Goal: Task Accomplishment & Management: Manage account settings

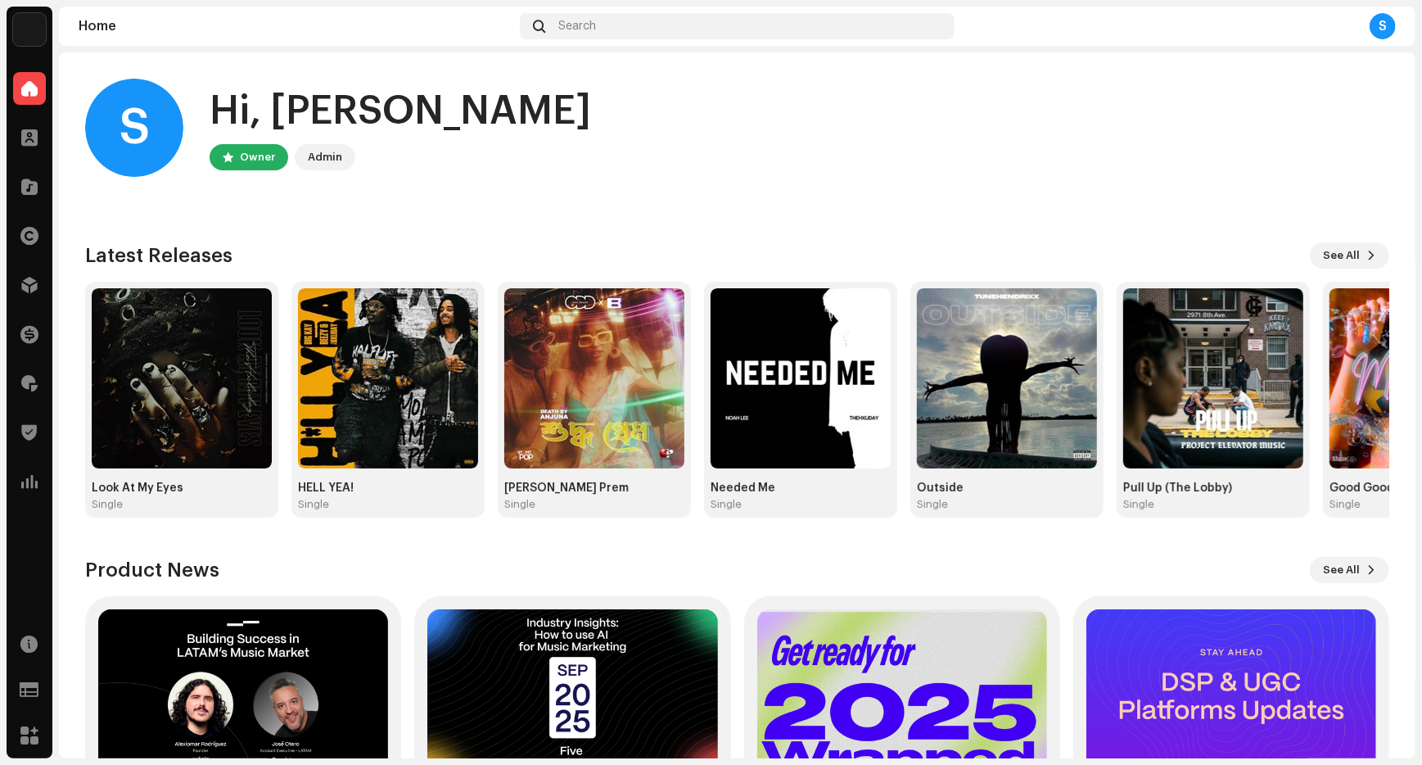
click at [34, 28] on img at bounding box center [29, 29] width 33 height 33
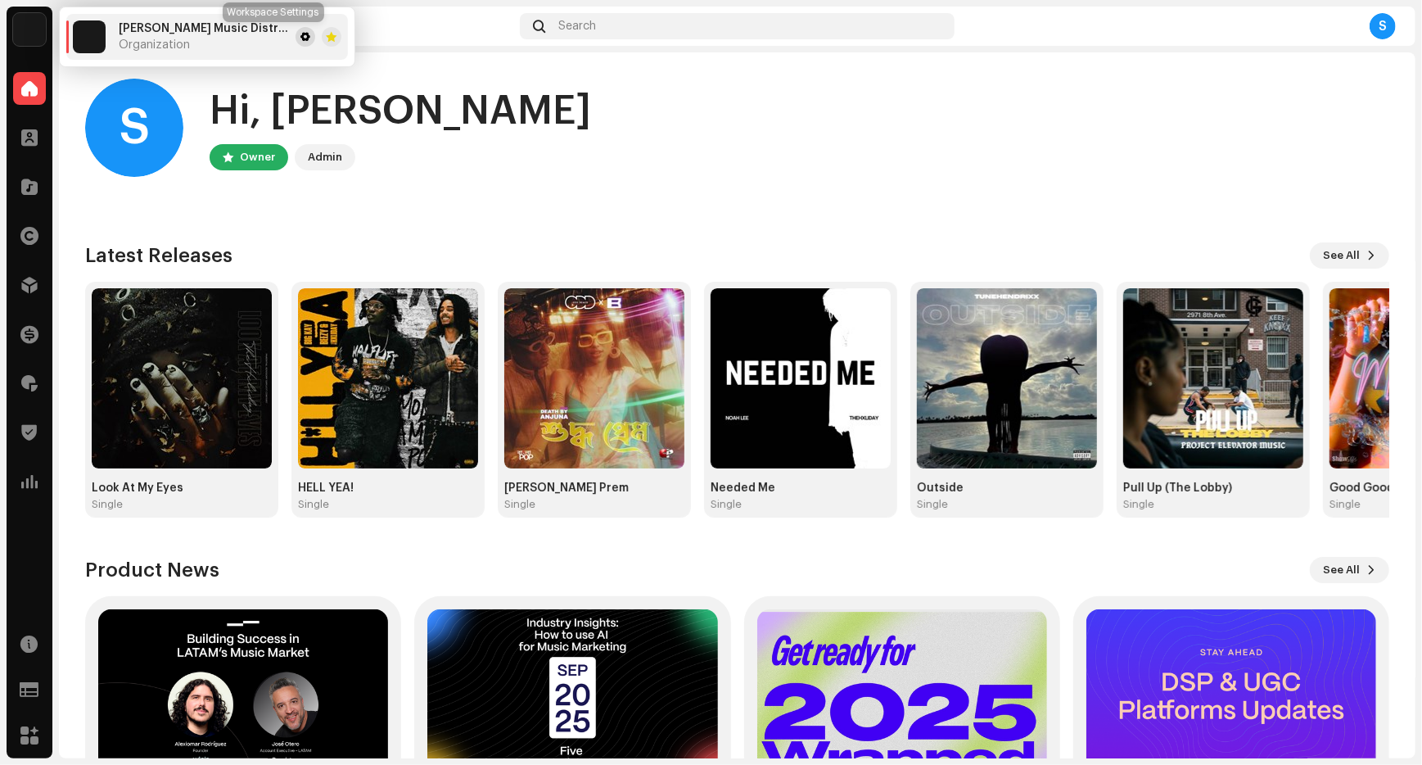
click at [300, 39] on span at bounding box center [305, 36] width 10 height 13
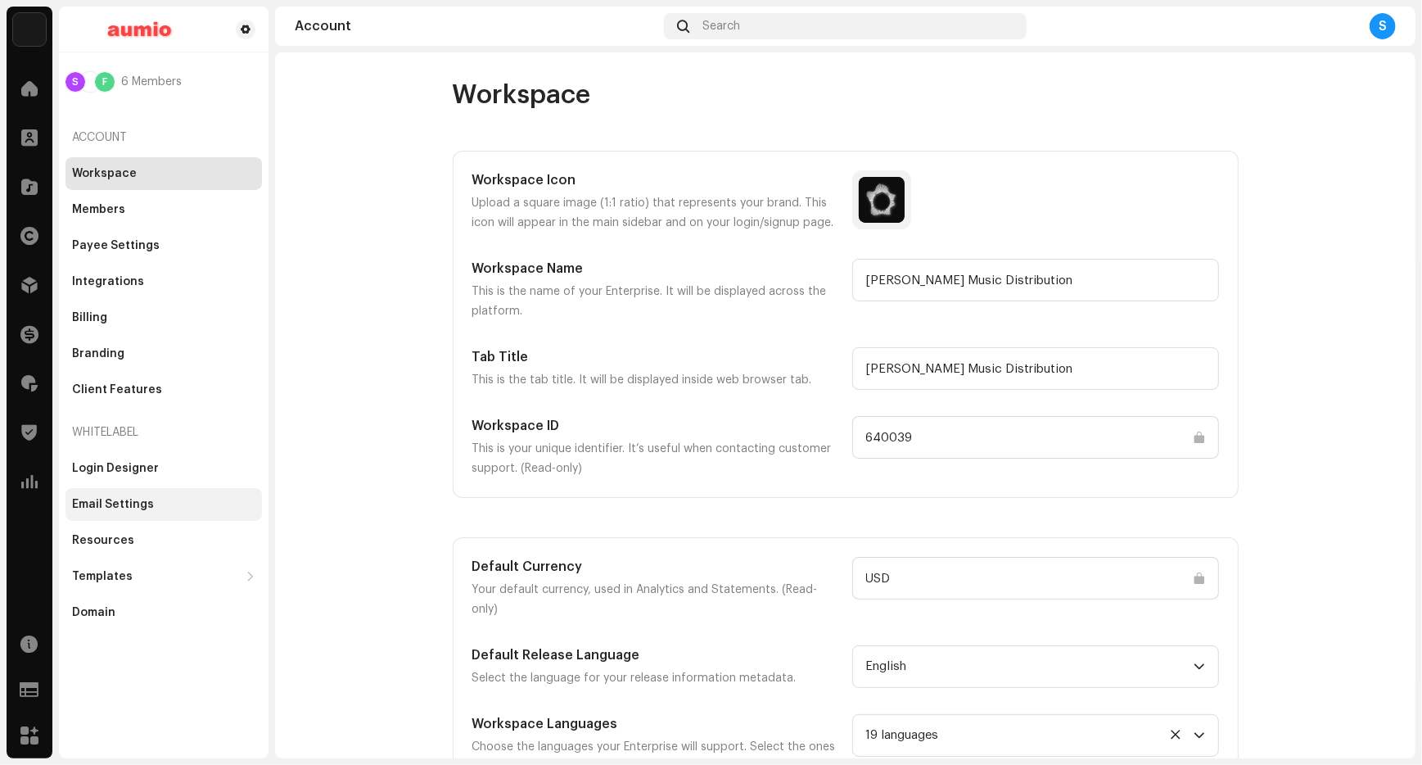
click at [125, 493] on div "Email Settings" at bounding box center [163, 504] width 196 height 33
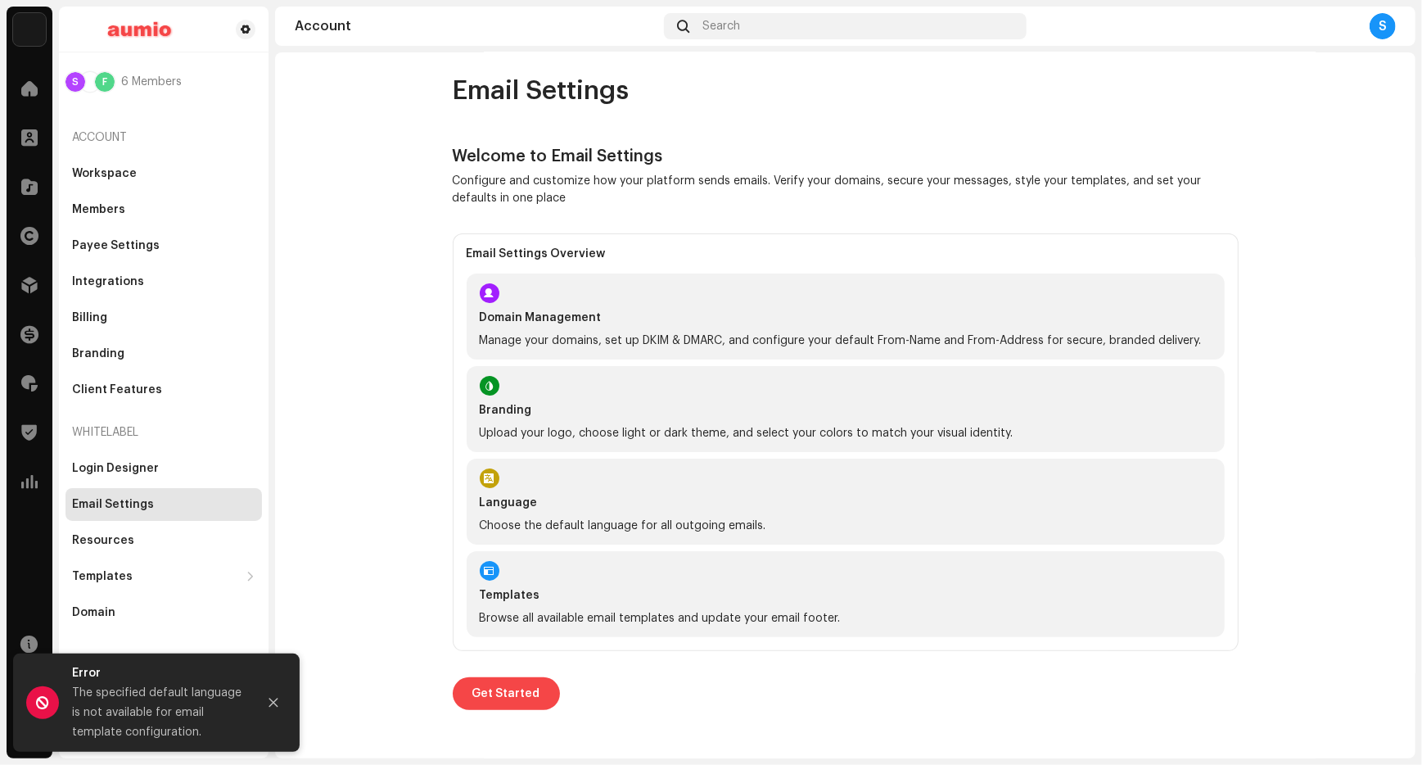
scroll to position [3, 0]
click at [494, 685] on span "Get Started" at bounding box center [506, 694] width 68 height 33
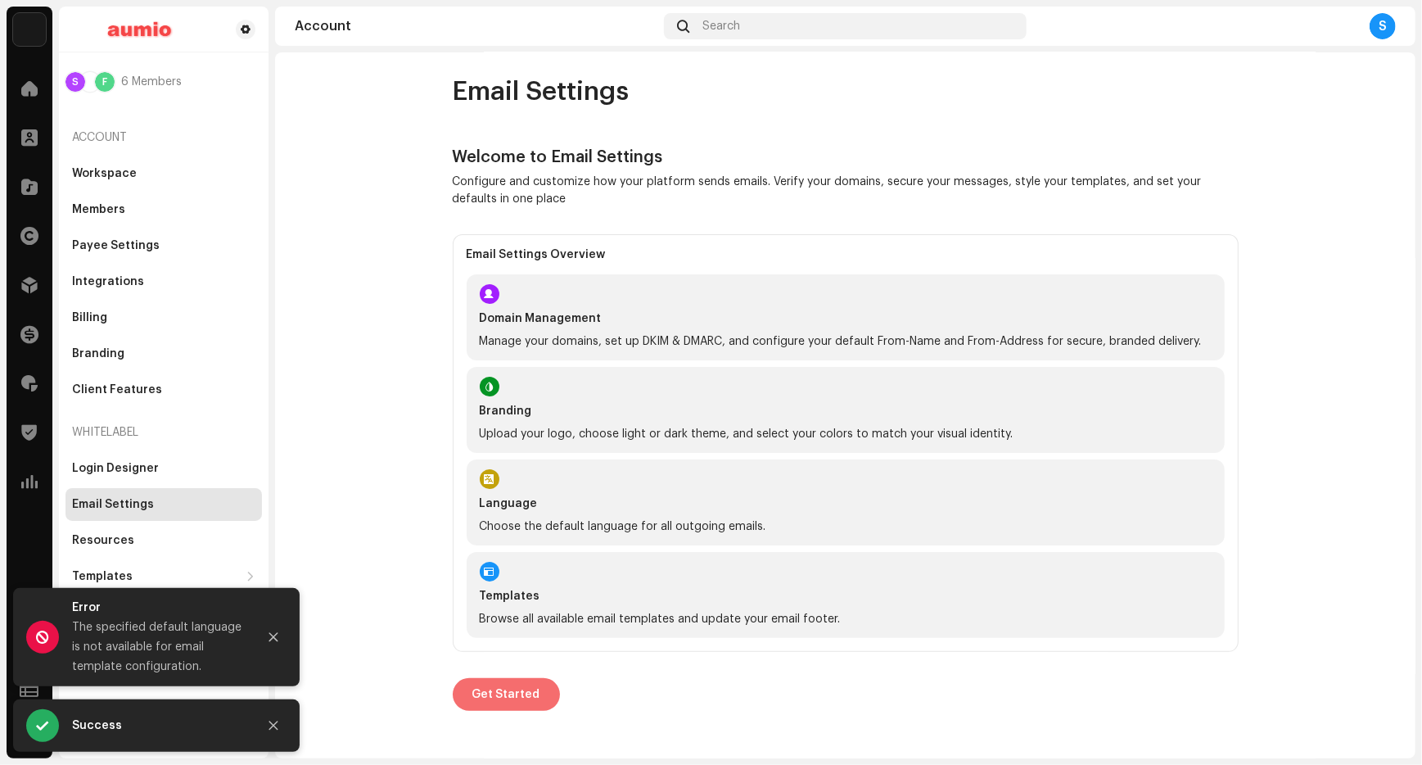
click at [485, 692] on span "Get Started" at bounding box center [506, 694] width 68 height 33
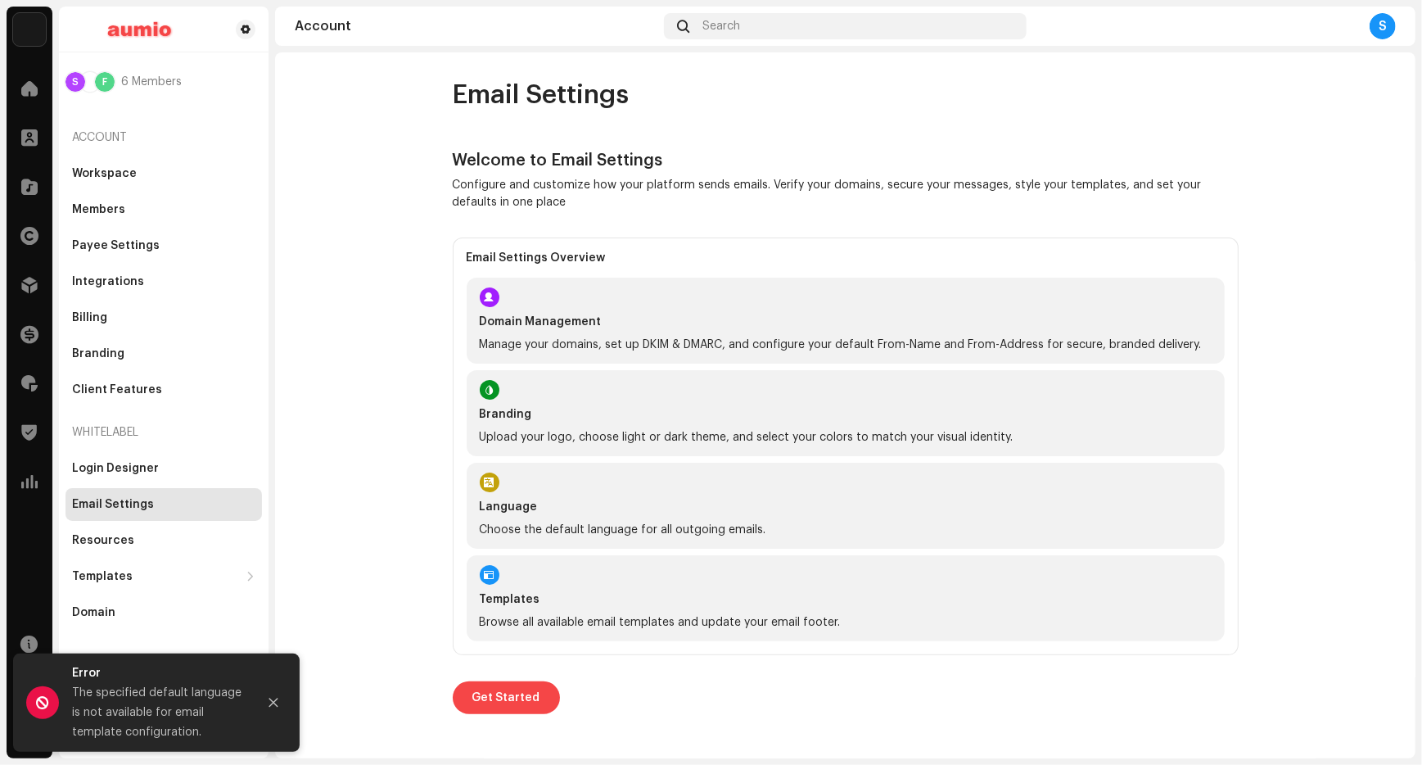
scroll to position [0, 0]
click at [564, 327] on strong "Domain Management" at bounding box center [846, 322] width 732 height 16
click at [279, 702] on icon "Close" at bounding box center [273, 702] width 11 height 11
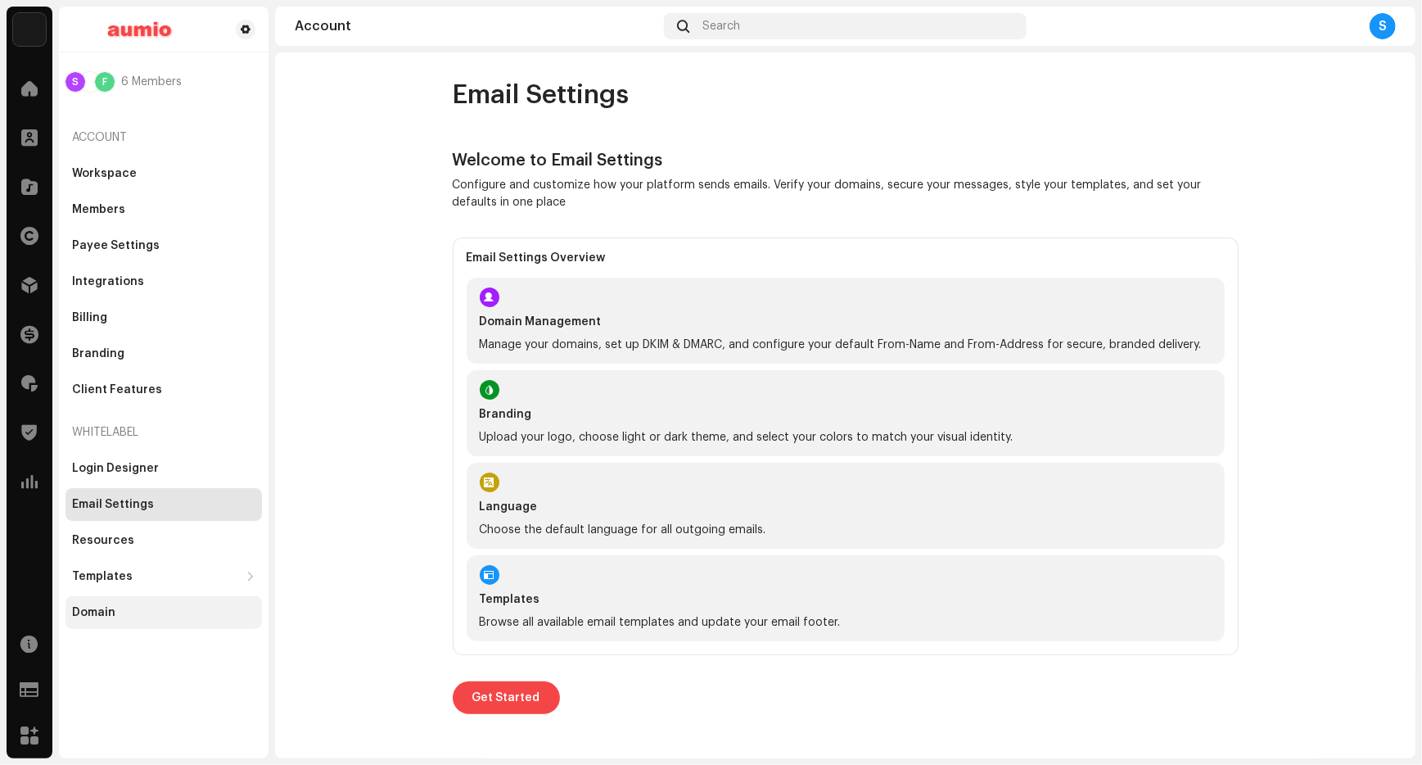
click at [116, 610] on div "Domain" at bounding box center [163, 612] width 183 height 13
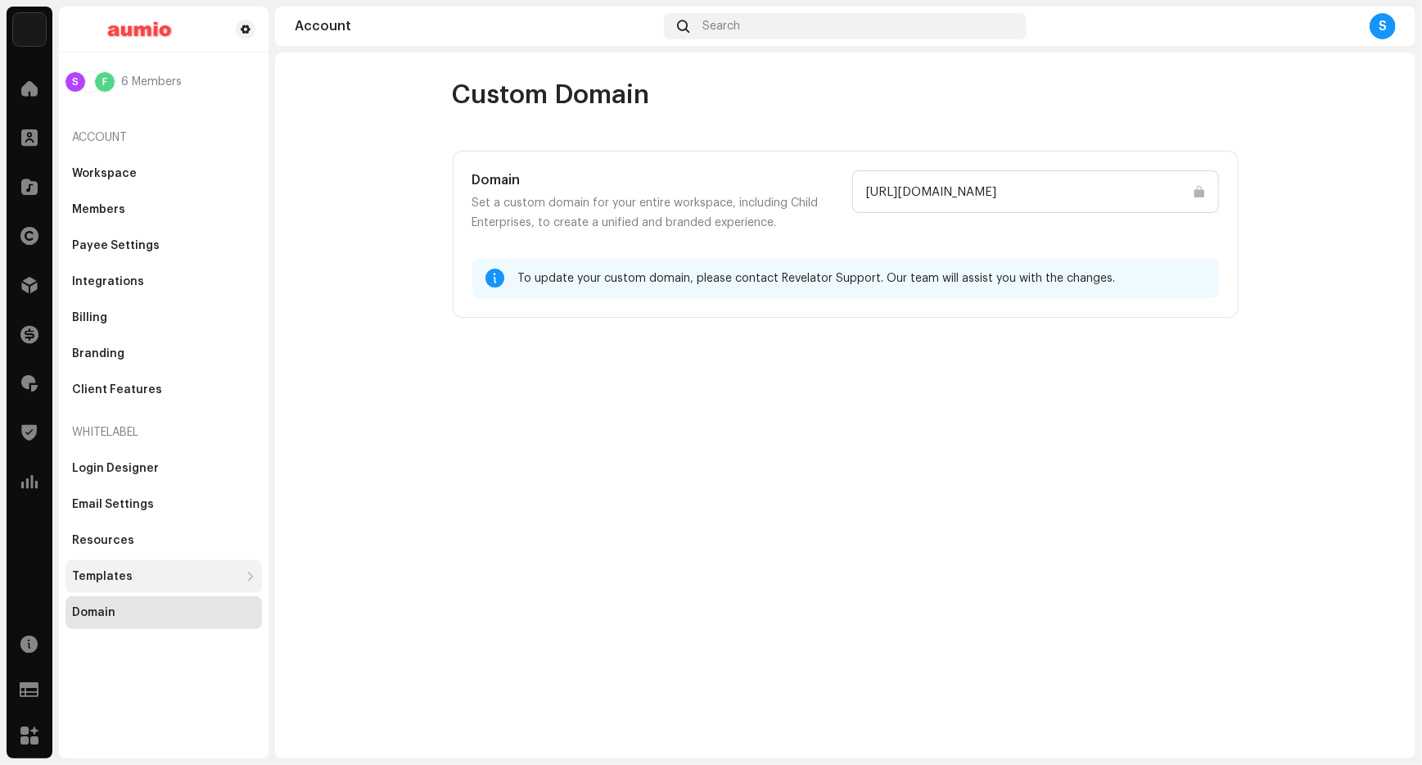
click at [112, 565] on div "Templates" at bounding box center [163, 576] width 196 height 33
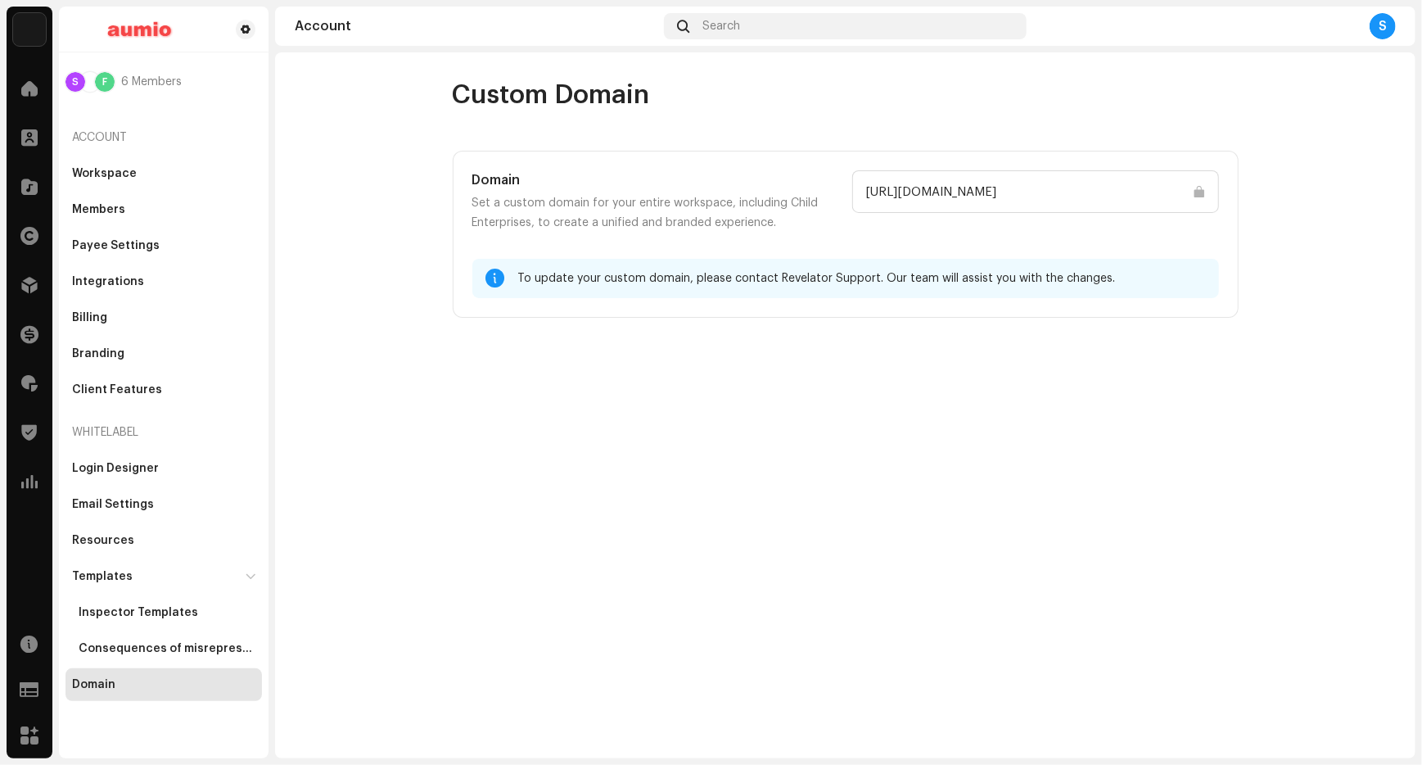
click at [106, 521] on div "Login Designer Email Settings Resources Templates Inspector Templates Consequen…" at bounding box center [163, 576] width 196 height 249
click at [108, 535] on div "Resources" at bounding box center [103, 540] width 62 height 13
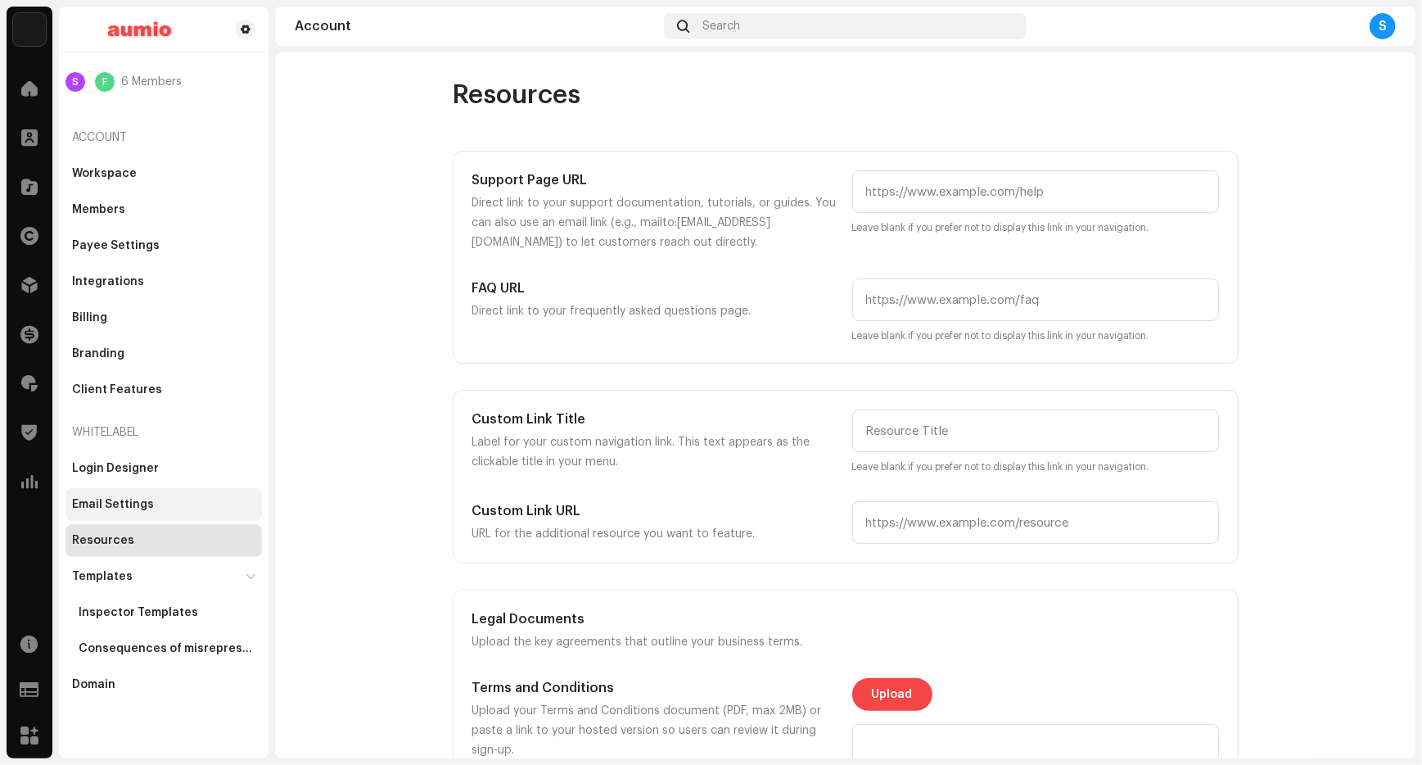
click at [115, 491] on div "Email Settings" at bounding box center [163, 504] width 196 height 33
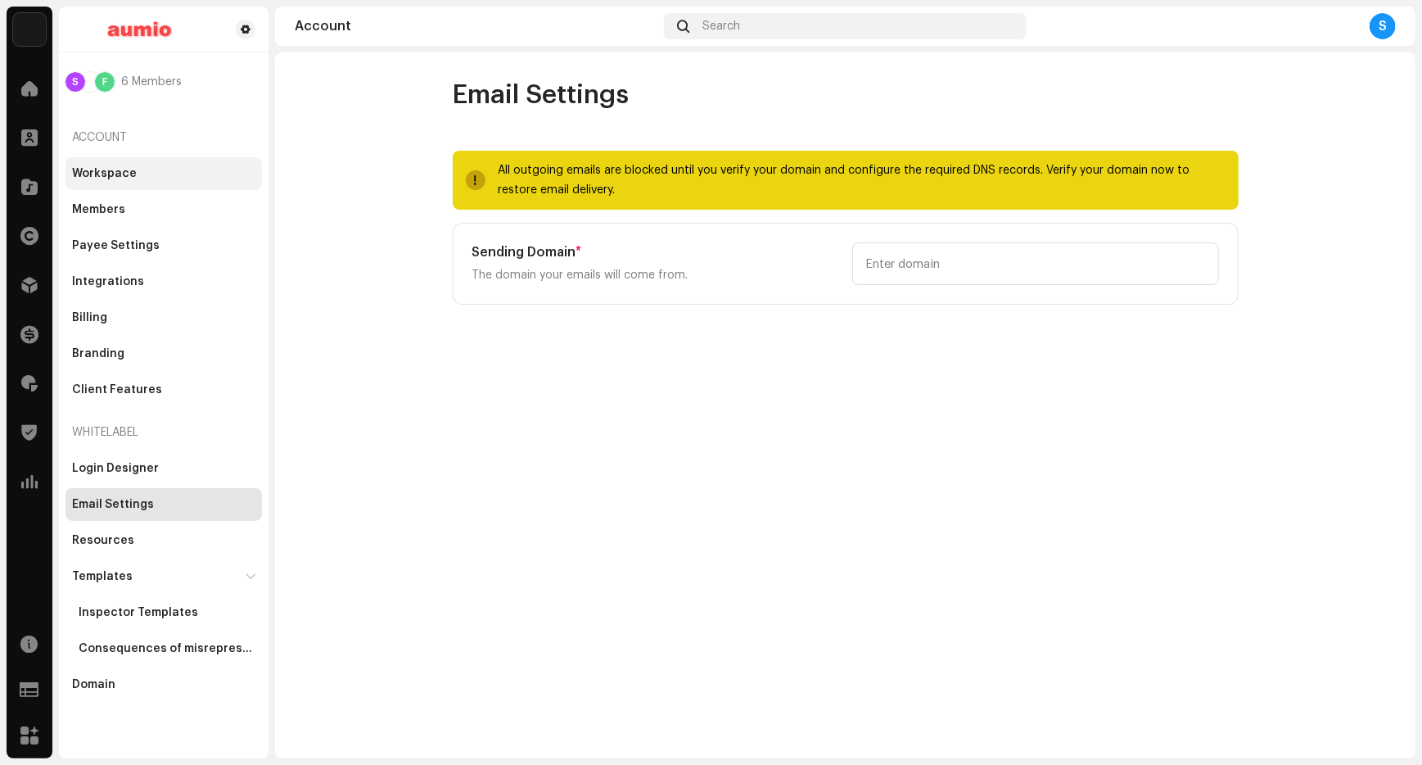
click at [129, 177] on div "Workspace" at bounding box center [104, 173] width 65 height 13
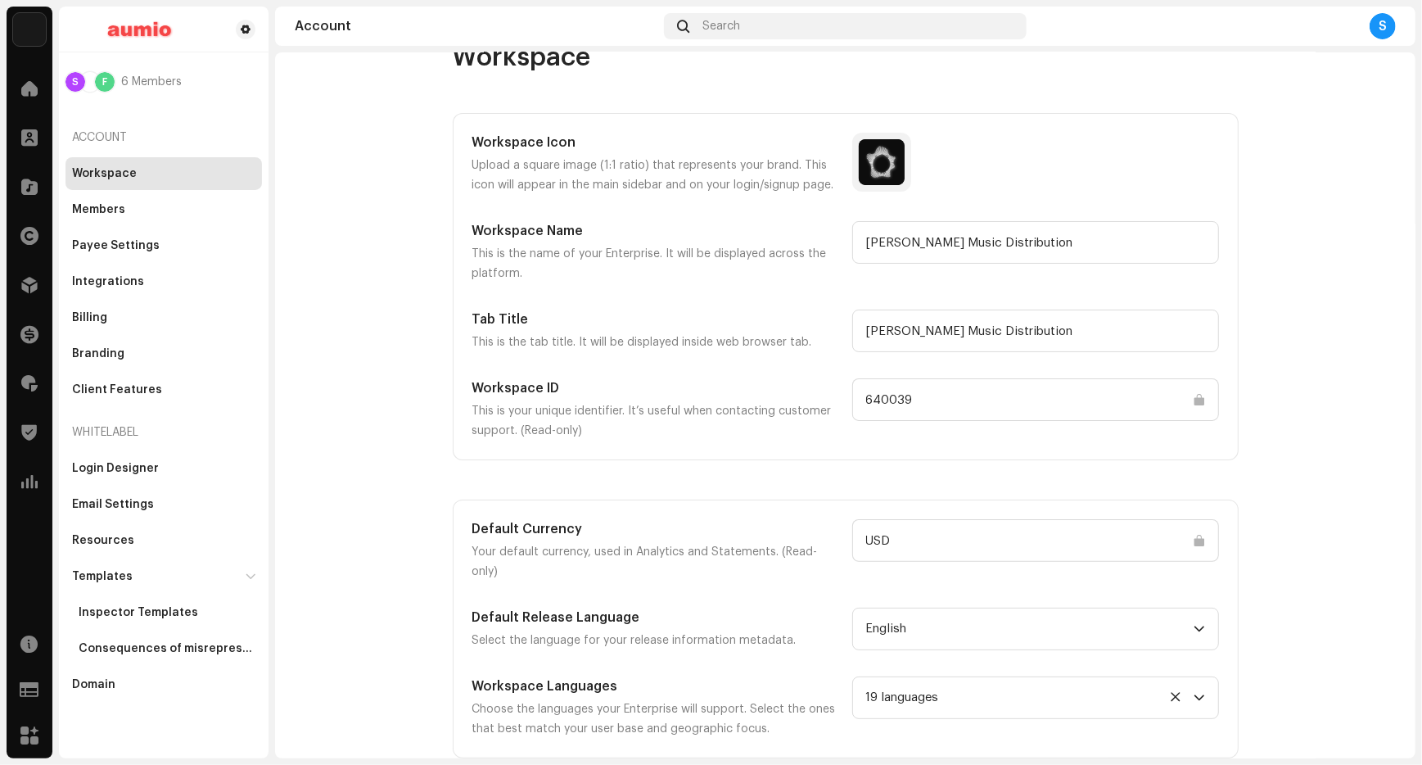
scroll to position [38, 0]
click at [115, 501] on div "Email Settings" at bounding box center [113, 504] width 82 height 13
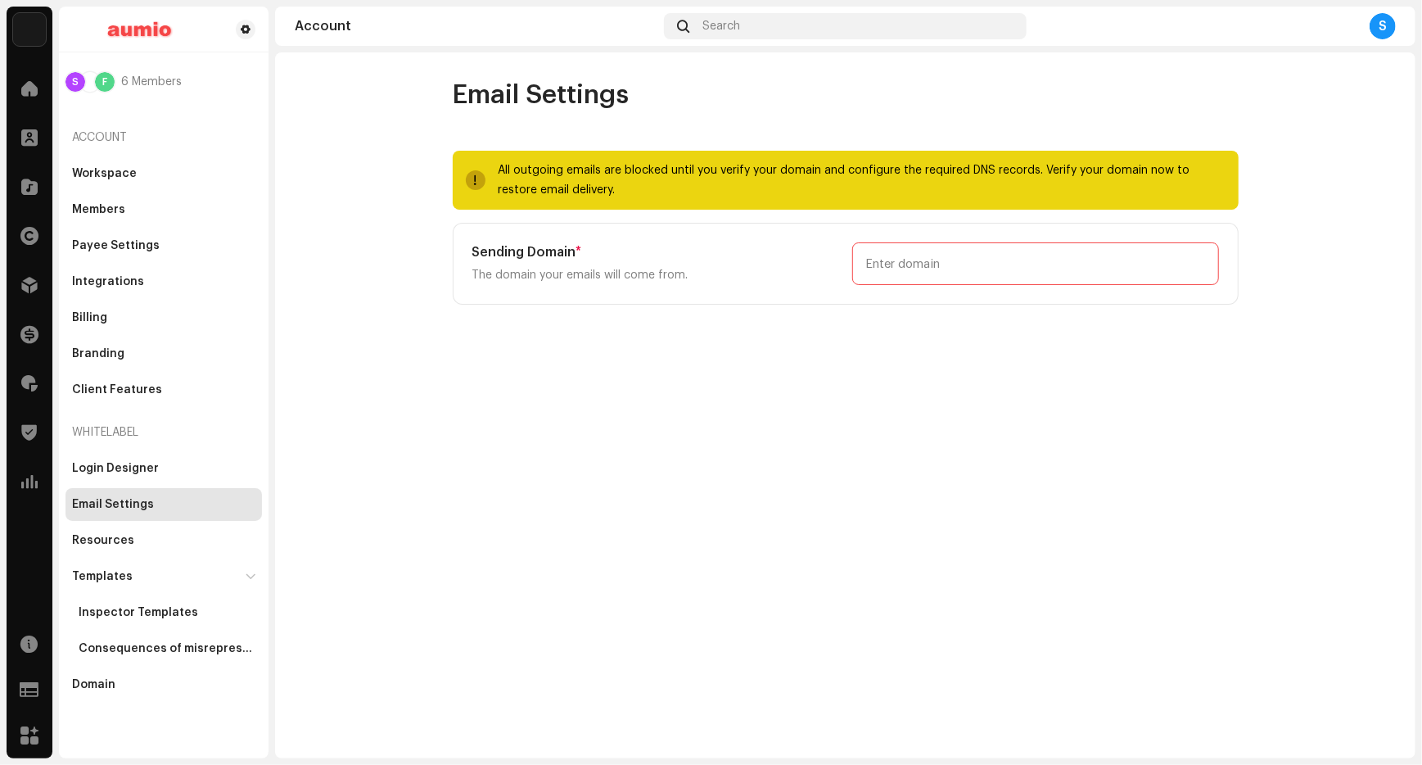
click at [948, 264] on input "text" at bounding box center [1035, 263] width 367 height 43
type input "[DOMAIN_NAME]"
click at [899, 306] on span "Add Domain" at bounding box center [897, 304] width 65 height 33
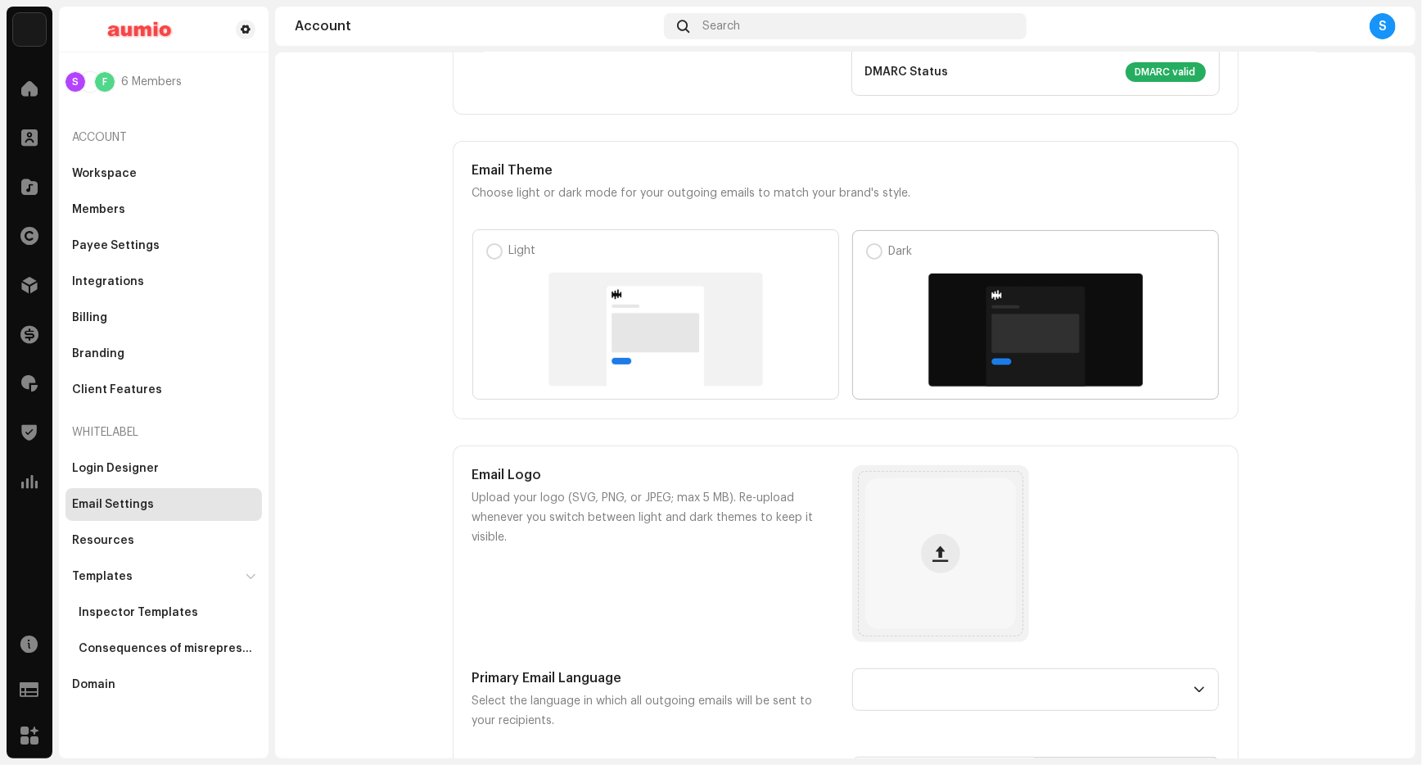
scroll to position [287, 0]
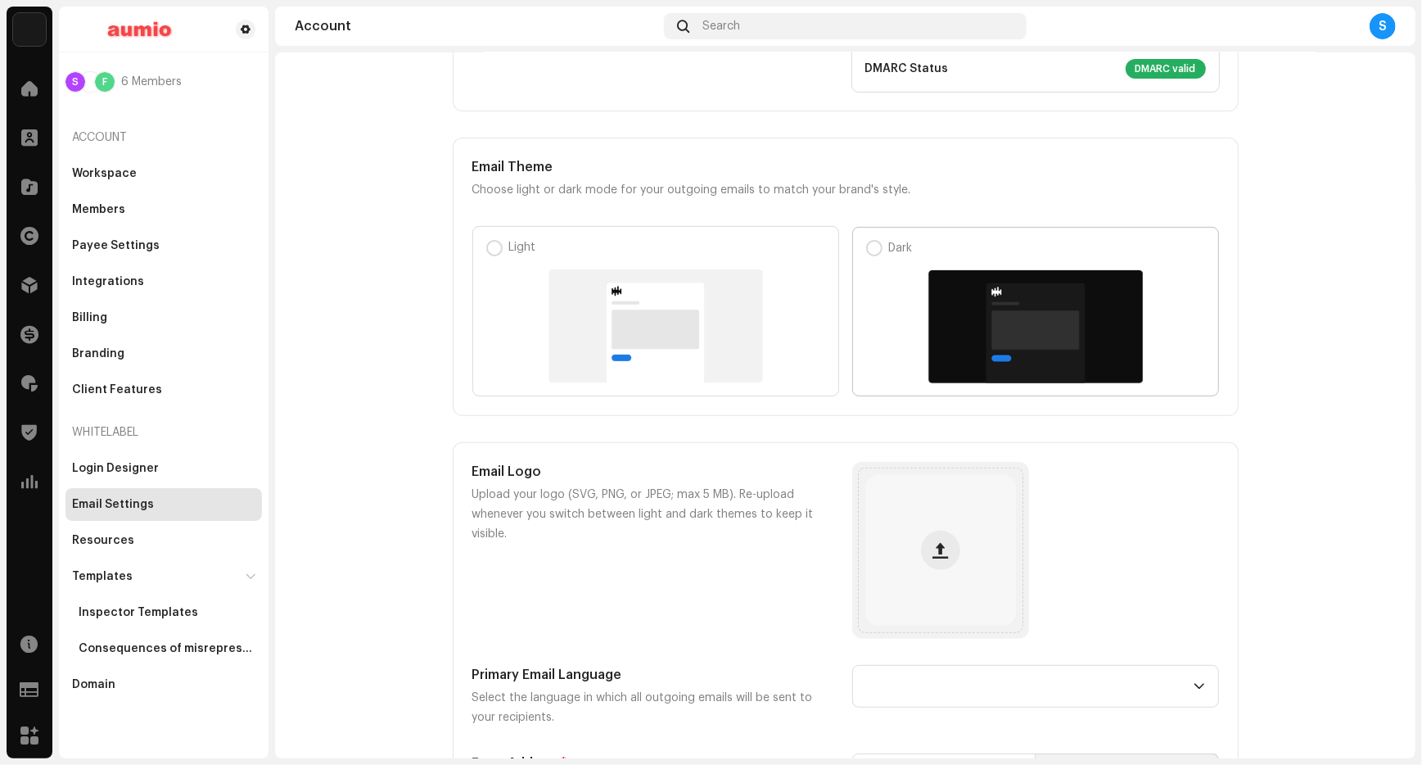
click at [884, 296] on div at bounding box center [1035, 326] width 339 height 113
click at [882, 256] on input "Dark" at bounding box center [874, 248] width 16 height 16
radio input "true"
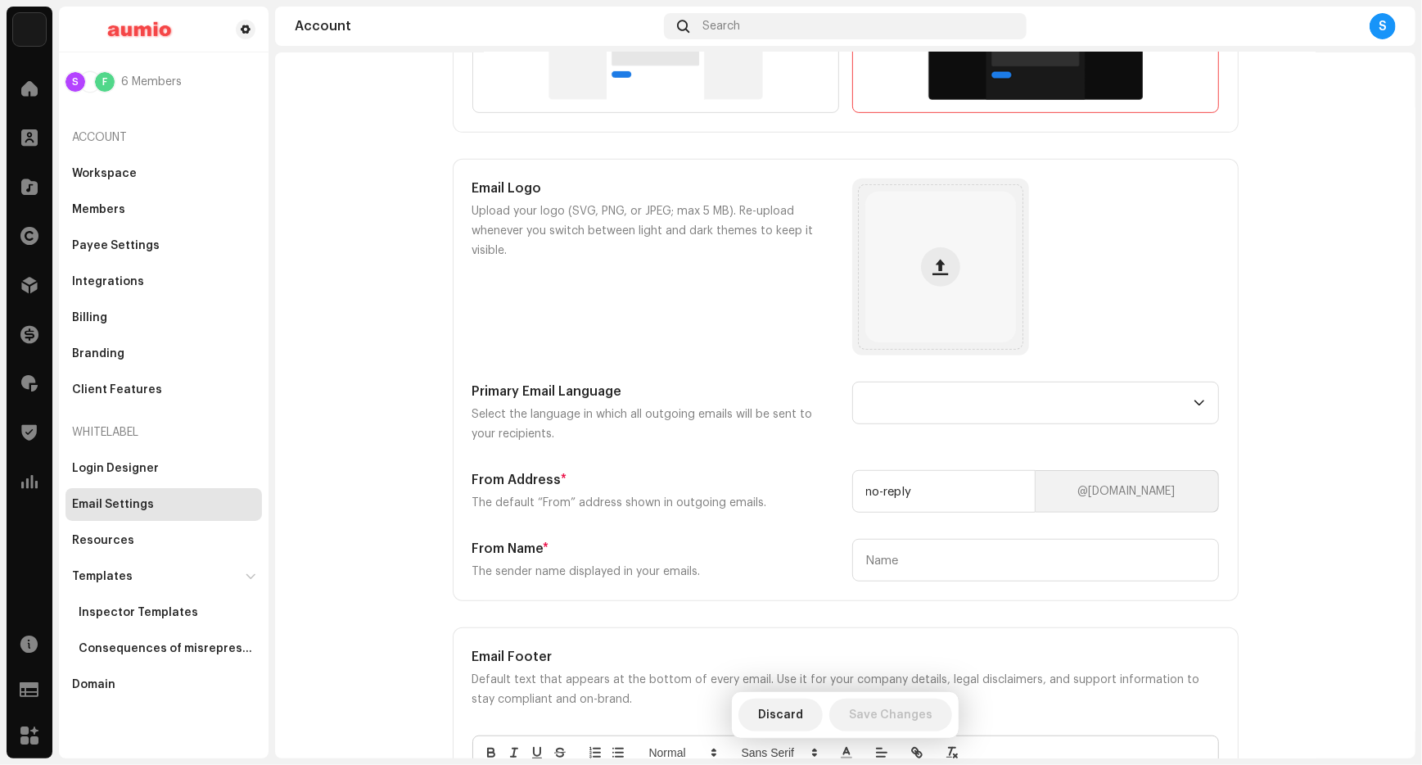
scroll to position [575, 0]
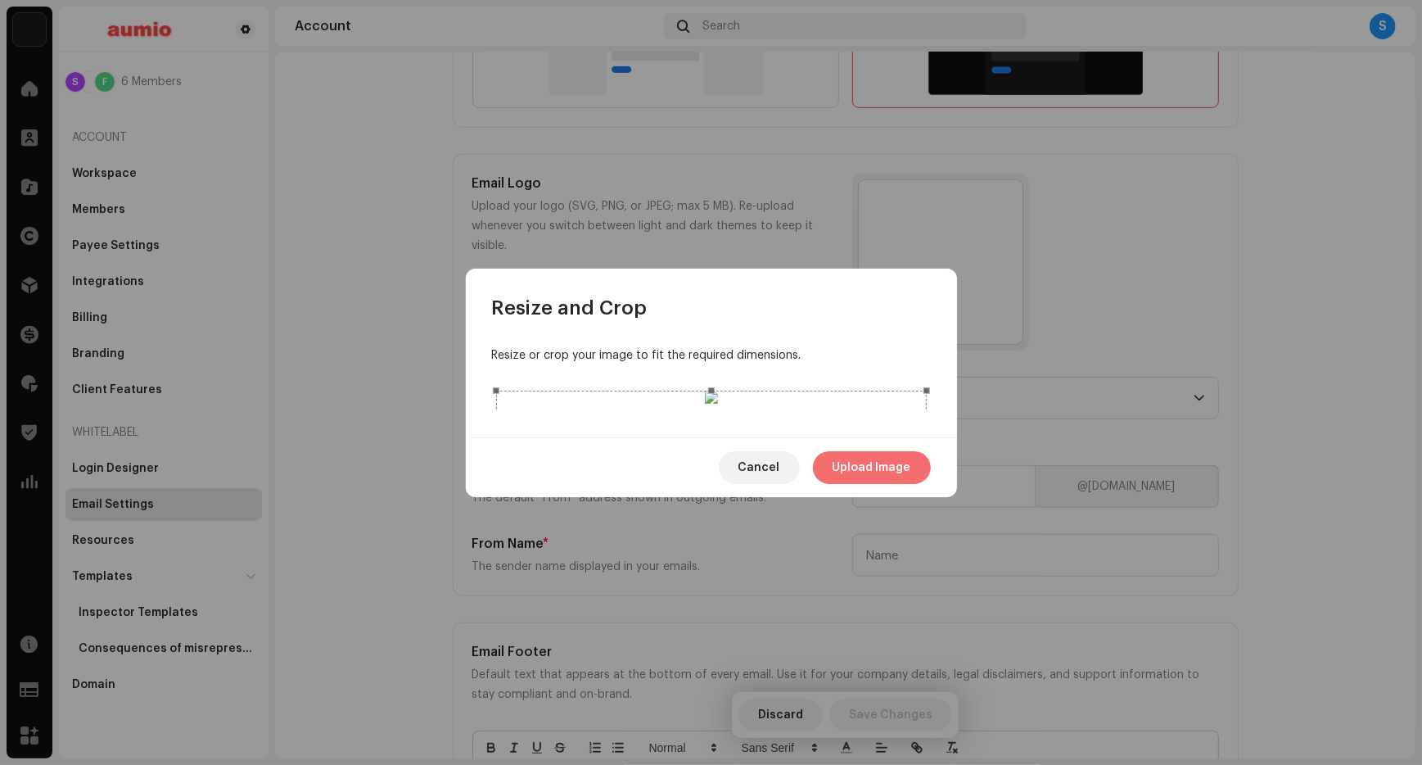
click at [840, 484] on span "Upload Image" at bounding box center [872, 467] width 79 height 33
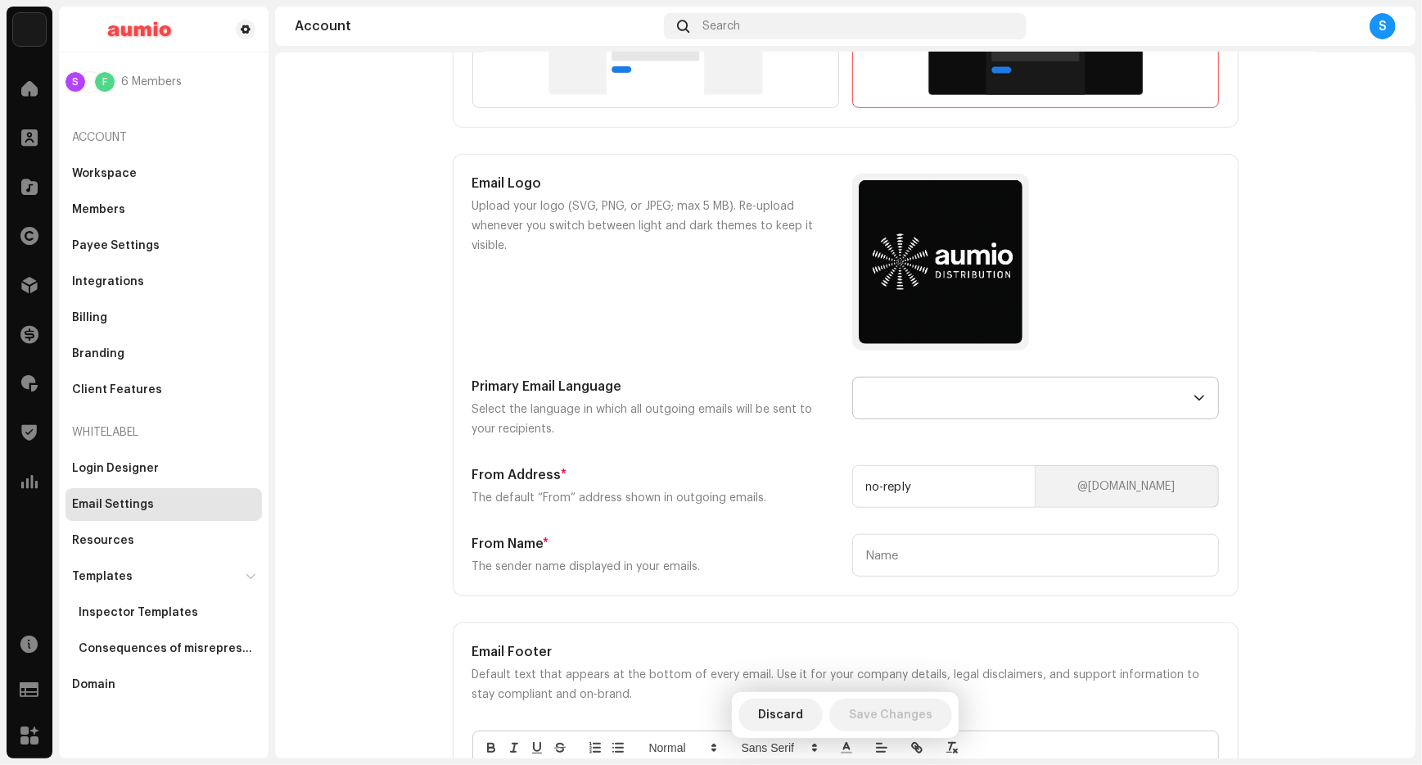
click at [1194, 384] on div "dropdown trigger" at bounding box center [1199, 397] width 11 height 41
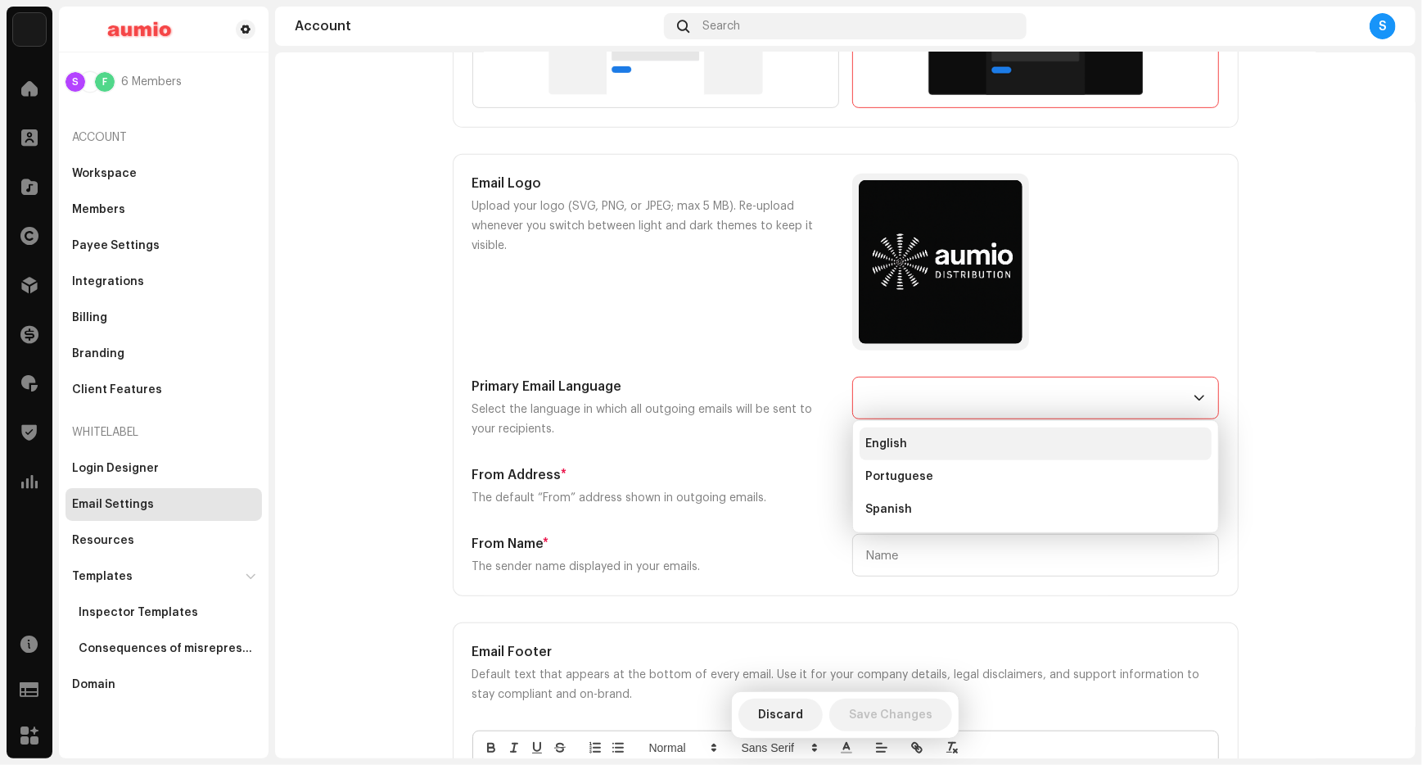
click at [924, 439] on li "English" at bounding box center [1036, 443] width 352 height 33
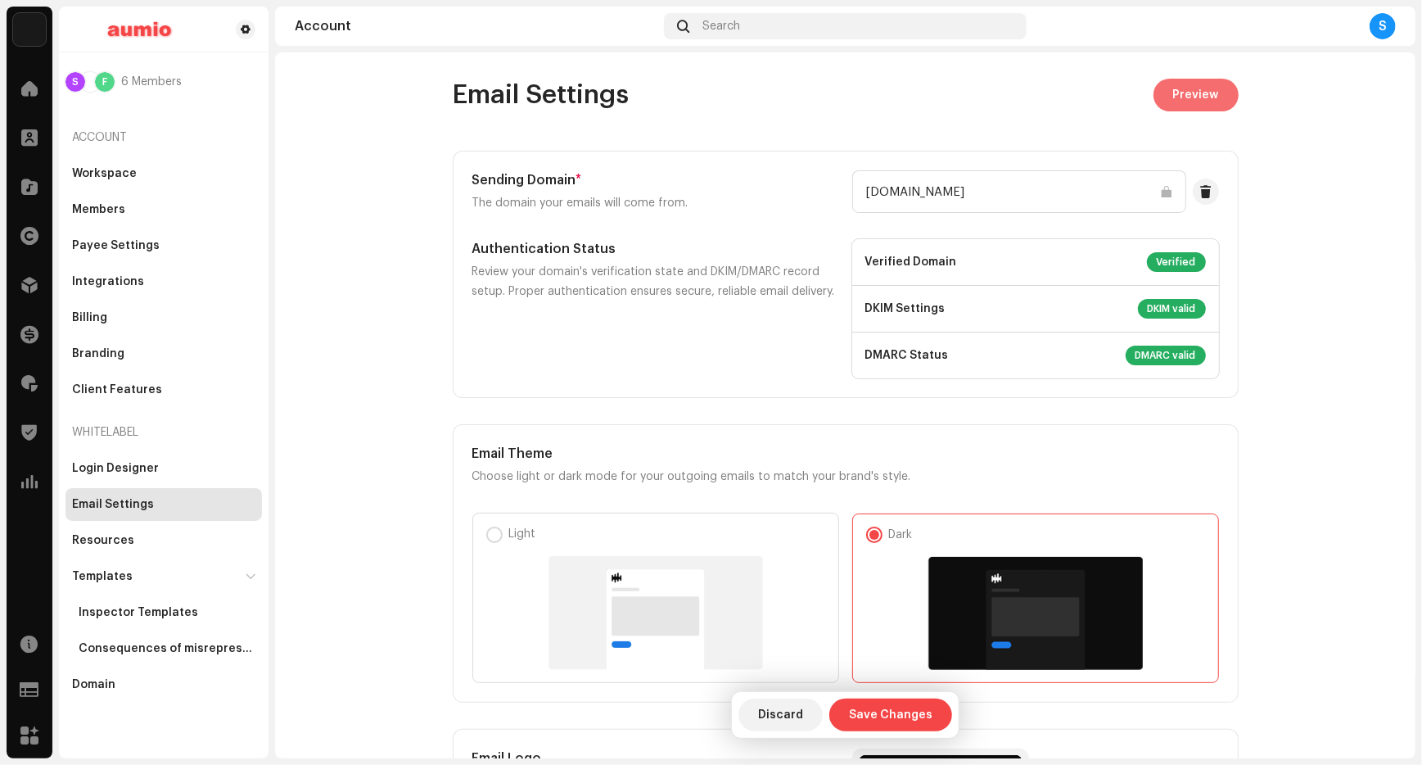
scroll to position [0, 0]
type input "[PERSON_NAME] Distribution"
click at [1203, 99] on span "Preview" at bounding box center [1196, 95] width 46 height 33
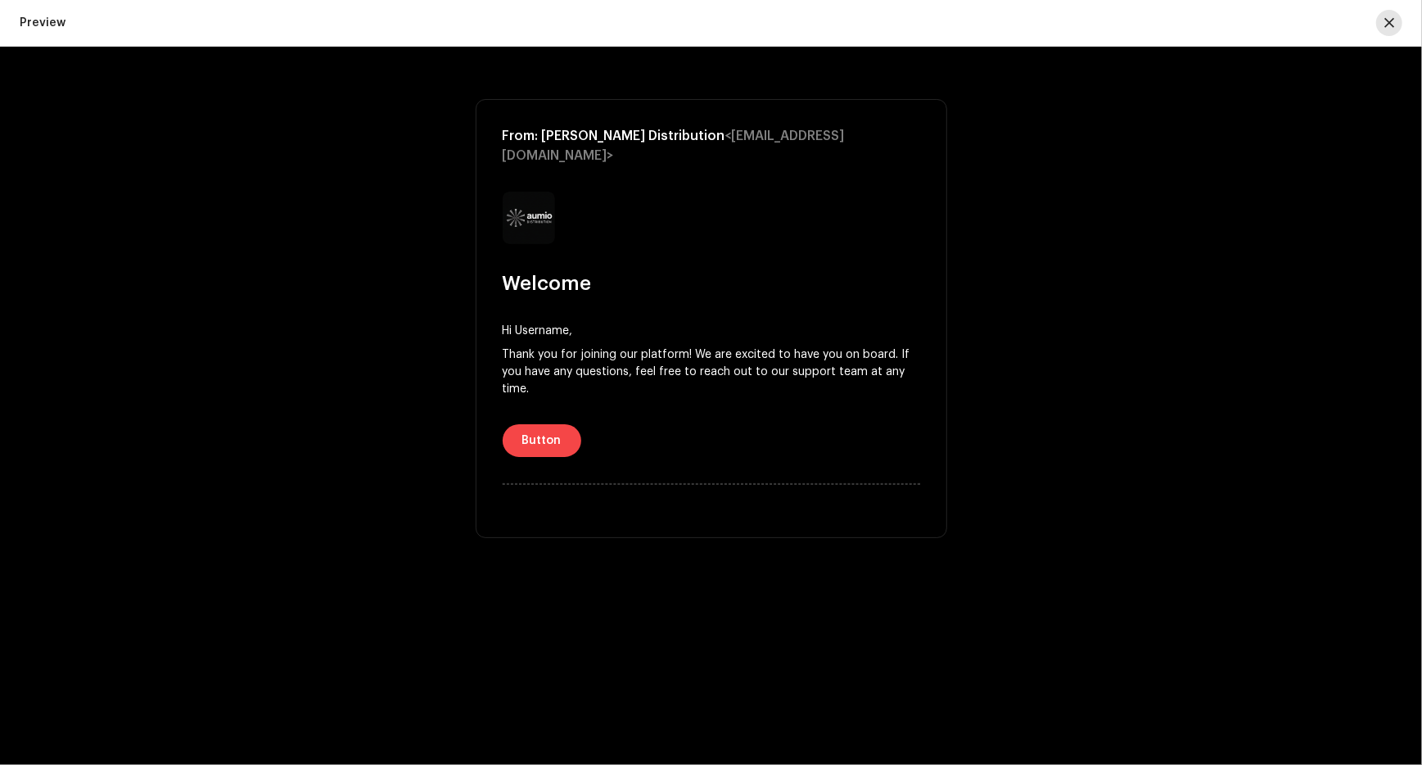
click at [1398, 16] on button "button" at bounding box center [1389, 23] width 26 height 26
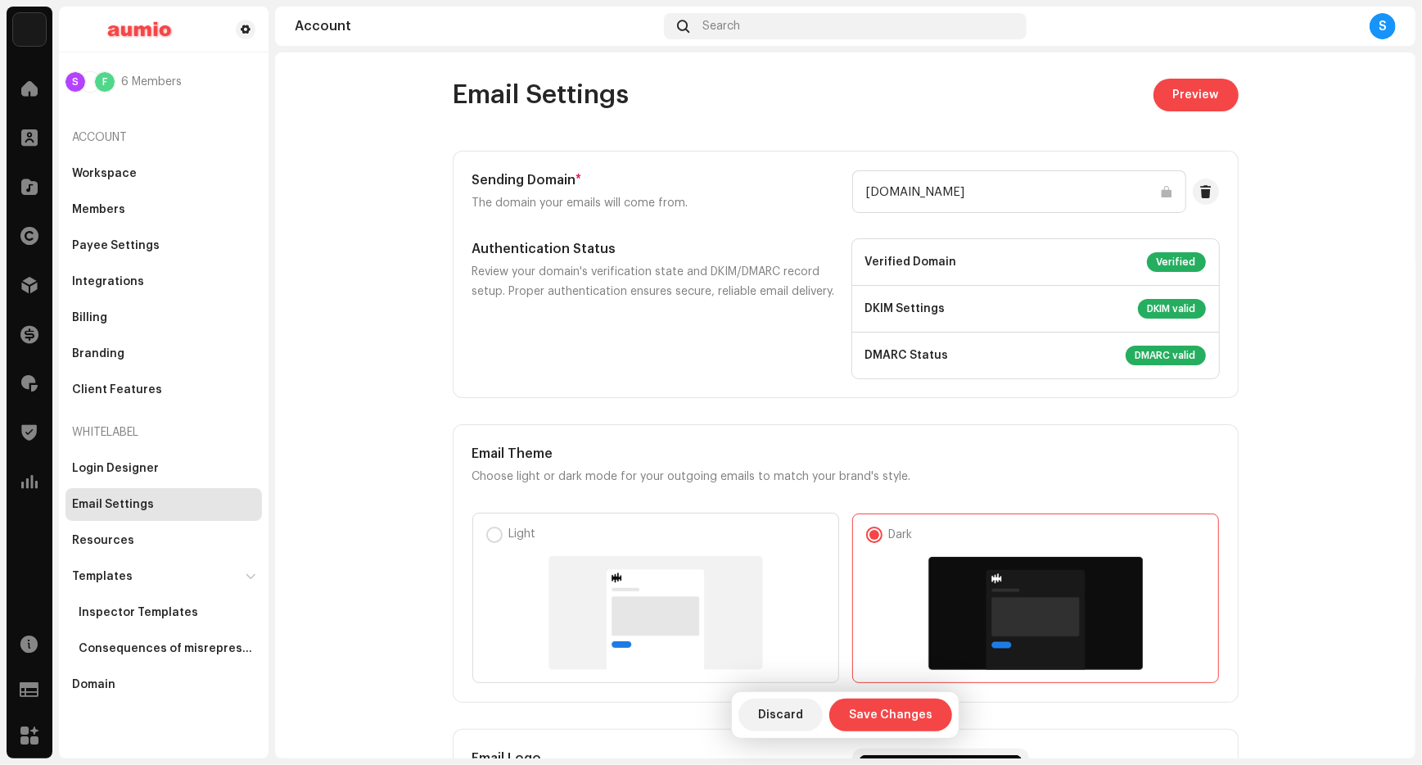
click at [928, 191] on input "[DOMAIN_NAME]" at bounding box center [1019, 191] width 334 height 43
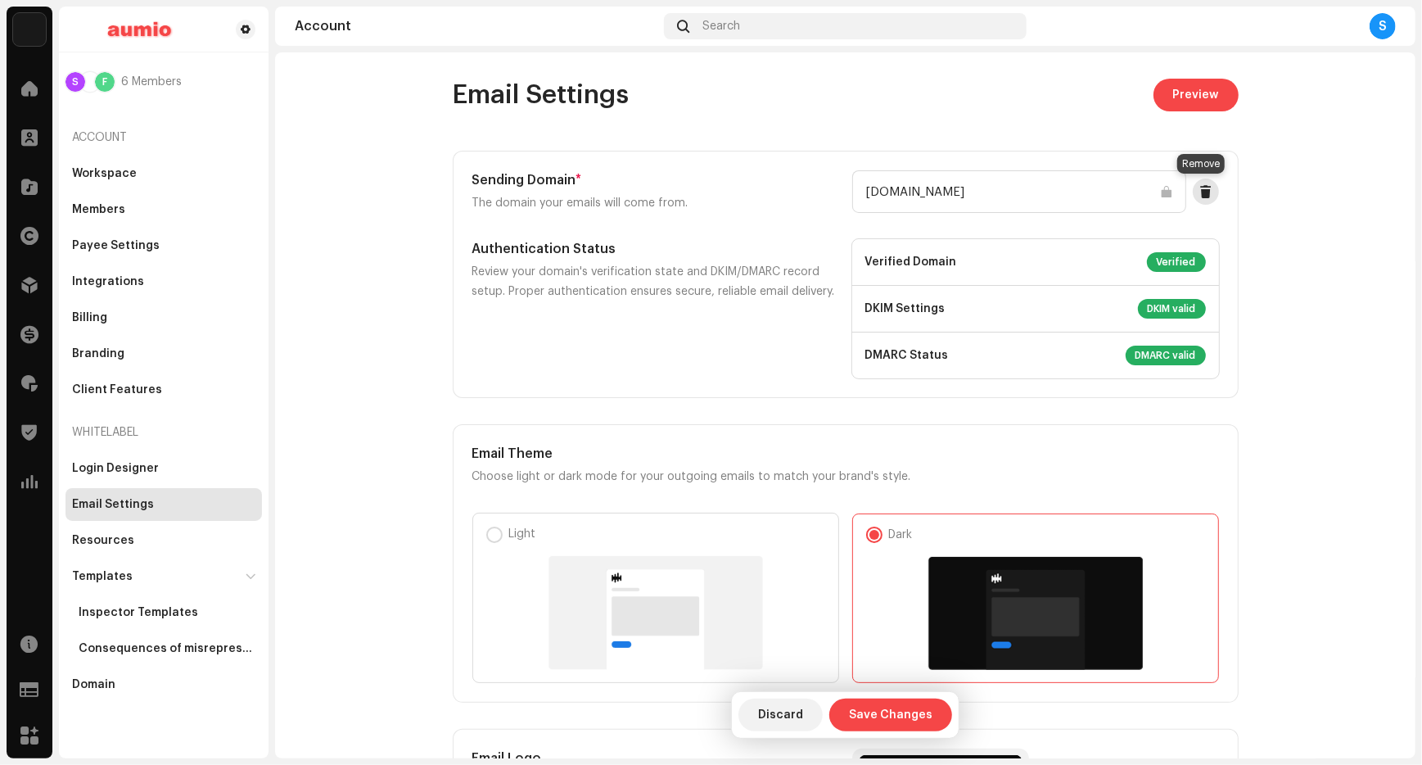
click at [1203, 187] on span at bounding box center [1205, 191] width 12 height 13
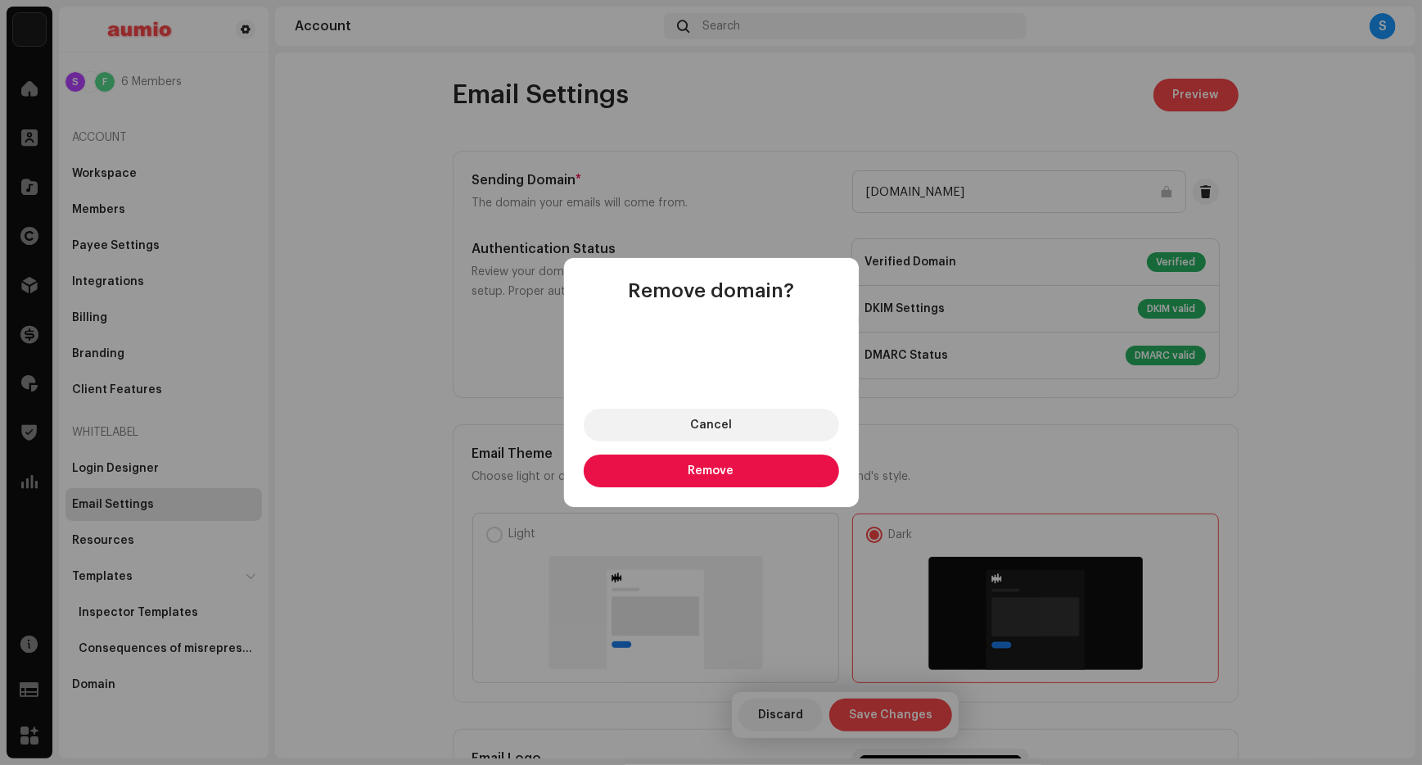
click at [711, 481] on button "Remove" at bounding box center [711, 470] width 255 height 33
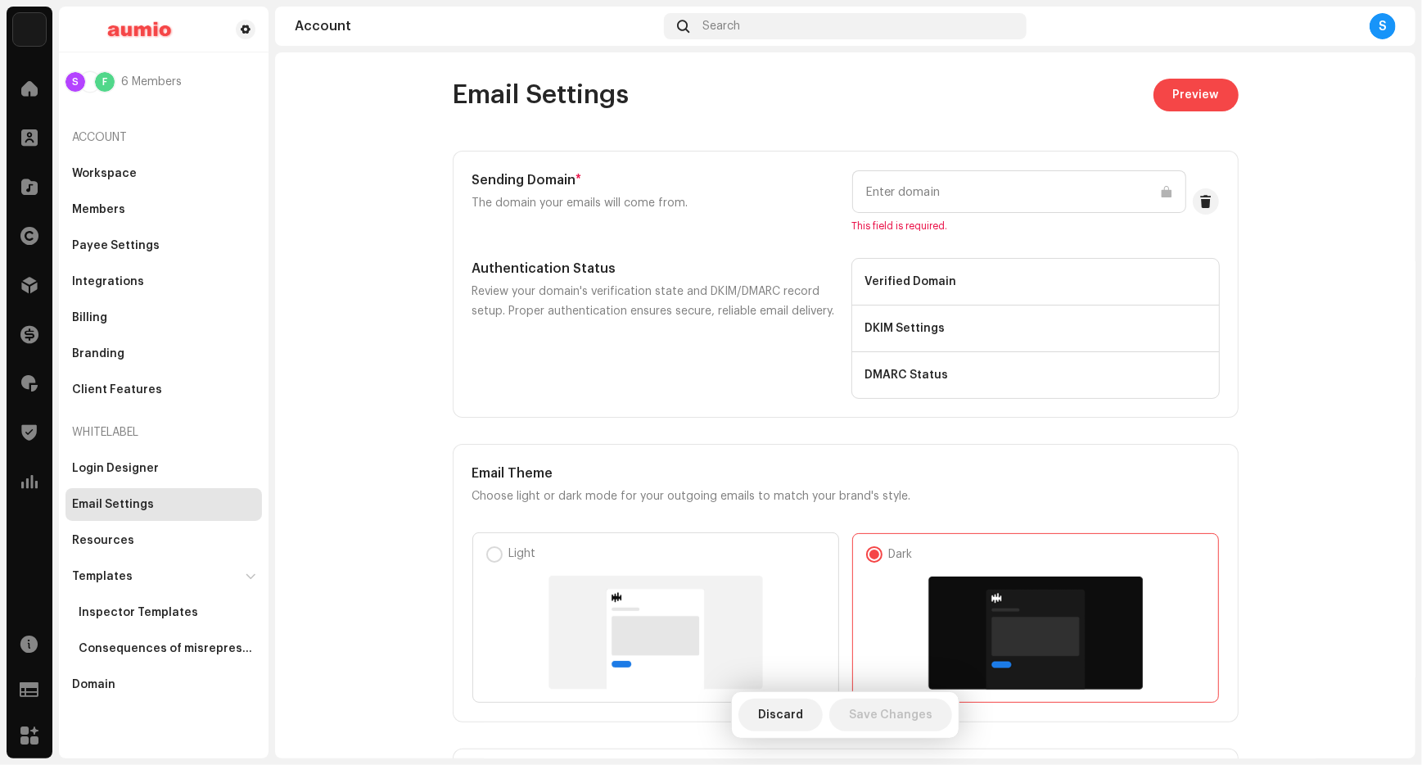
click at [950, 194] on input "text" at bounding box center [1019, 191] width 334 height 43
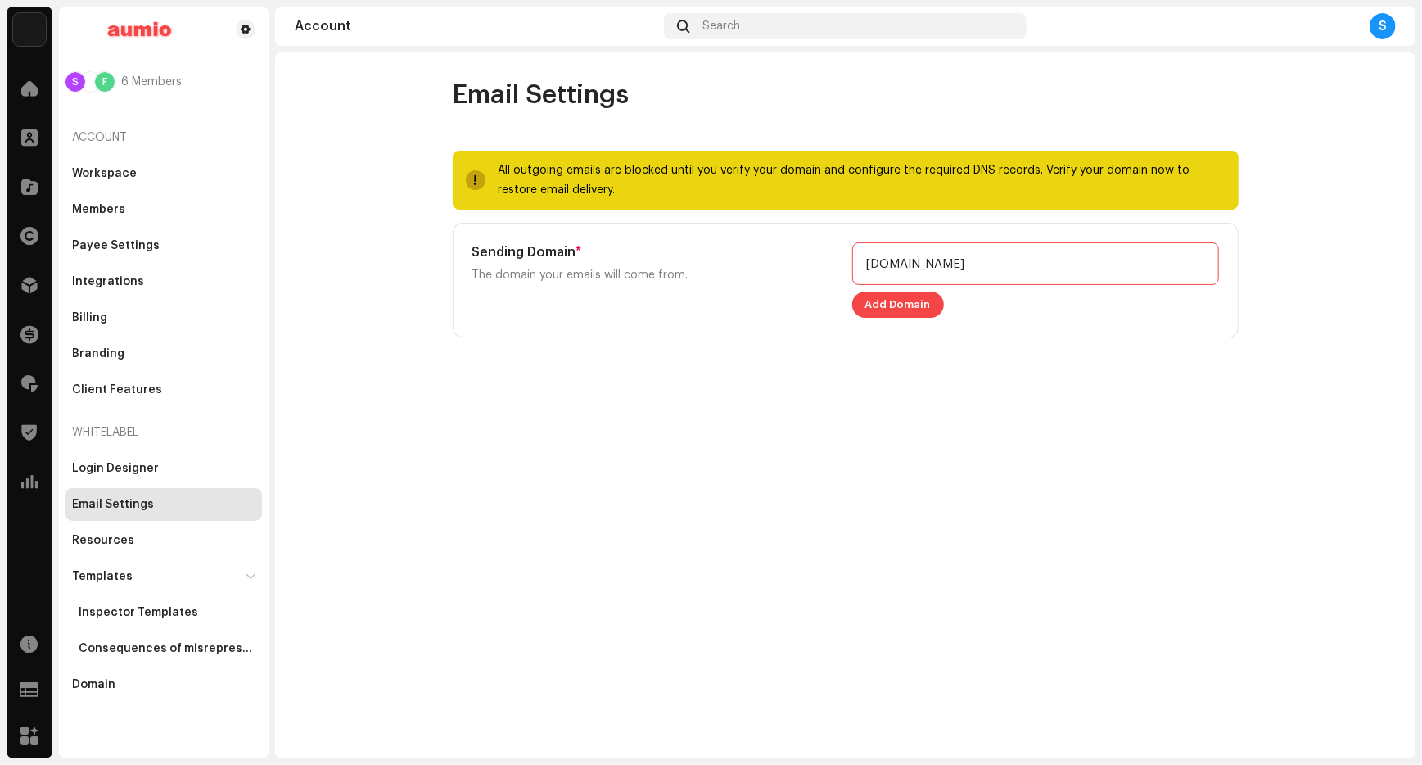
type input "[DOMAIN_NAME]"
click at [896, 305] on button "Add Domain" at bounding box center [898, 304] width 92 height 26
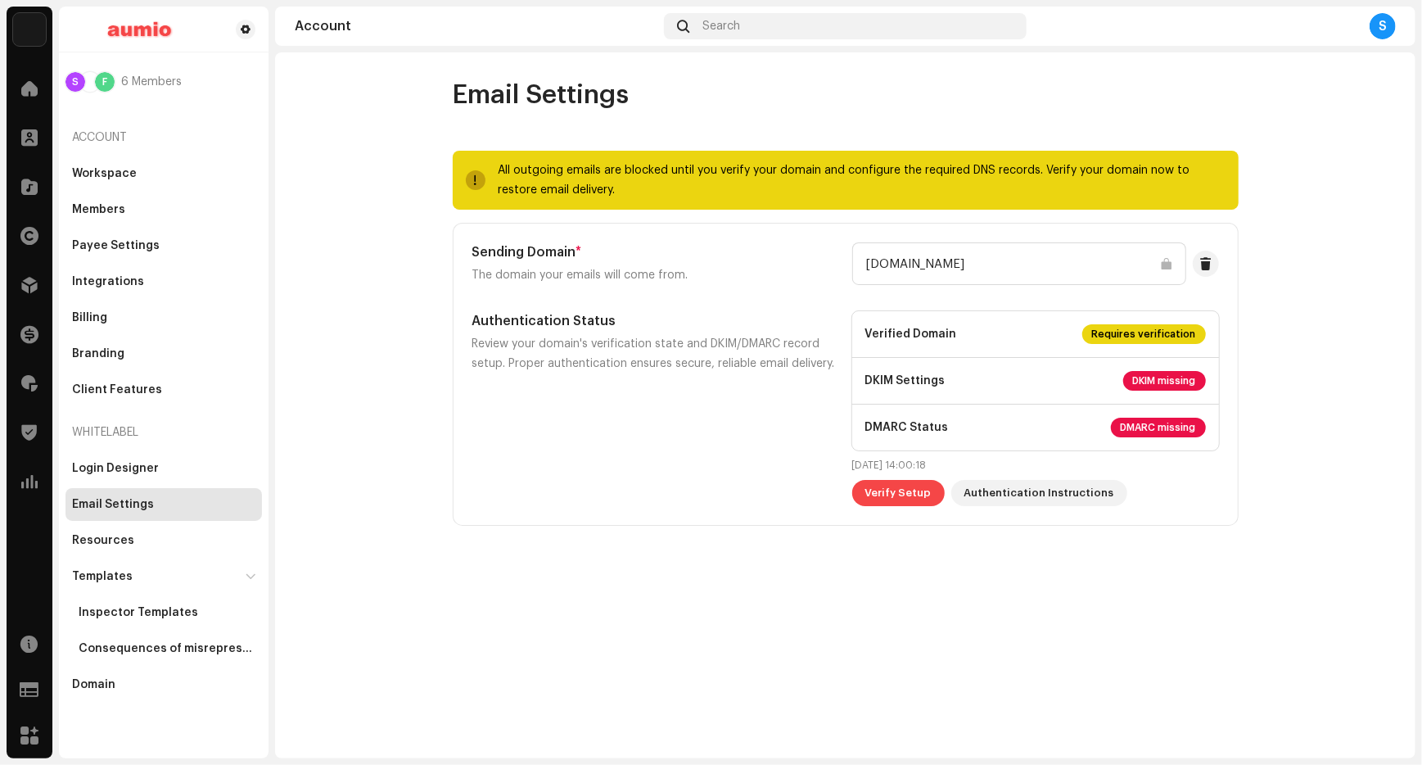
click at [1212, 250] on div "[DOMAIN_NAME]" at bounding box center [1035, 263] width 367 height 43
click at [1202, 264] on span at bounding box center [1205, 263] width 12 height 13
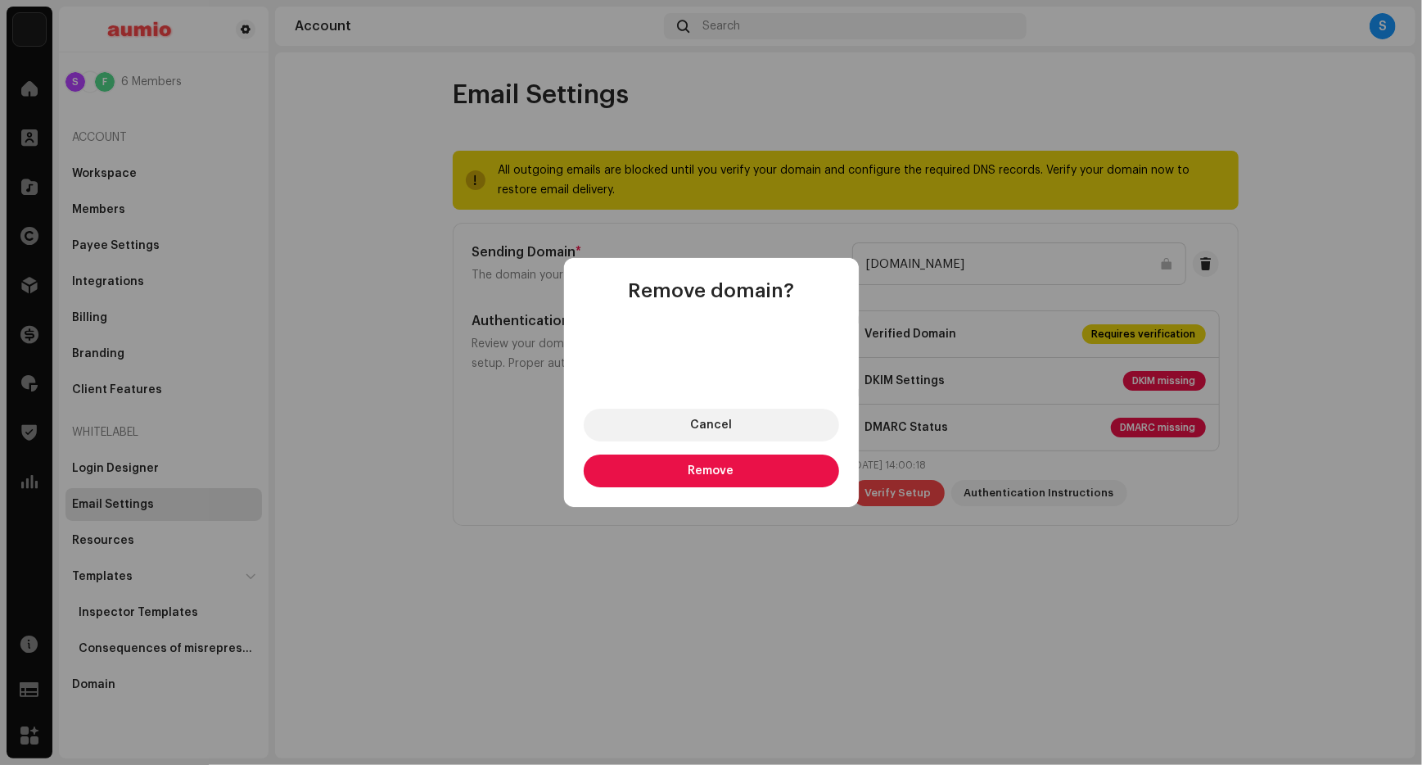
click at [744, 466] on button "Remove" at bounding box center [711, 470] width 255 height 33
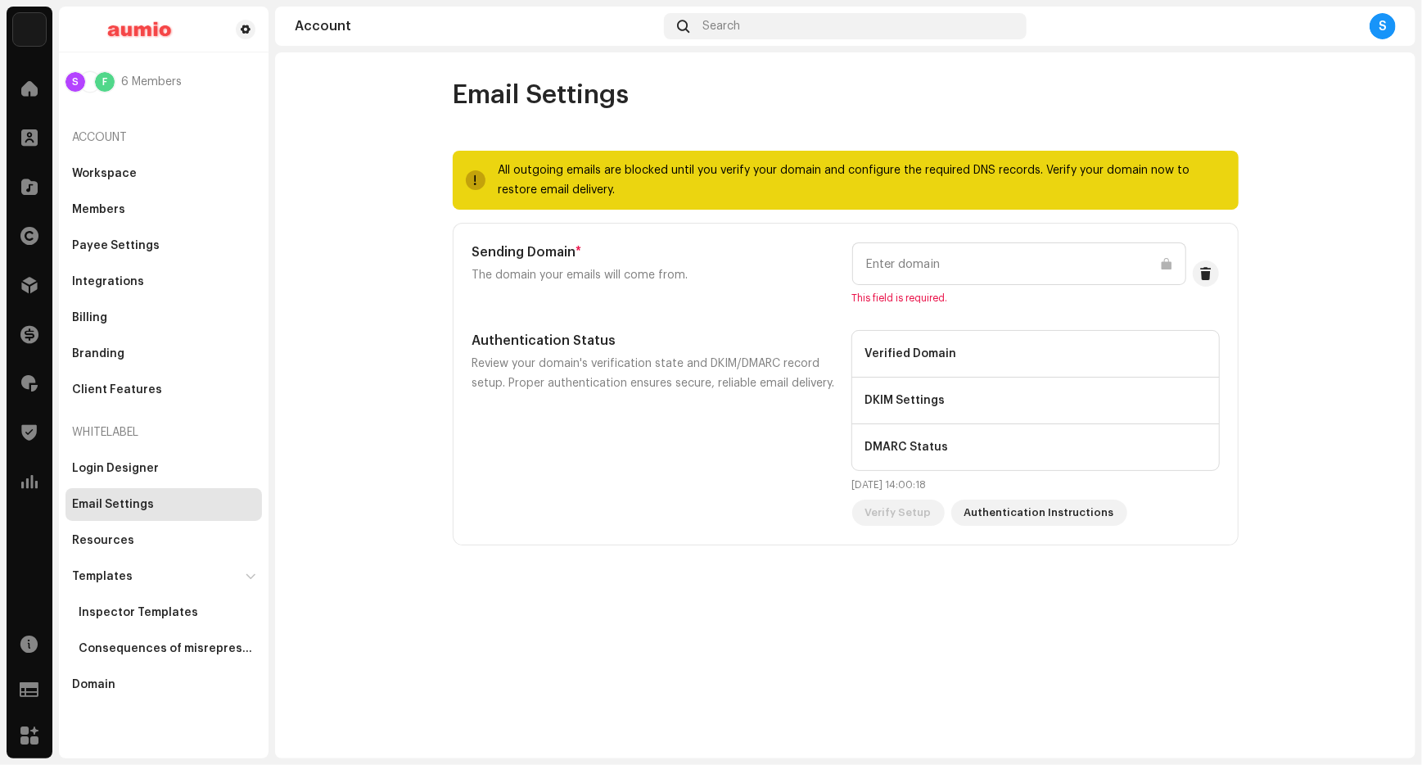
click at [980, 263] on input "text" at bounding box center [1019, 263] width 334 height 43
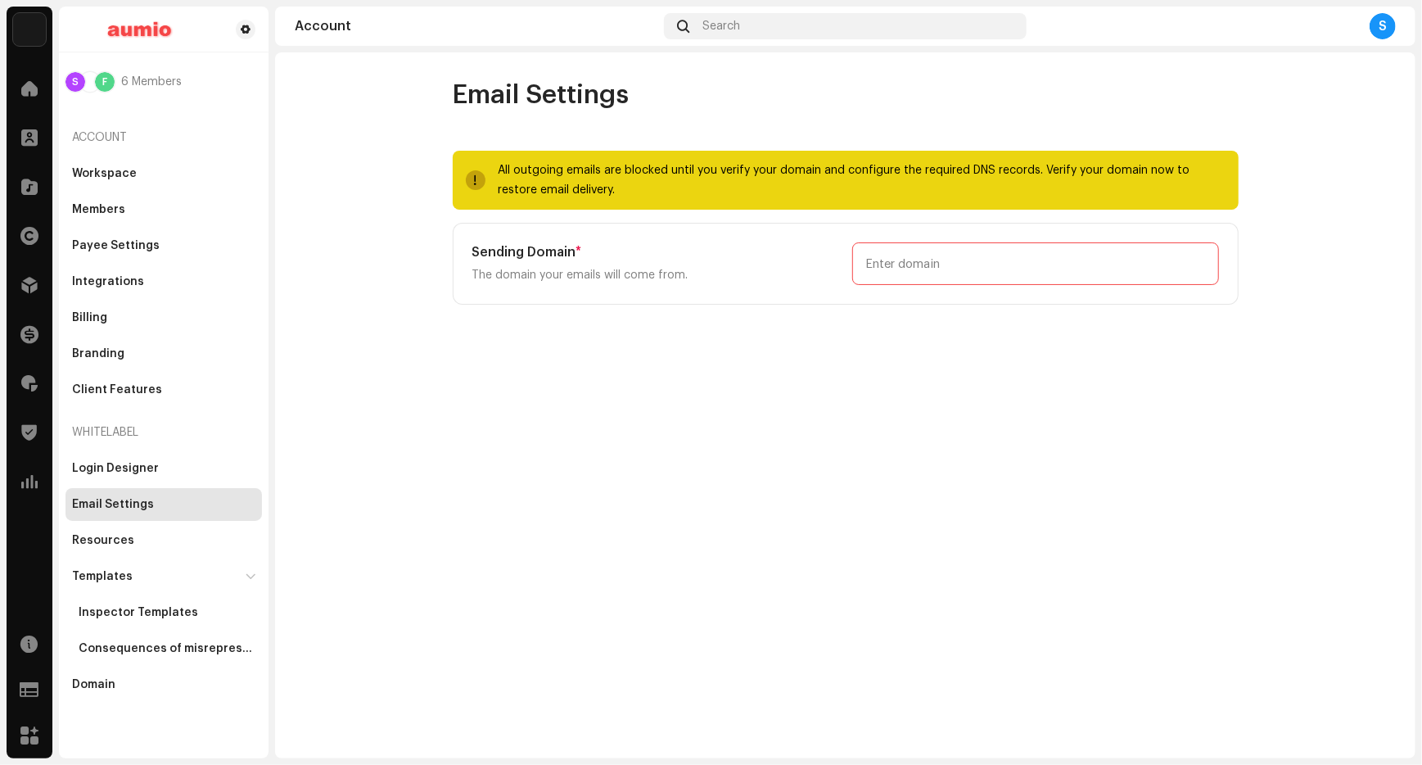
click at [920, 272] on input "text" at bounding box center [1035, 263] width 367 height 43
type input "[DOMAIN_NAME]"
click at [896, 305] on button "Add Domain" at bounding box center [898, 304] width 92 height 26
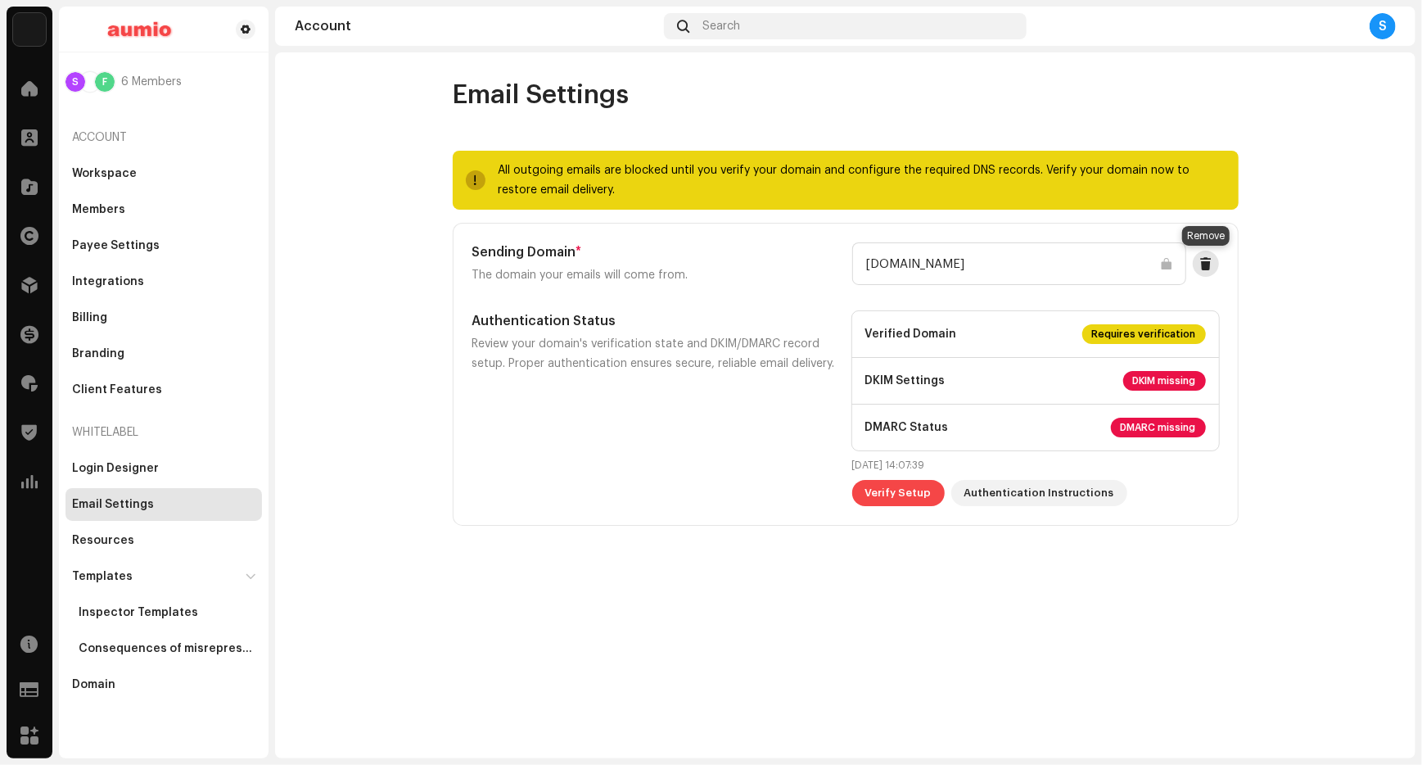
click at [1203, 260] on span at bounding box center [1205, 263] width 12 height 13
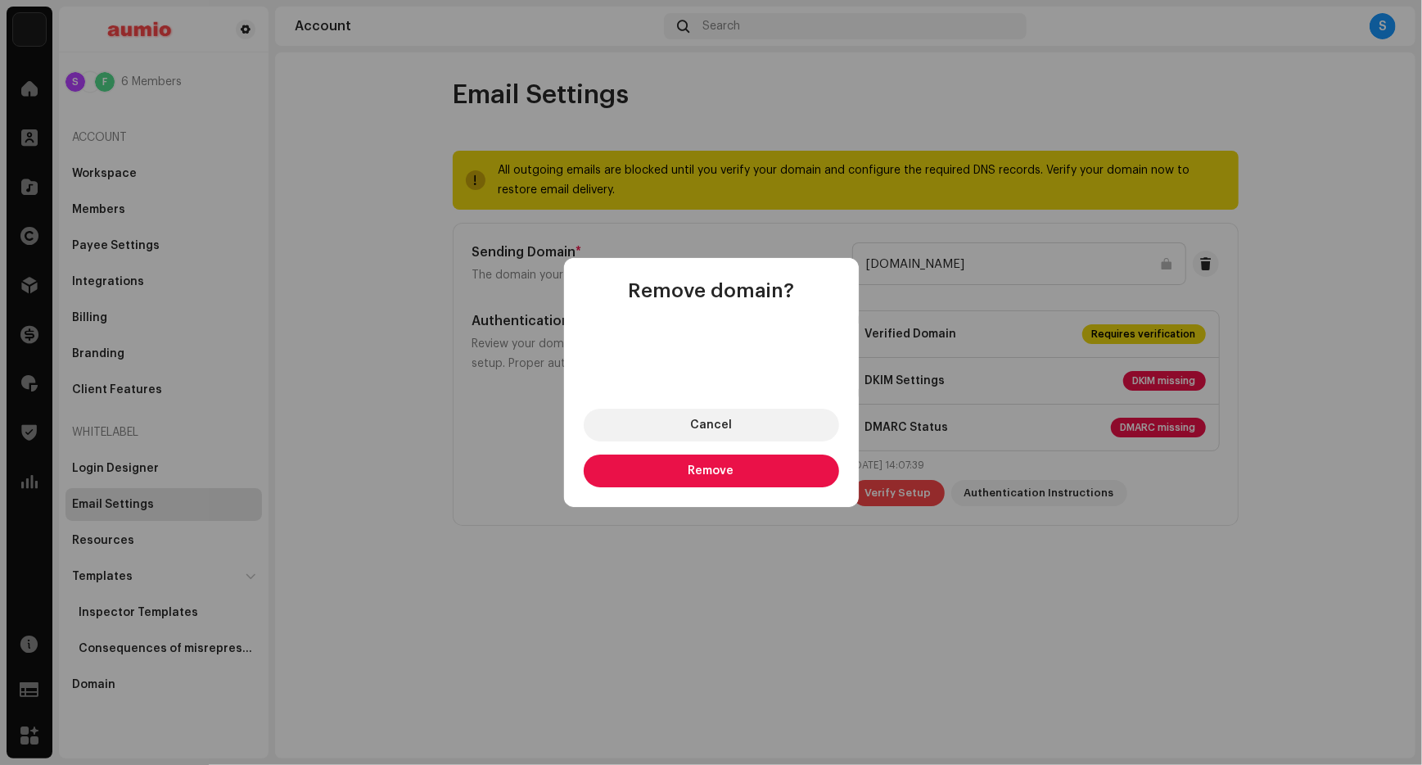
click at [796, 462] on button "Remove" at bounding box center [711, 470] width 255 height 33
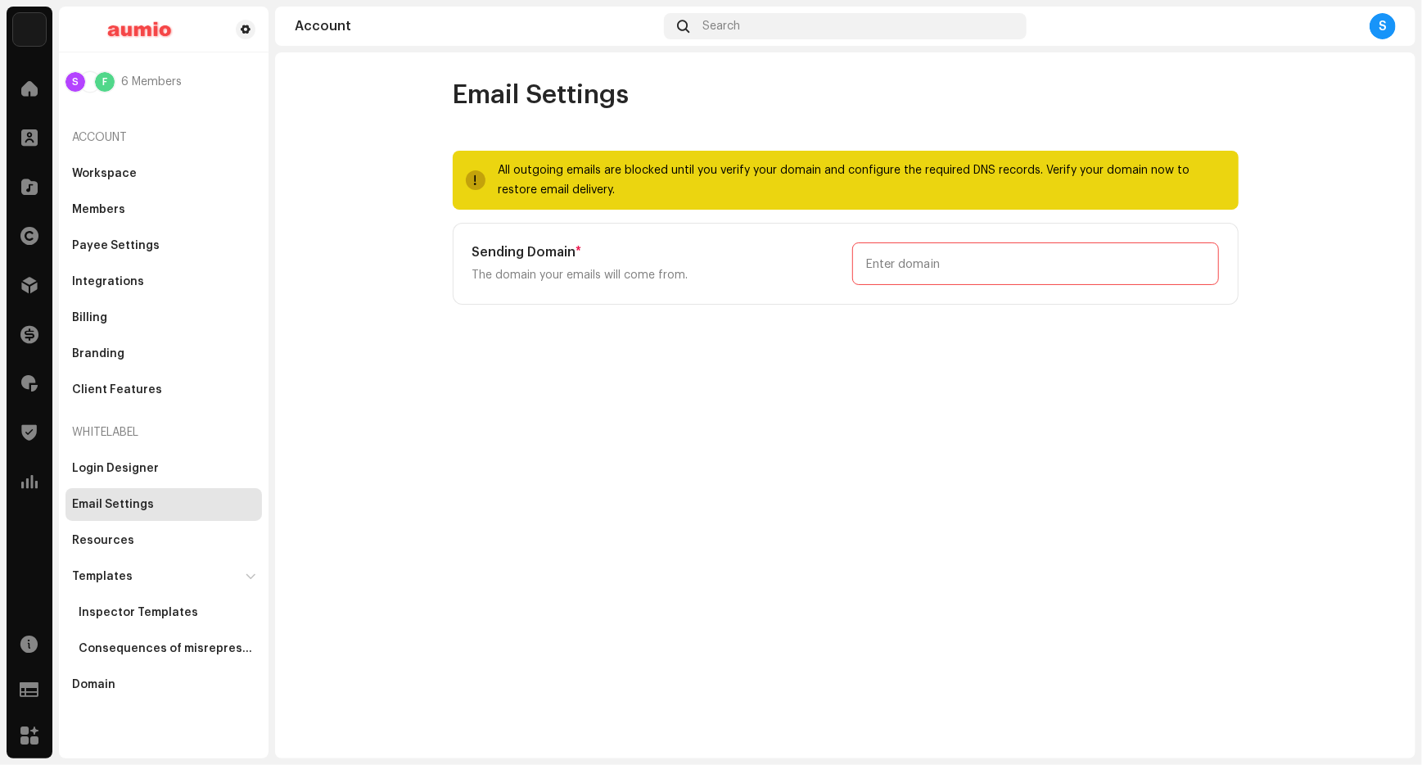
click at [996, 265] on input "text" at bounding box center [1035, 263] width 367 height 43
type input "[DOMAIN_NAME]"
click at [898, 301] on span "Add Domain" at bounding box center [897, 304] width 65 height 33
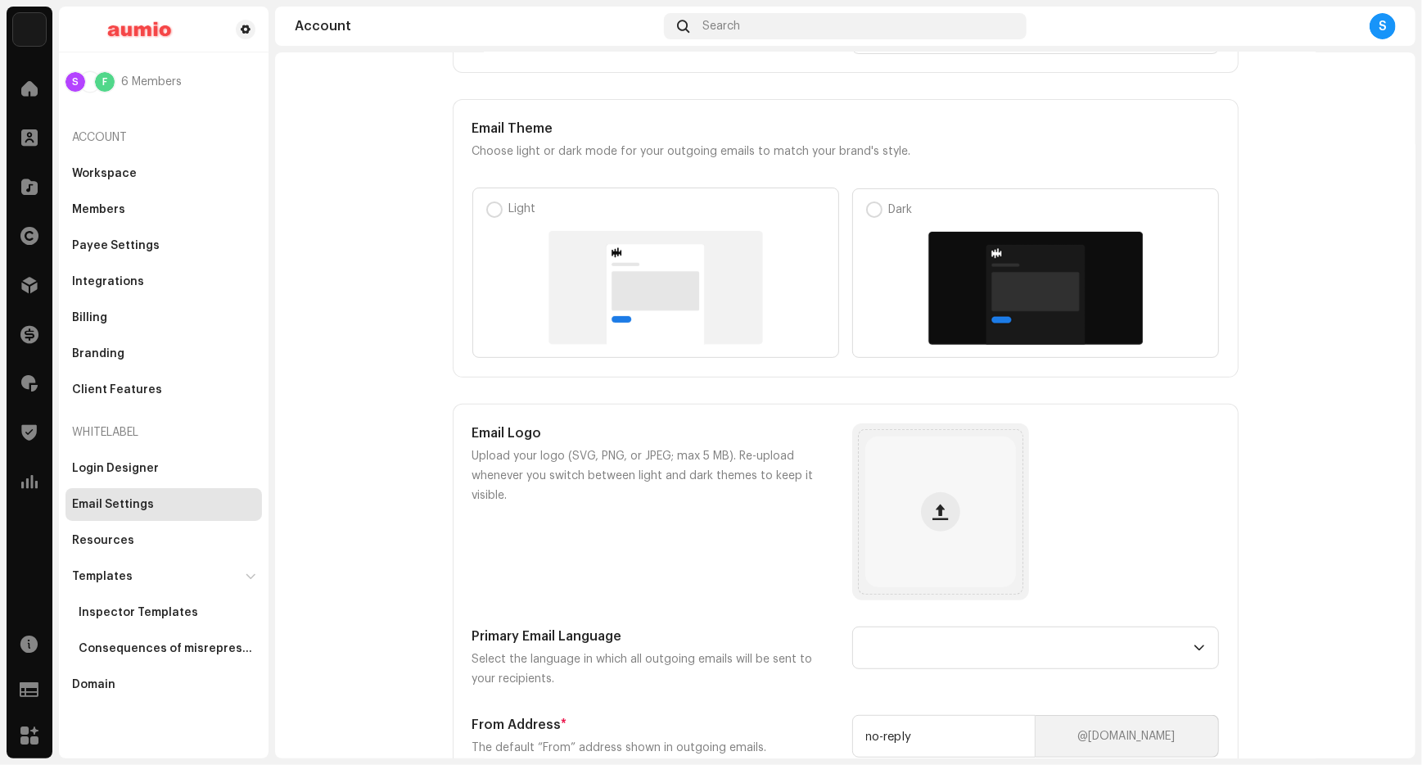
scroll to position [354, 0]
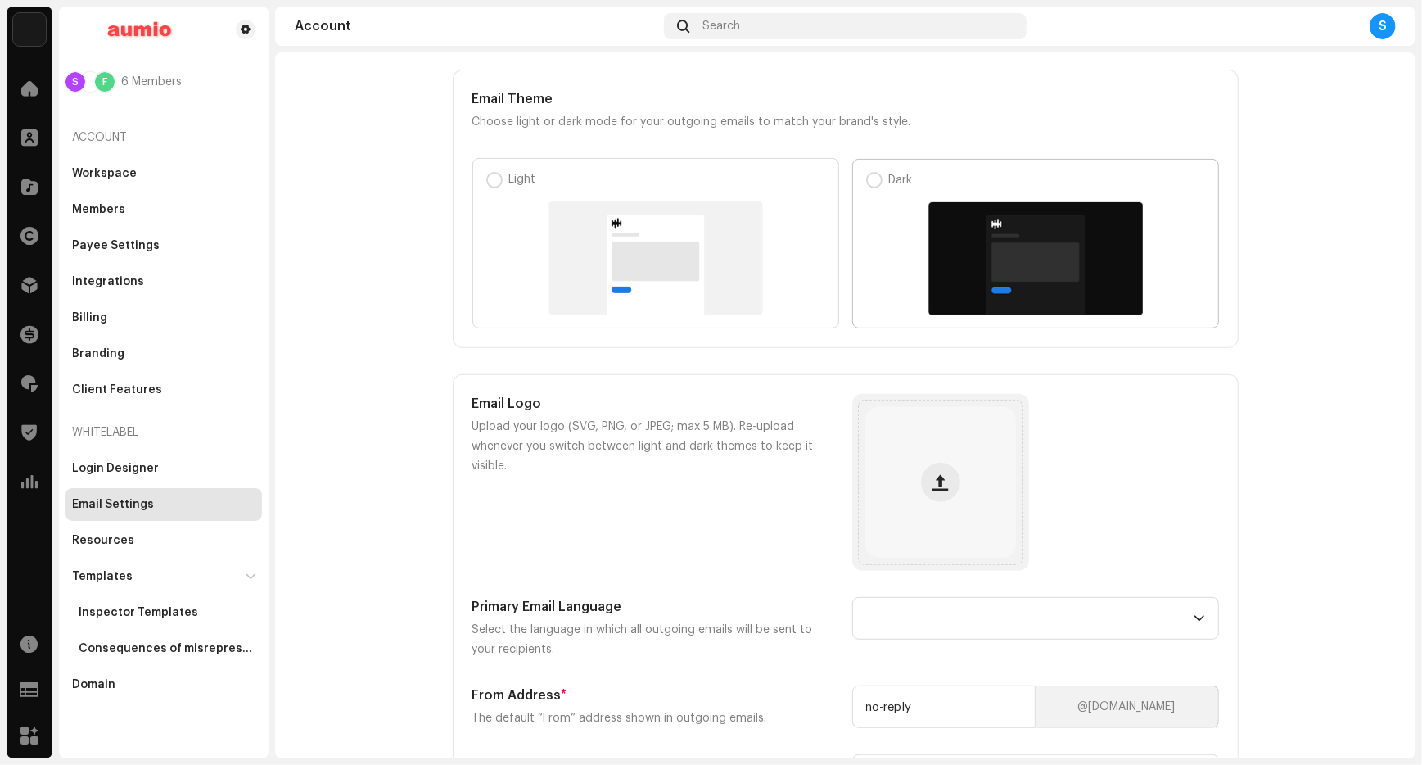
click at [894, 255] on div at bounding box center [1035, 258] width 339 height 113
click at [882, 188] on input "Dark" at bounding box center [874, 180] width 16 height 16
radio input "true"
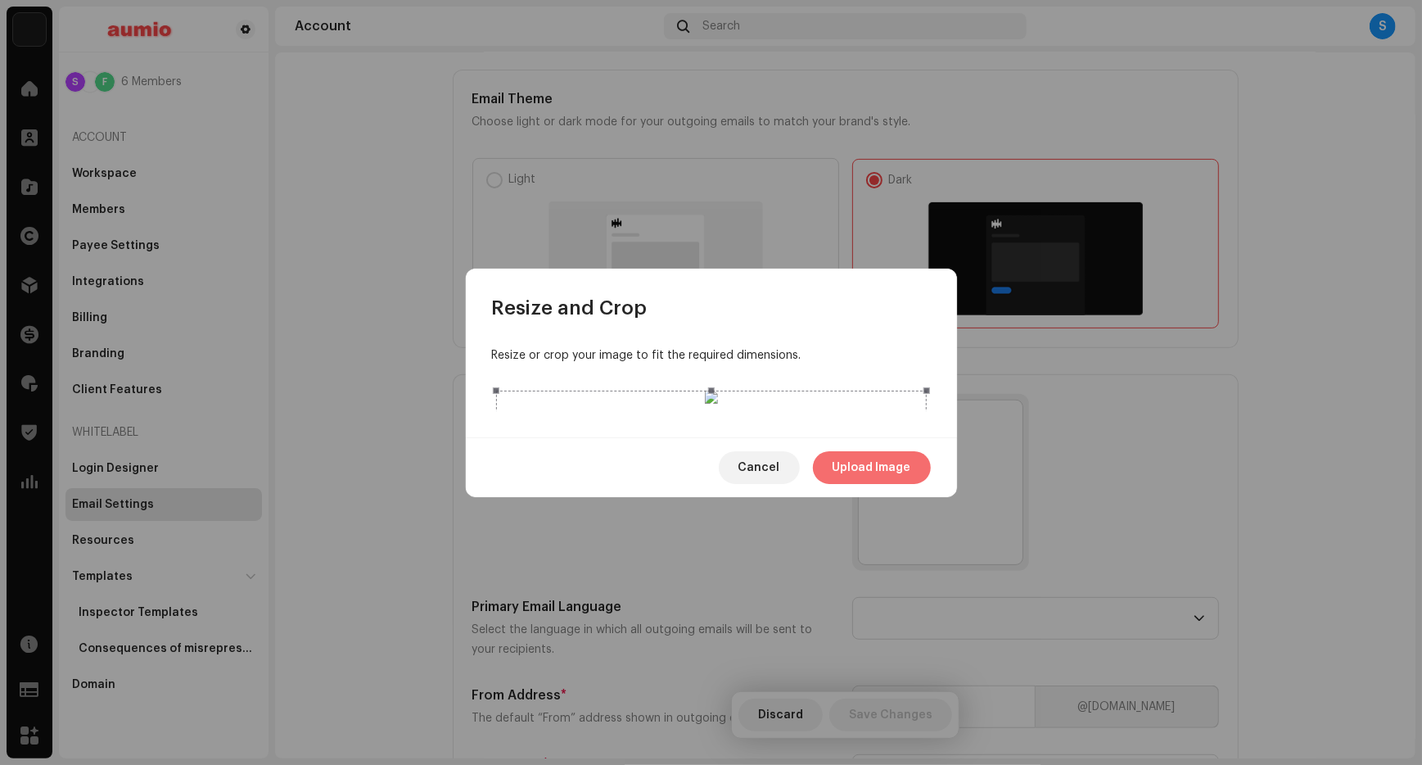
click at [868, 484] on span "Upload Image" at bounding box center [872, 467] width 79 height 33
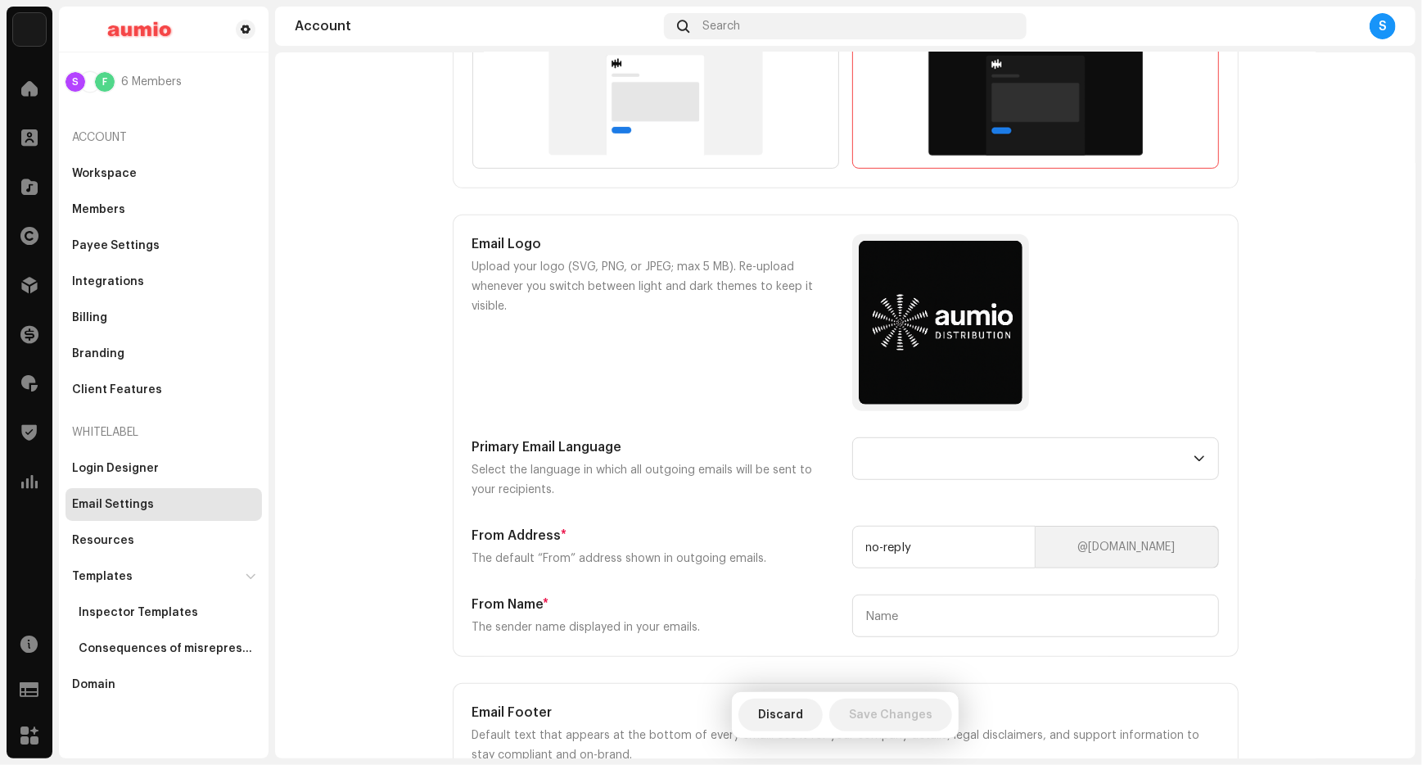
scroll to position [518, 0]
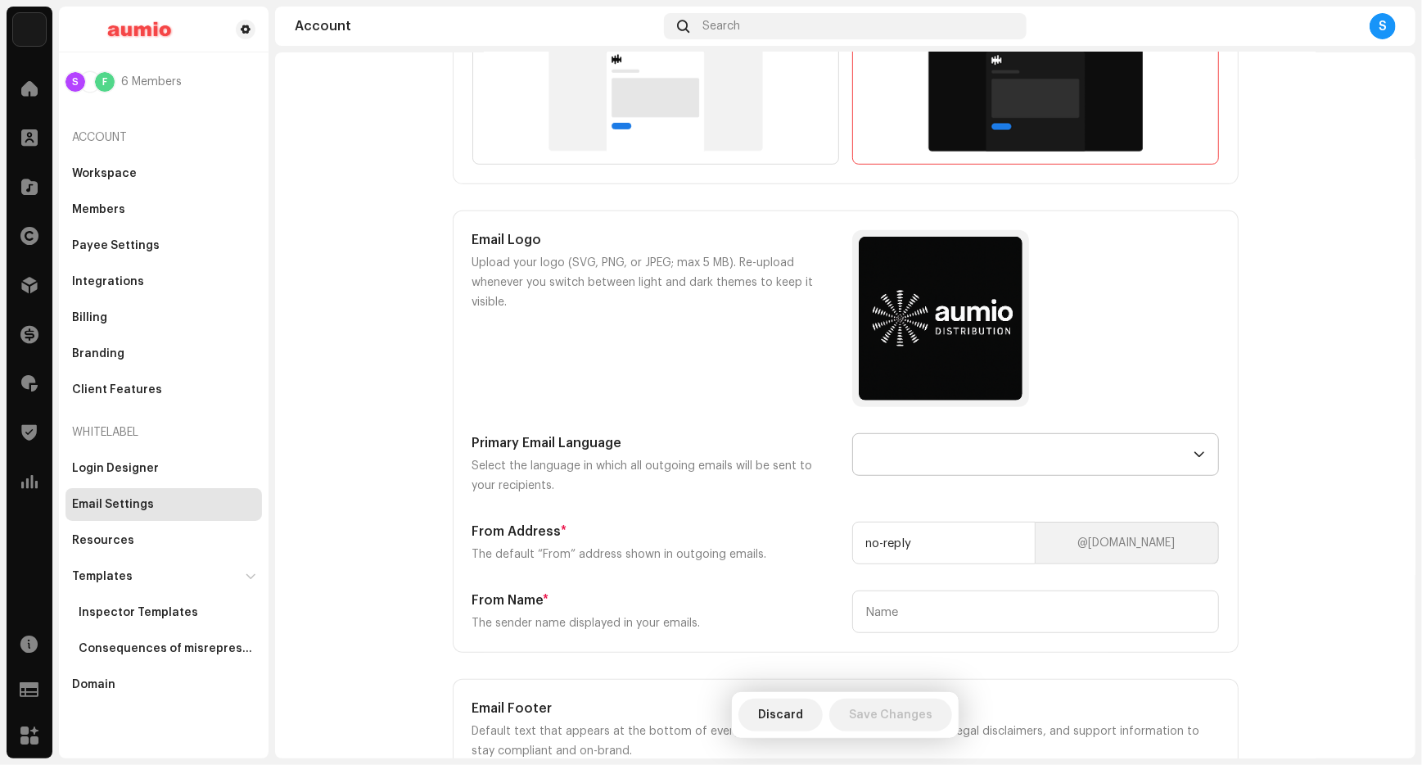
click at [1203, 452] on p-select at bounding box center [1035, 454] width 367 height 43
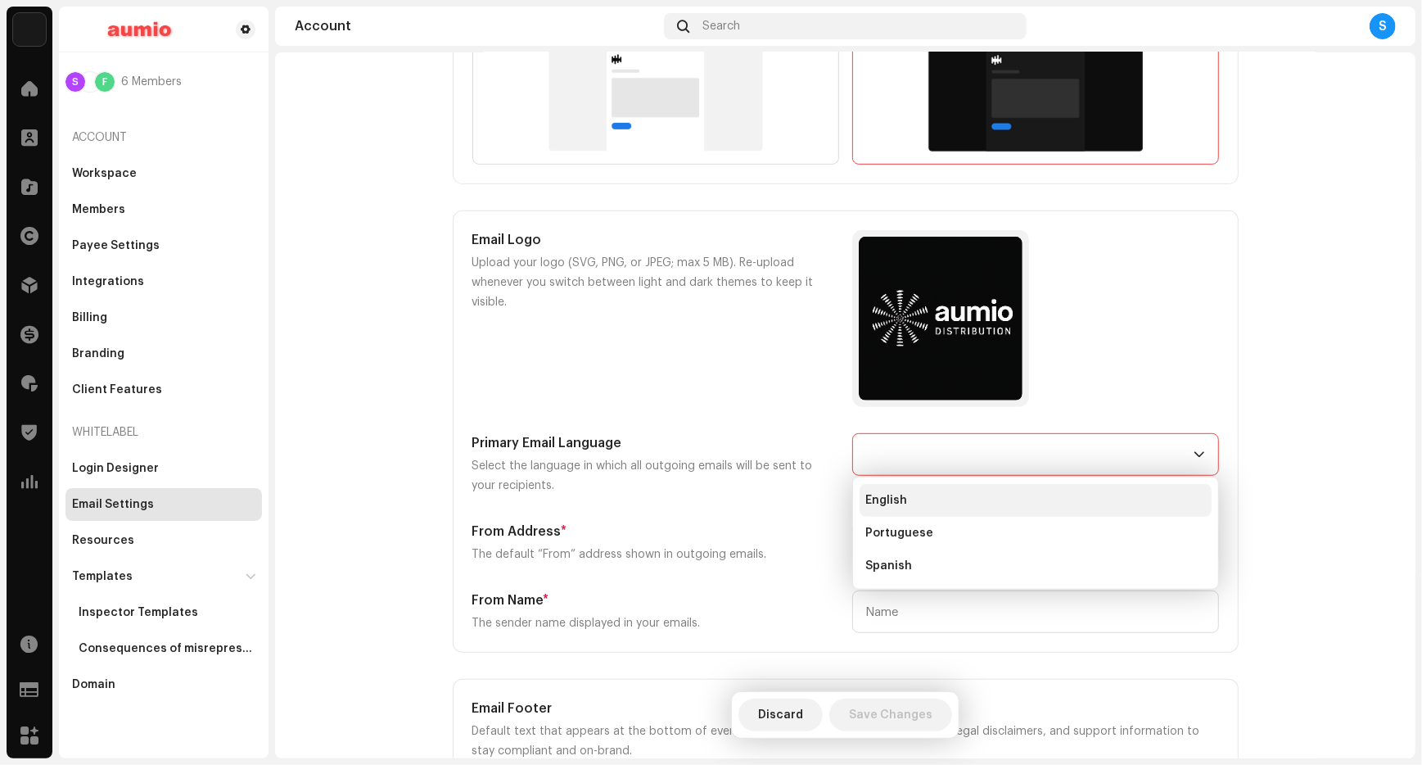
click at [941, 502] on li "English" at bounding box center [1036, 500] width 352 height 33
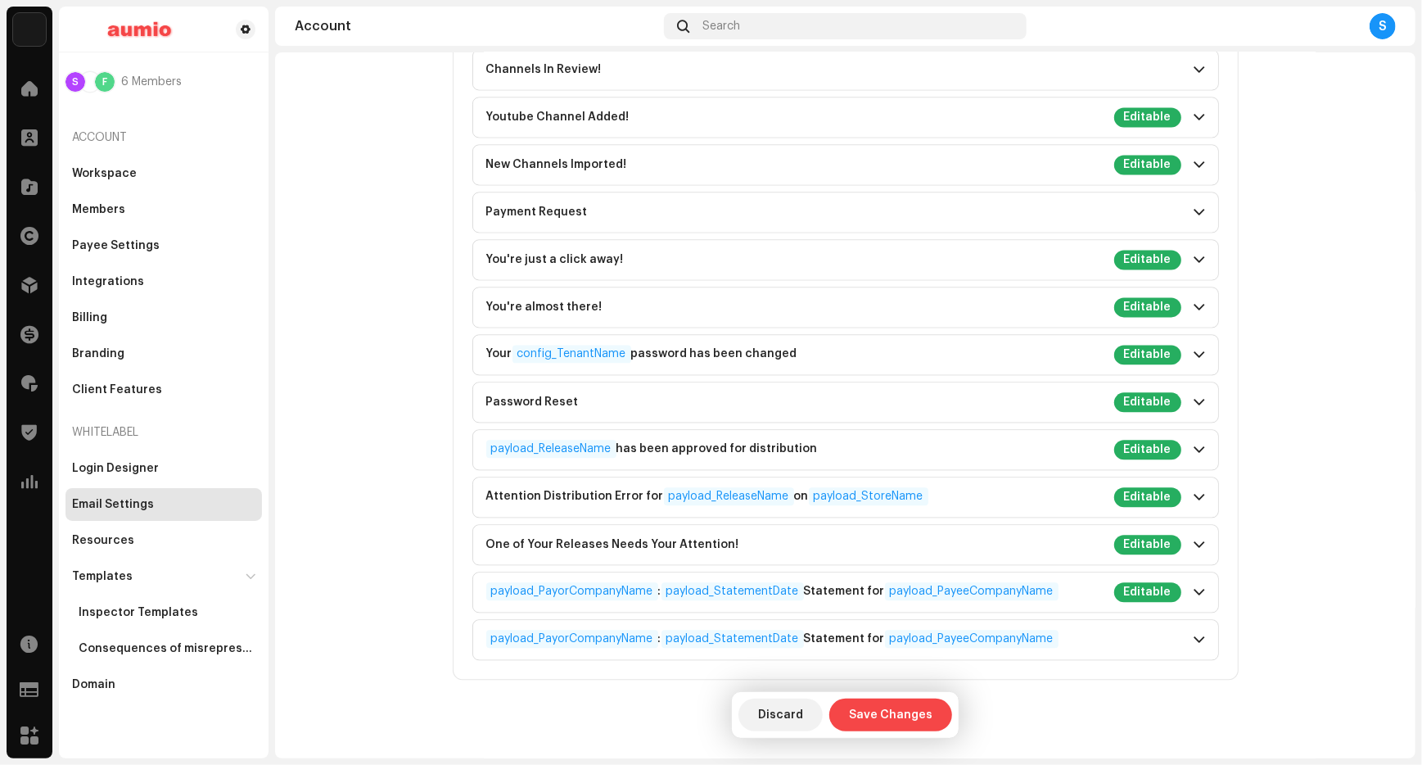
scroll to position [2377, 0]
click at [878, 715] on span "Save Changes" at bounding box center [890, 714] width 83 height 33
type input "[PERSON_NAME] Music"
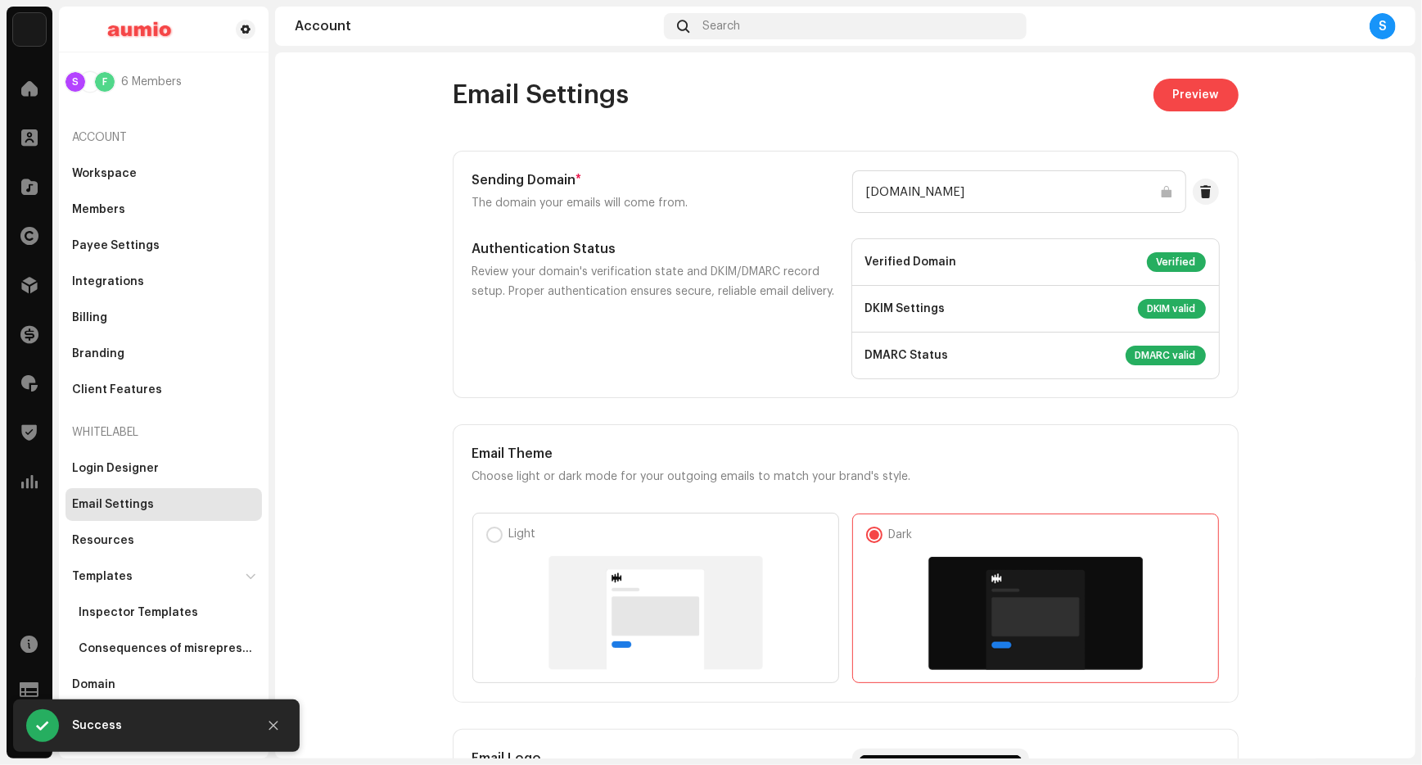
scroll to position [0, 0]
click at [1184, 86] on span "Preview" at bounding box center [1196, 95] width 46 height 33
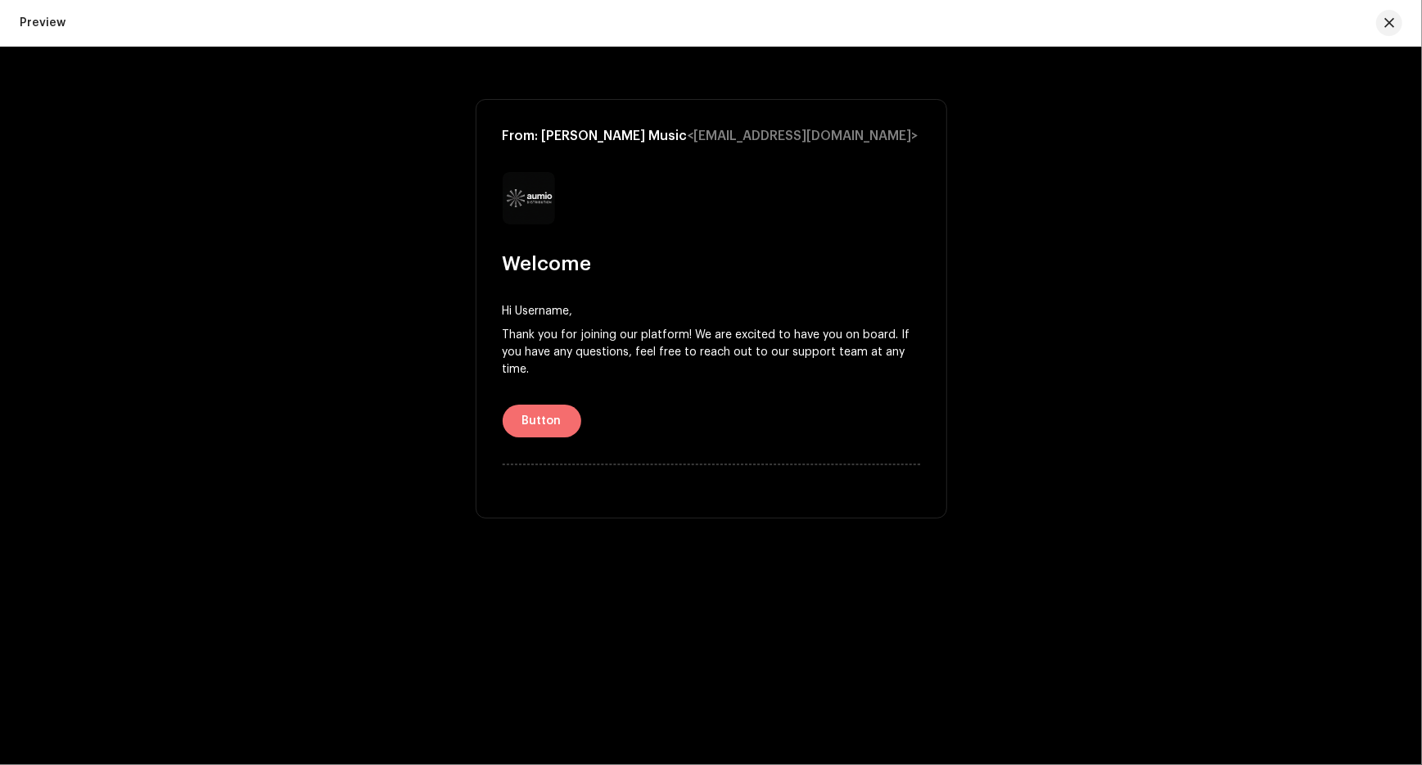
click at [541, 424] on span "Button" at bounding box center [541, 420] width 39 height 33
click at [1390, 24] on span "button" at bounding box center [1389, 22] width 10 height 13
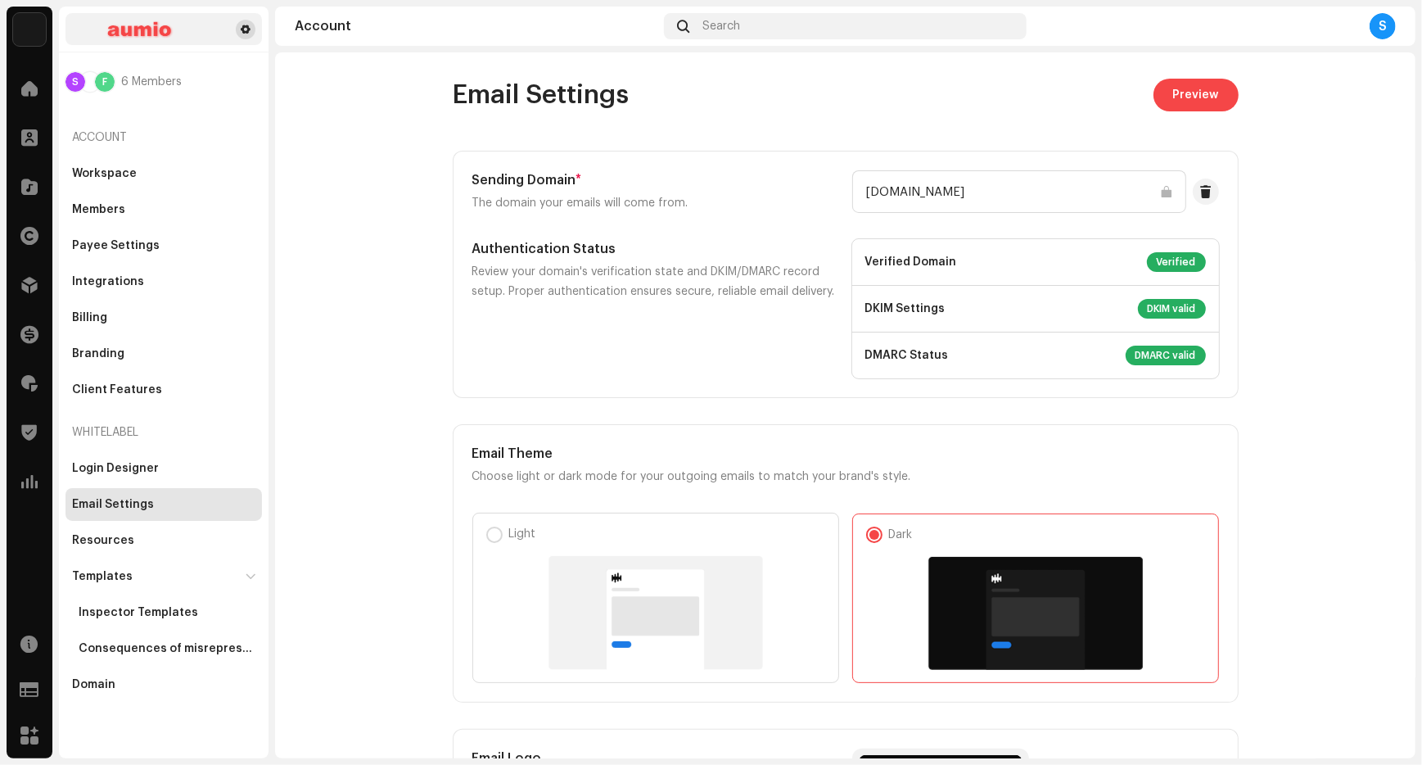
click at [244, 34] on span at bounding box center [246, 29] width 10 height 13
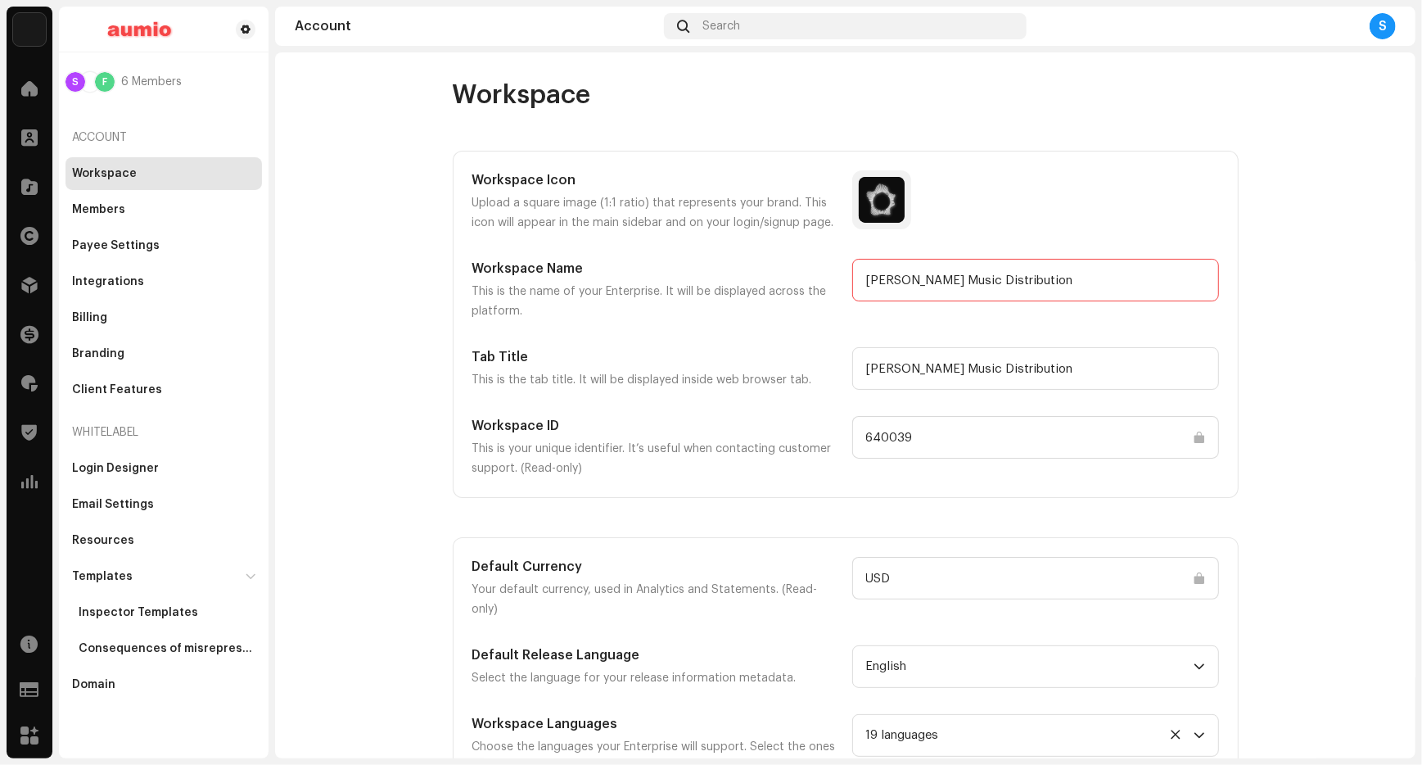
click at [907, 283] on input "[PERSON_NAME] Music Distribution" at bounding box center [1035, 280] width 367 height 43
click at [963, 285] on input "[PERSON_NAME] Music Distribution" at bounding box center [1035, 280] width 367 height 43
click at [873, 201] on span at bounding box center [881, 199] width 16 height 13
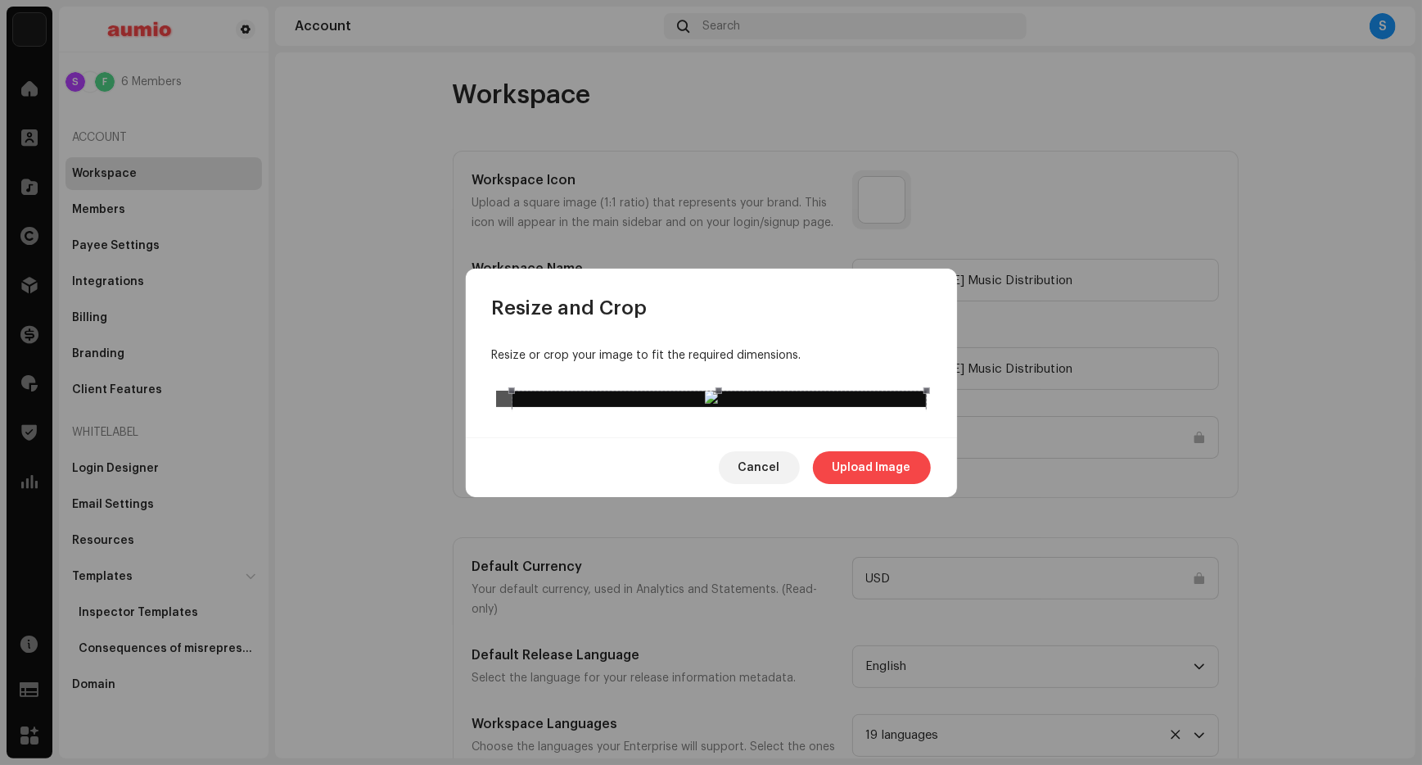
drag, startPoint x: 493, startPoint y: 398, endPoint x: 509, endPoint y: 400, distance: 16.6
click at [509, 400] on span at bounding box center [512, 597] width 18 height 397
drag, startPoint x: 699, startPoint y: 400, endPoint x: 699, endPoint y: 410, distance: 9.8
click at [699, 410] on div at bounding box center [719, 607] width 414 height 414
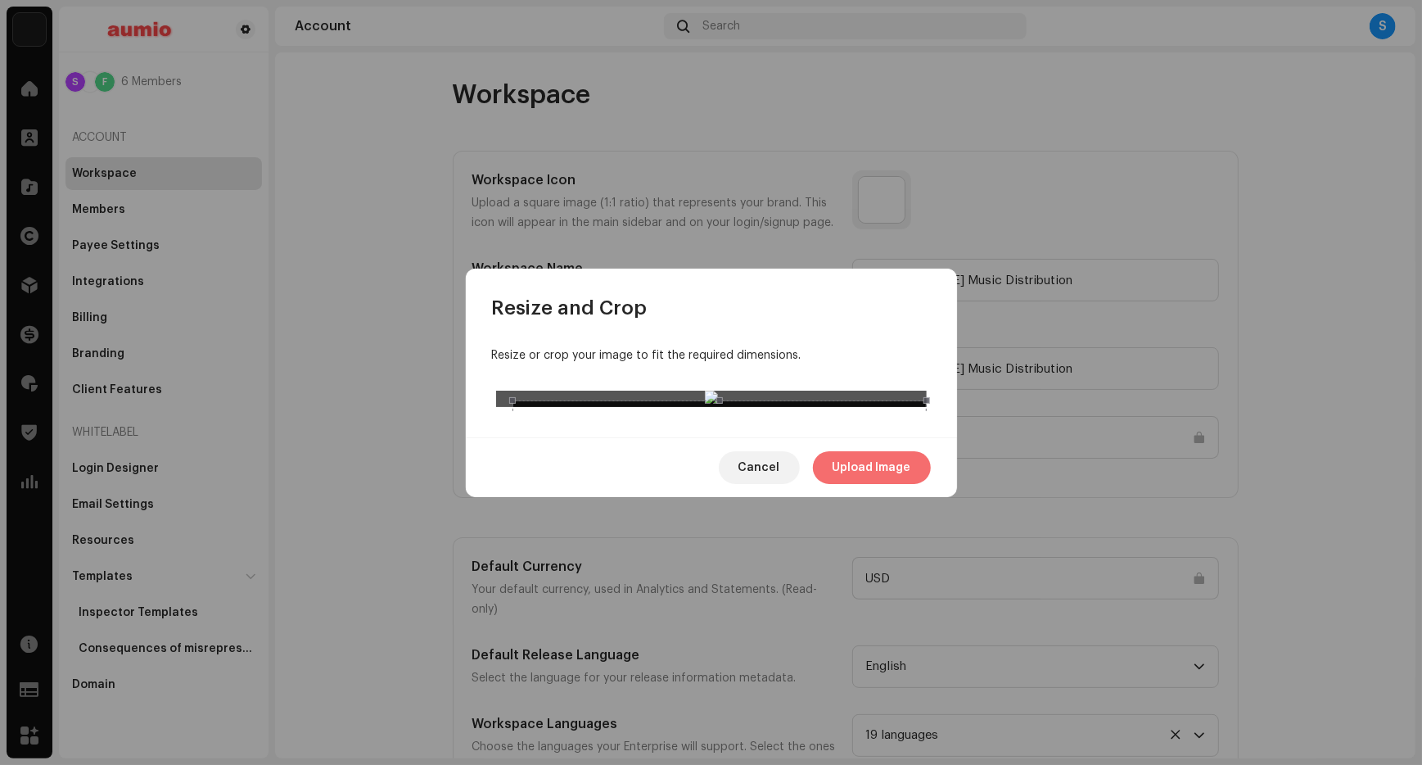
click at [881, 484] on span "Upload Image" at bounding box center [872, 467] width 79 height 33
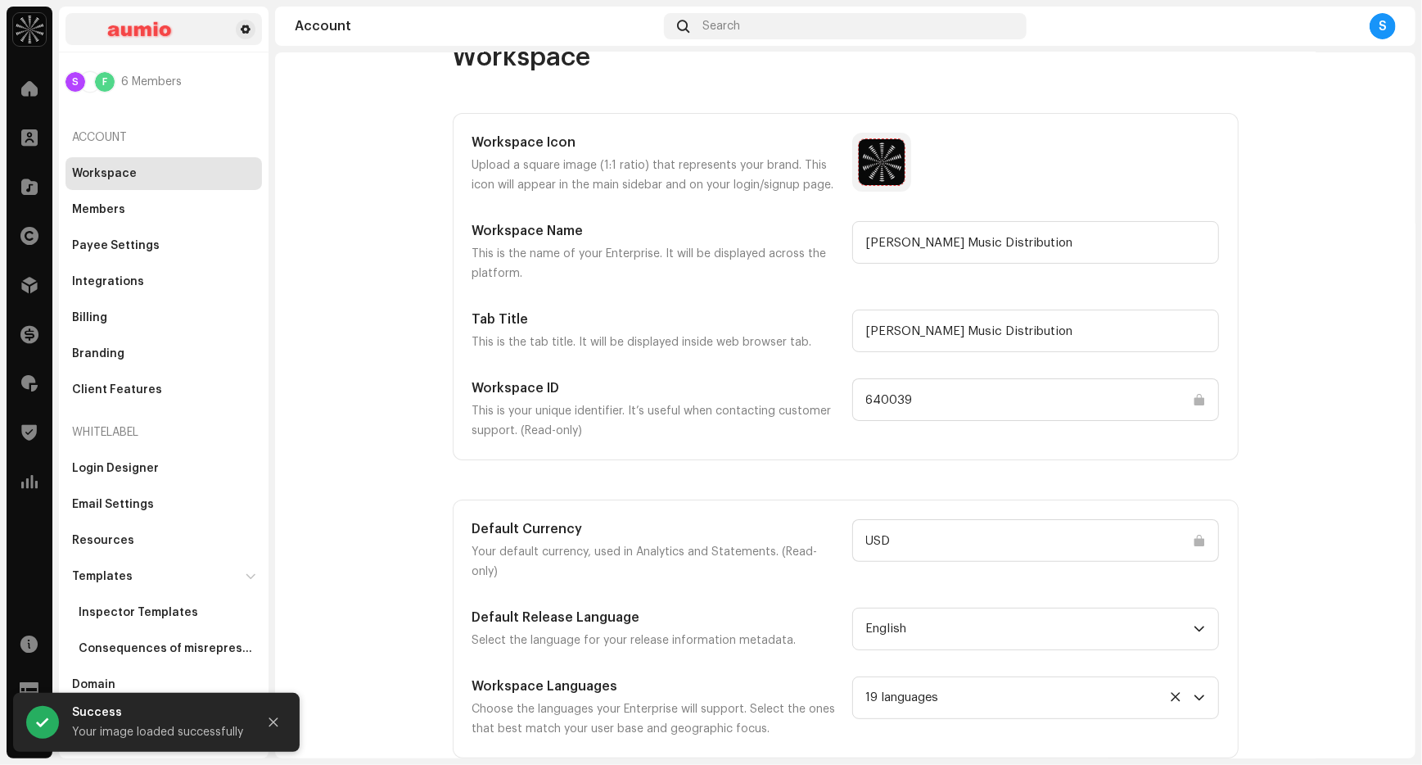
scroll to position [38, 0]
click at [142, 31] on img at bounding box center [141, 30] width 138 height 20
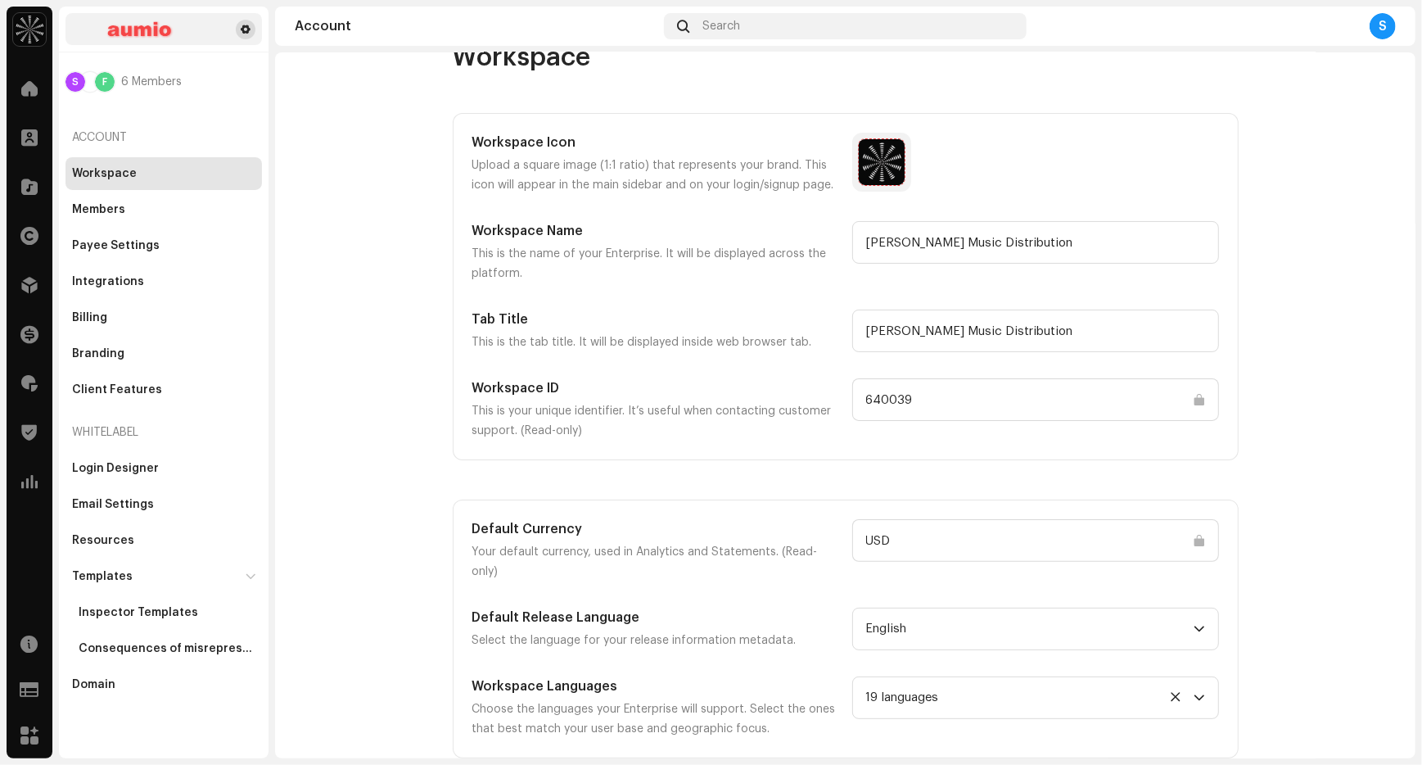
click at [247, 38] on button at bounding box center [246, 30] width 20 height 20
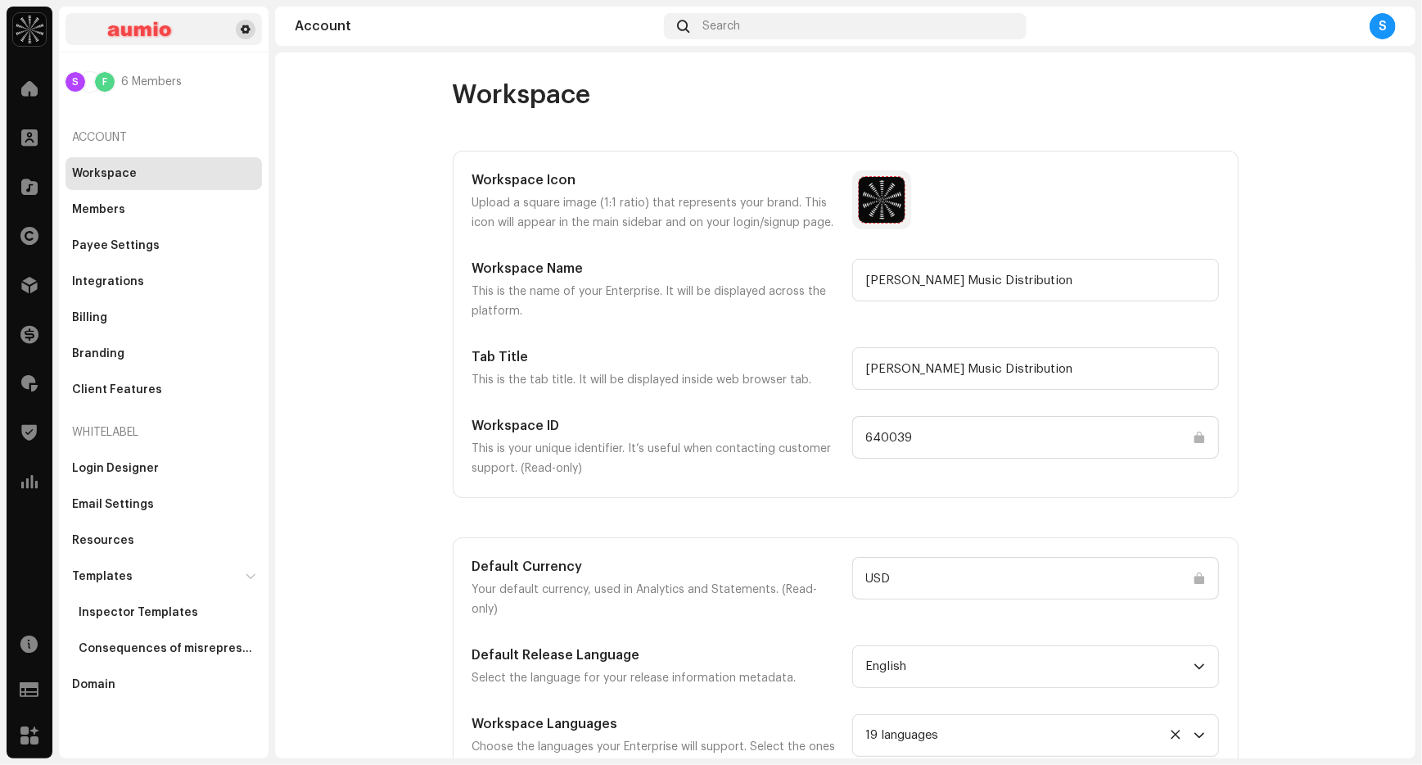
click at [246, 31] on span at bounding box center [246, 29] width 10 height 13
click at [429, 424] on div "Workspace Workspace Icon Upload a square image (1:1 ratio) that represents your…" at bounding box center [845, 437] width 838 height 717
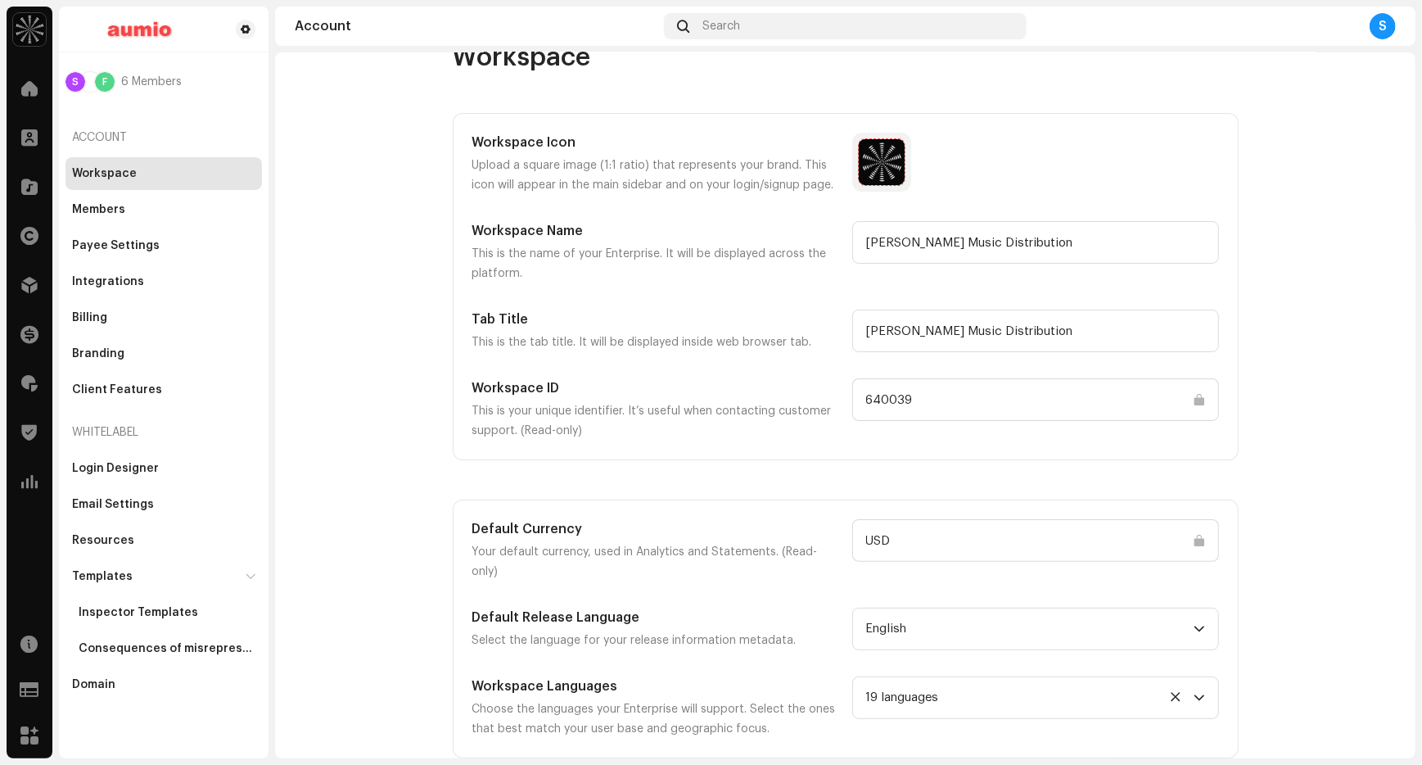
scroll to position [38, 0]
click at [147, 468] on div "Login Designer" at bounding box center [115, 468] width 87 height 13
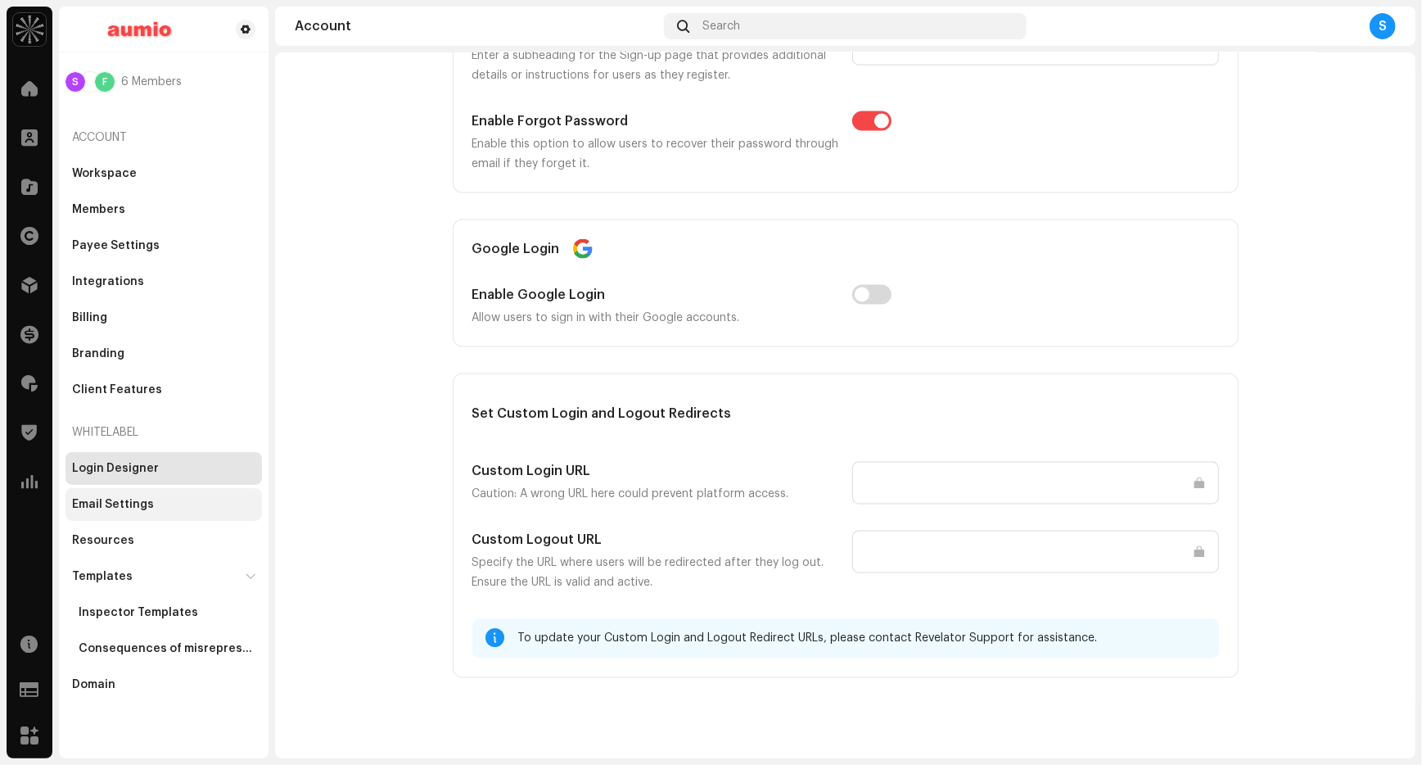
scroll to position [1851, 0]
click at [174, 508] on div "Email Settings" at bounding box center [163, 504] width 183 height 13
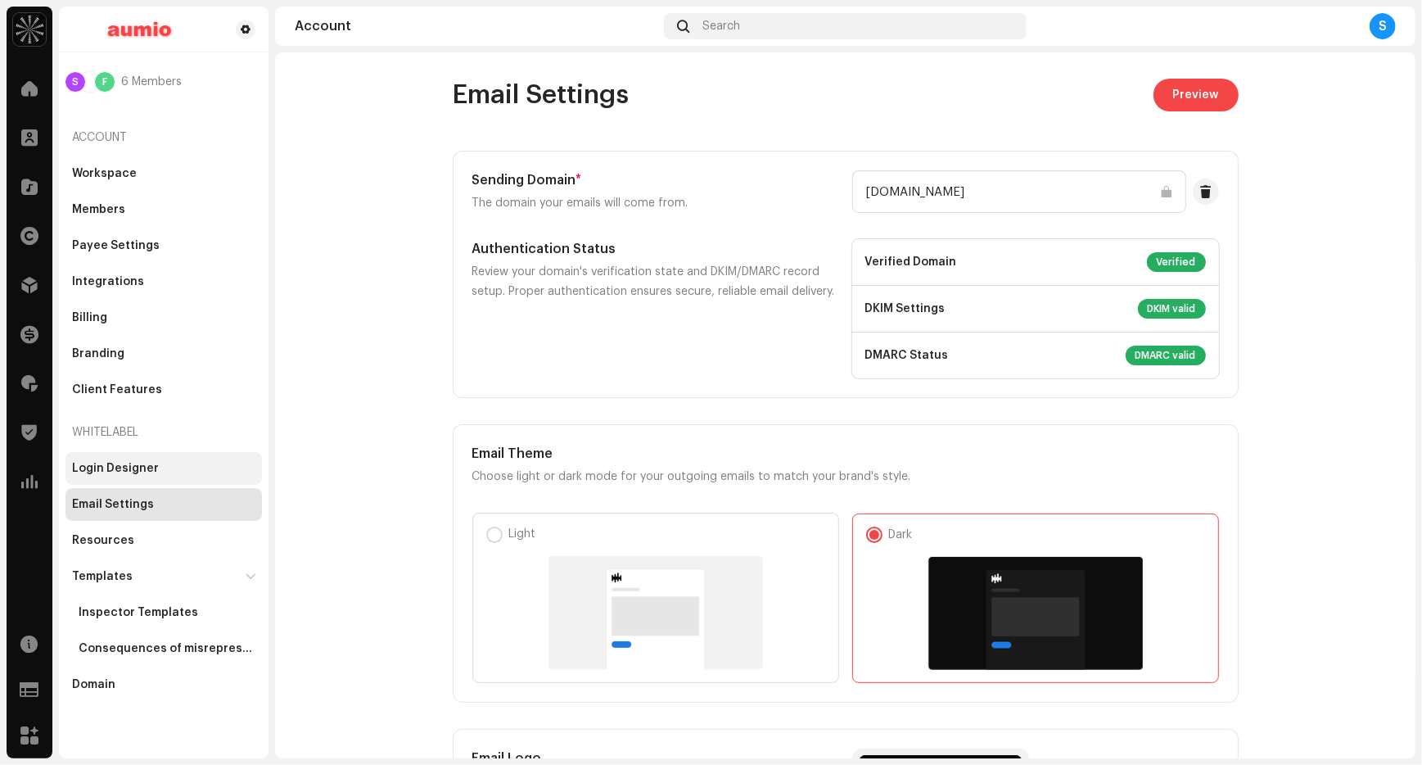
click at [156, 459] on div "Login Designer" at bounding box center [163, 468] width 196 height 33
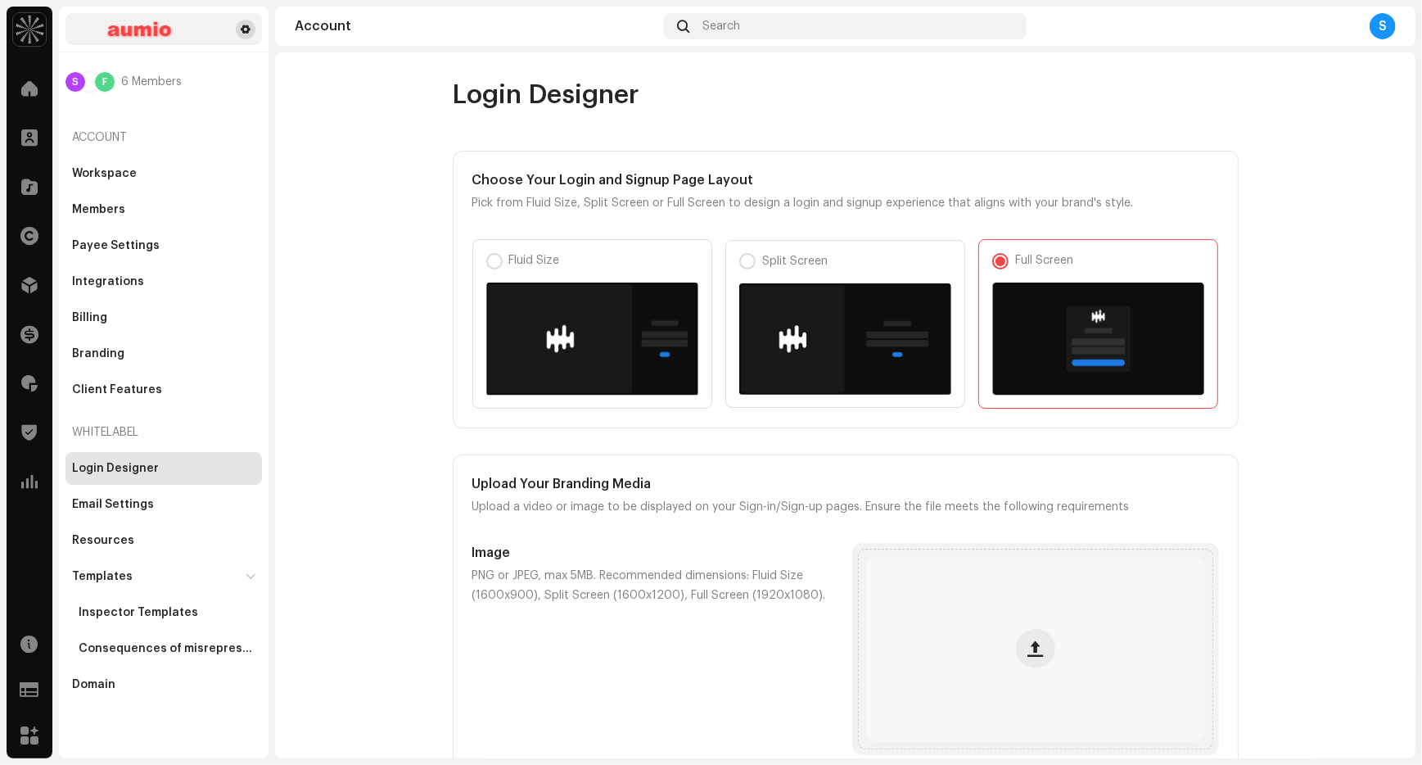
click at [249, 29] on span at bounding box center [246, 29] width 10 height 13
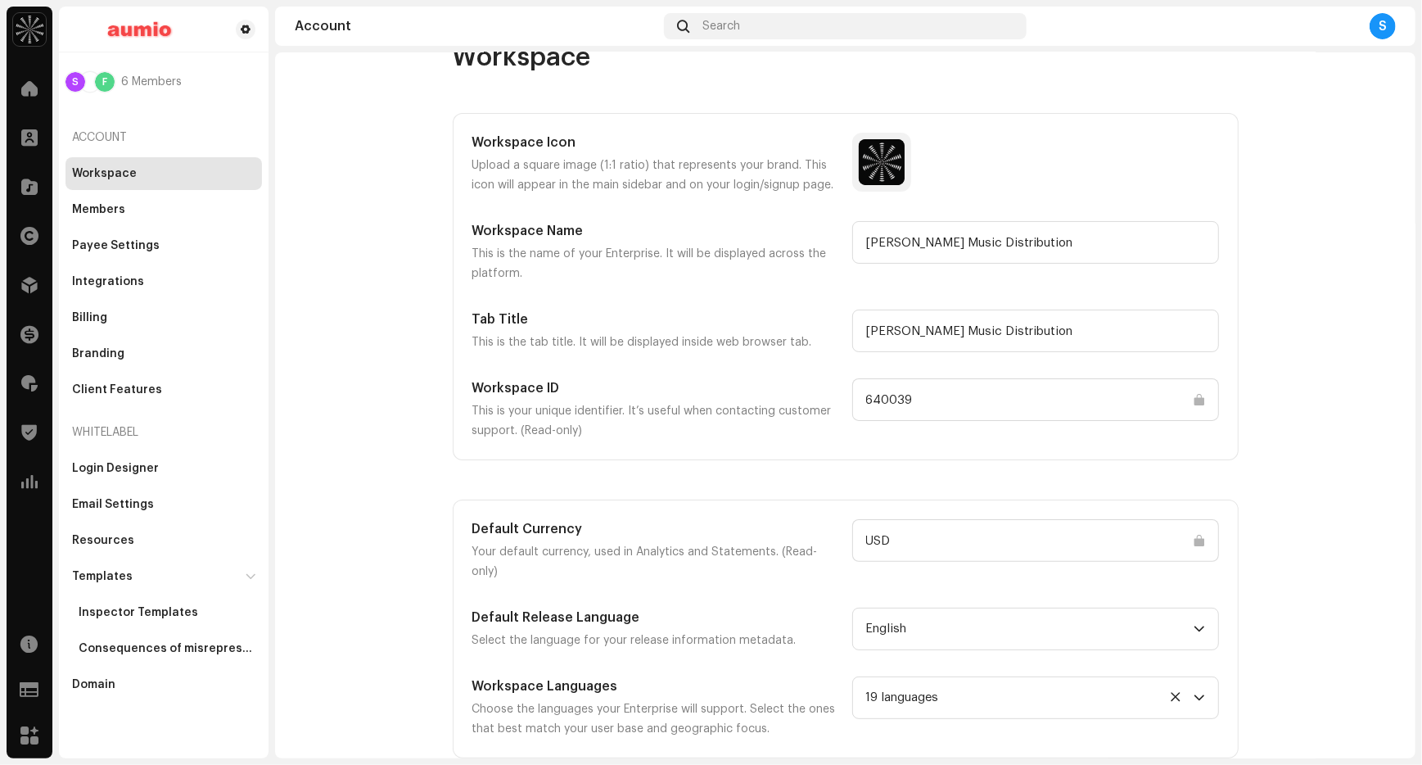
scroll to position [38, 0]
click at [103, 206] on div "Members" at bounding box center [98, 209] width 53 height 13
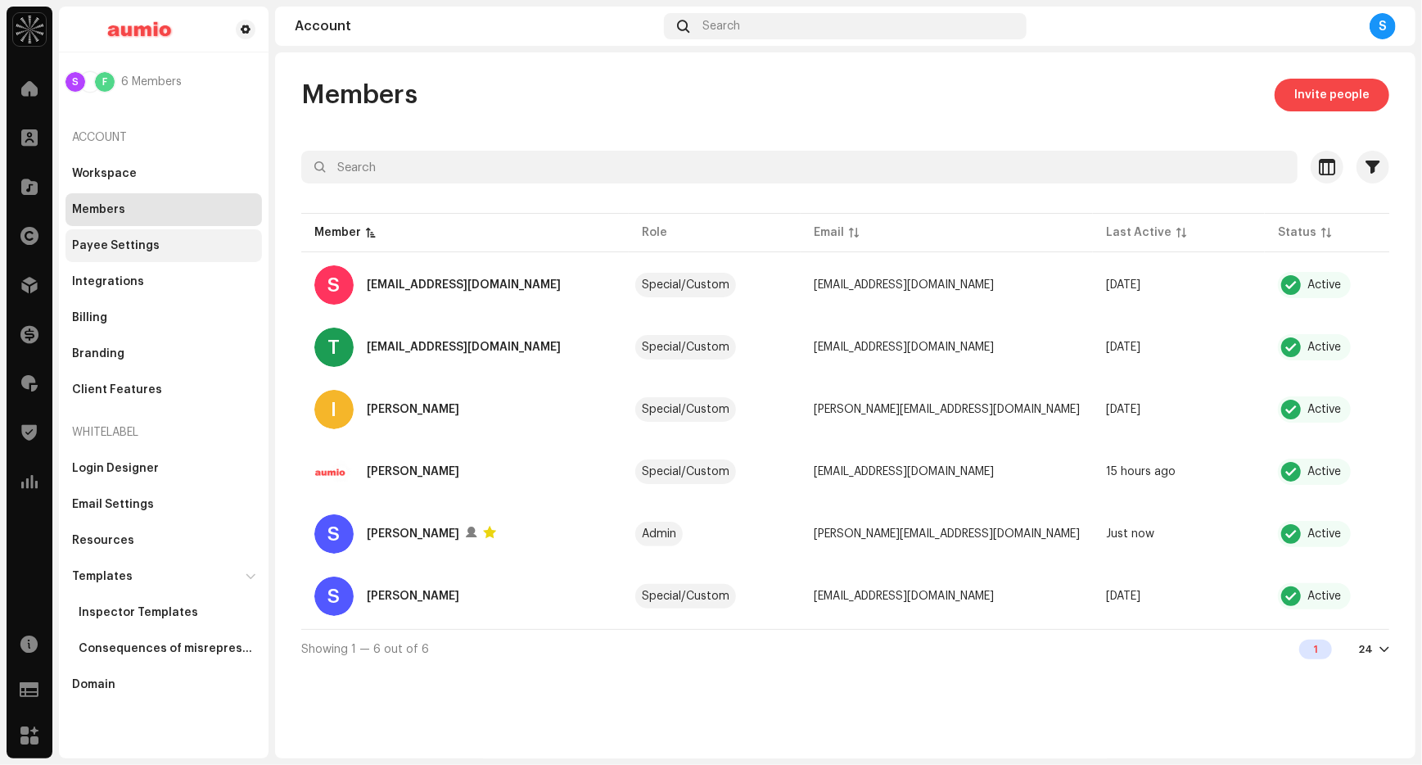
click at [119, 237] on div "Payee Settings" at bounding box center [163, 245] width 196 height 33
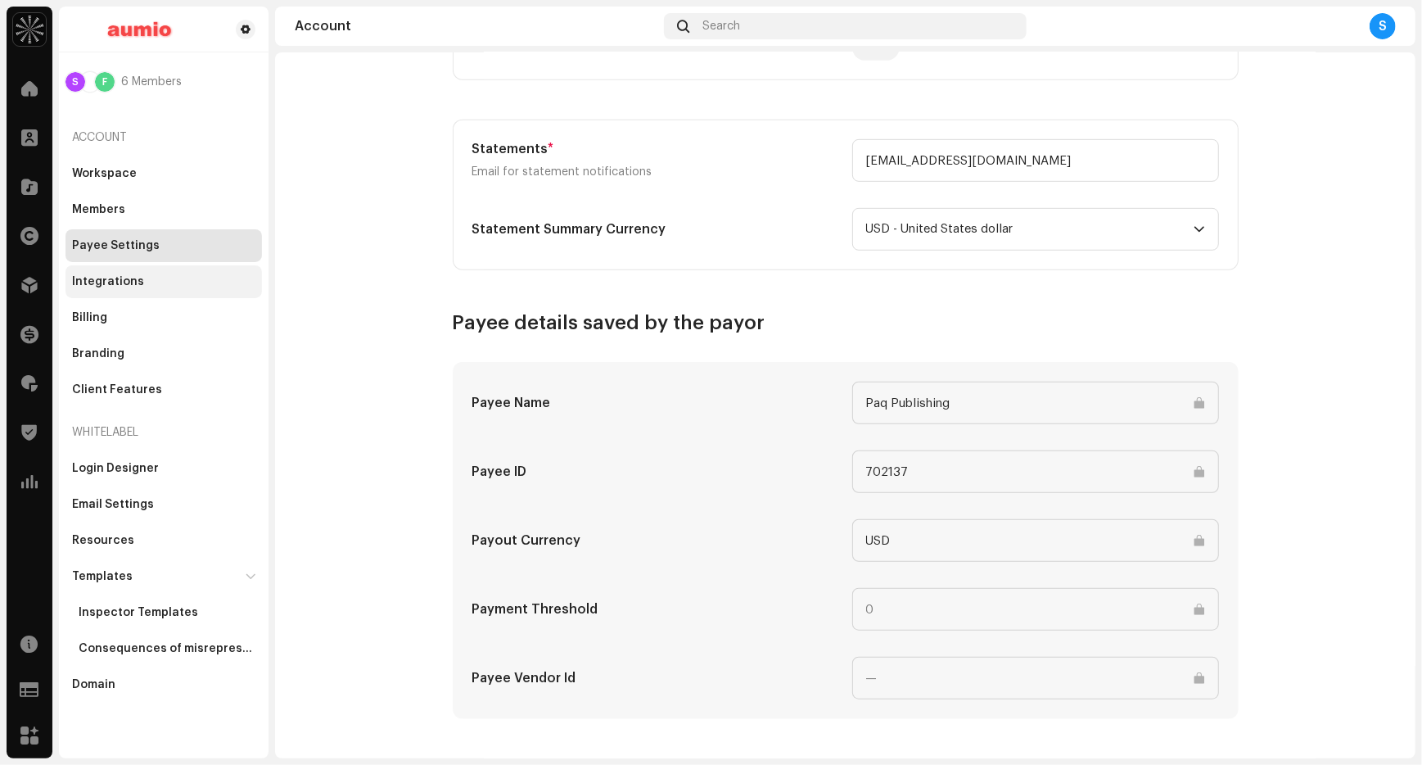
scroll to position [637, 0]
click at [129, 279] on div "Integrations" at bounding box center [108, 281] width 72 height 13
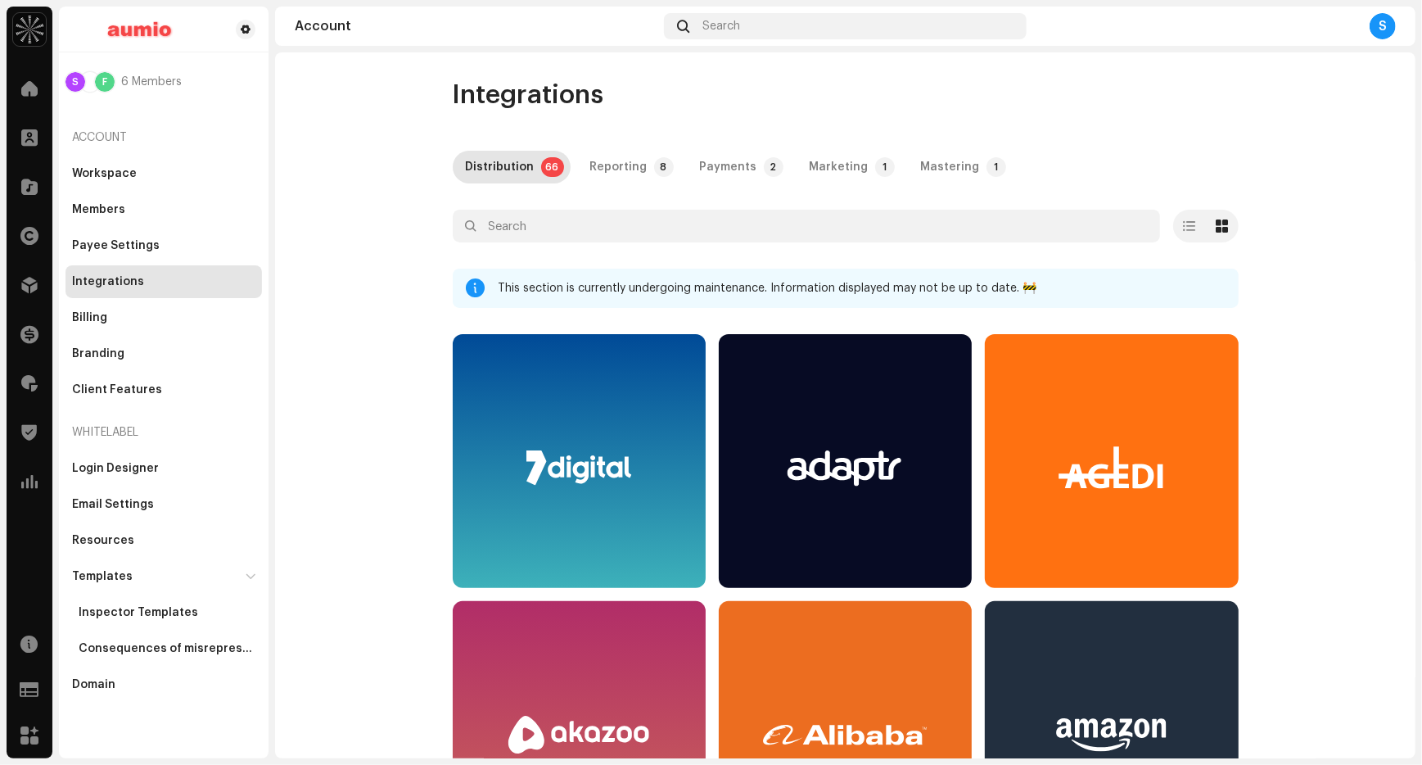
scroll to position [4, 0]
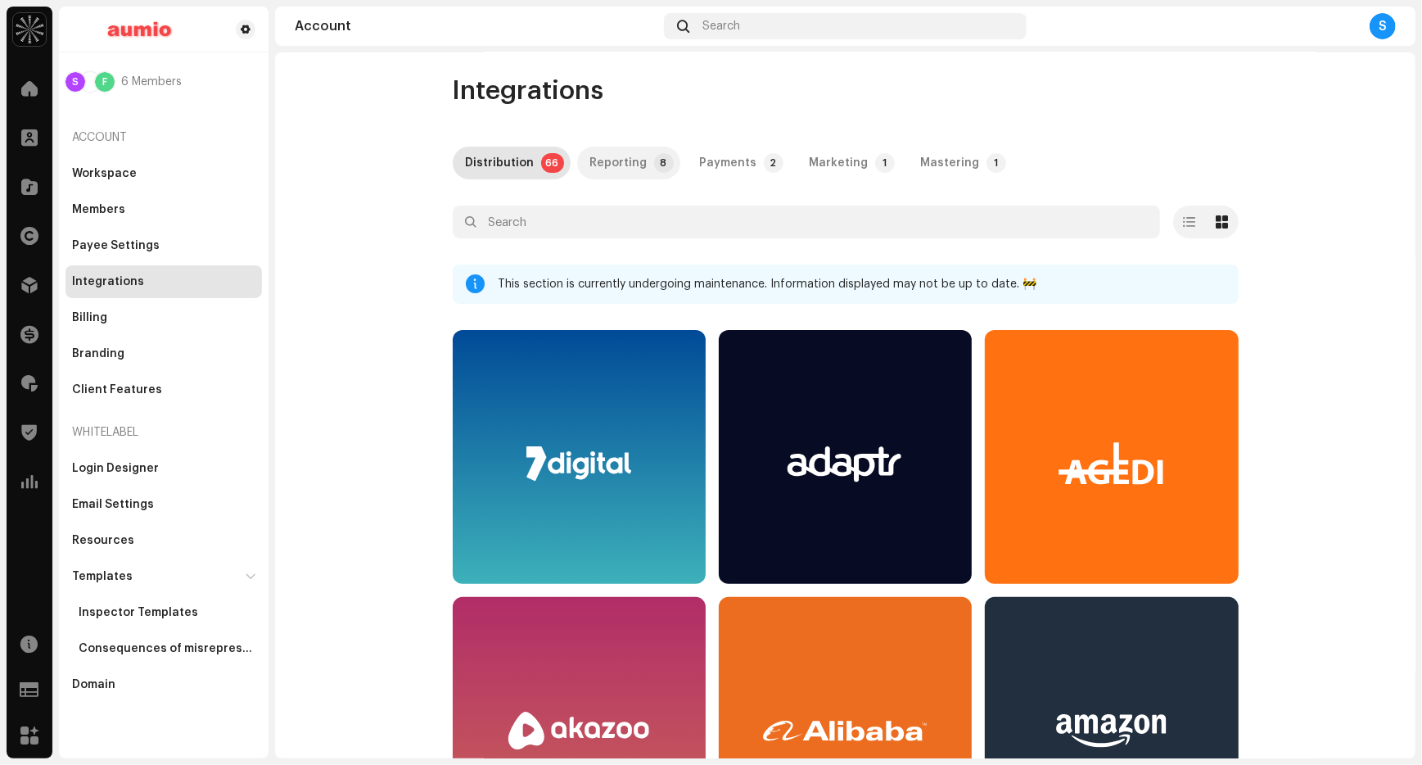
click at [607, 174] on div "Reporting" at bounding box center [618, 163] width 57 height 33
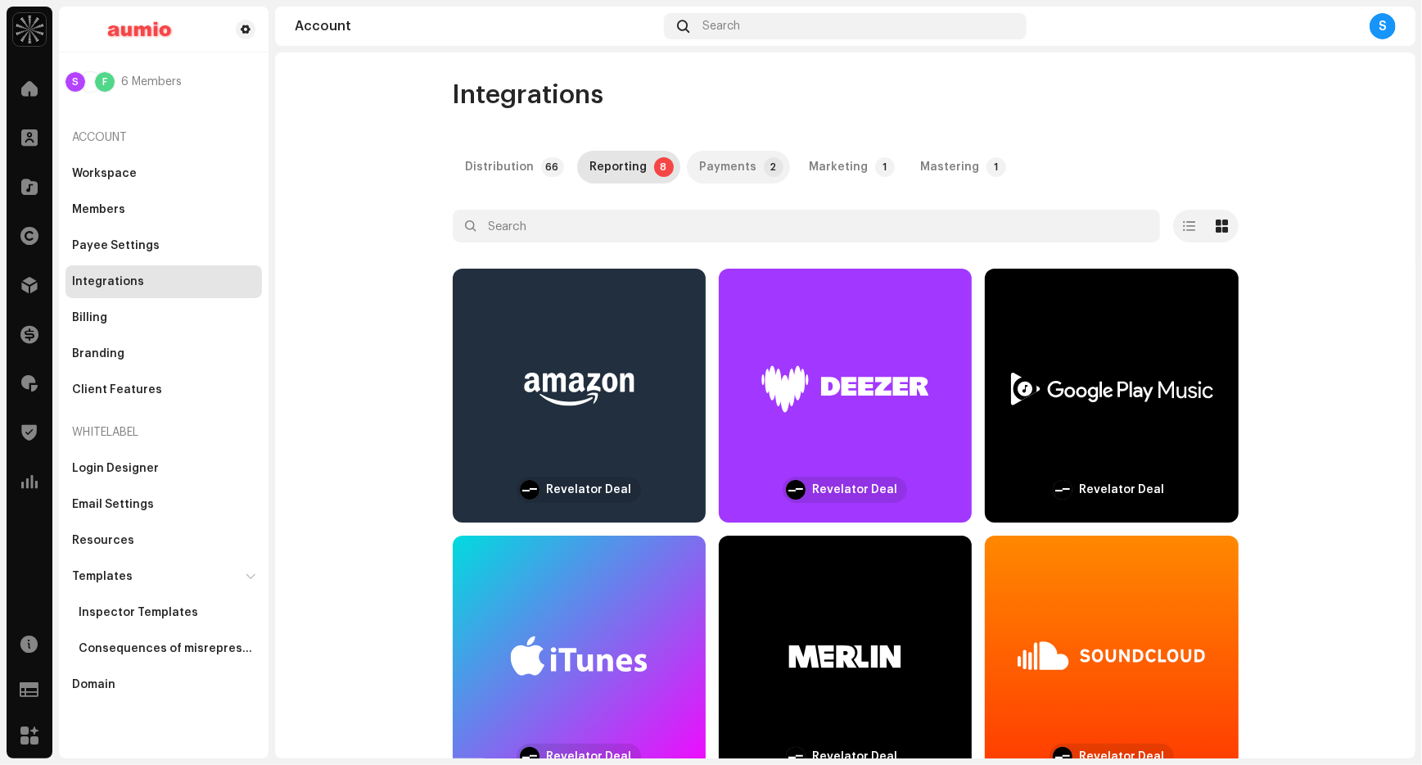
click at [732, 174] on div "Payments" at bounding box center [728, 167] width 57 height 33
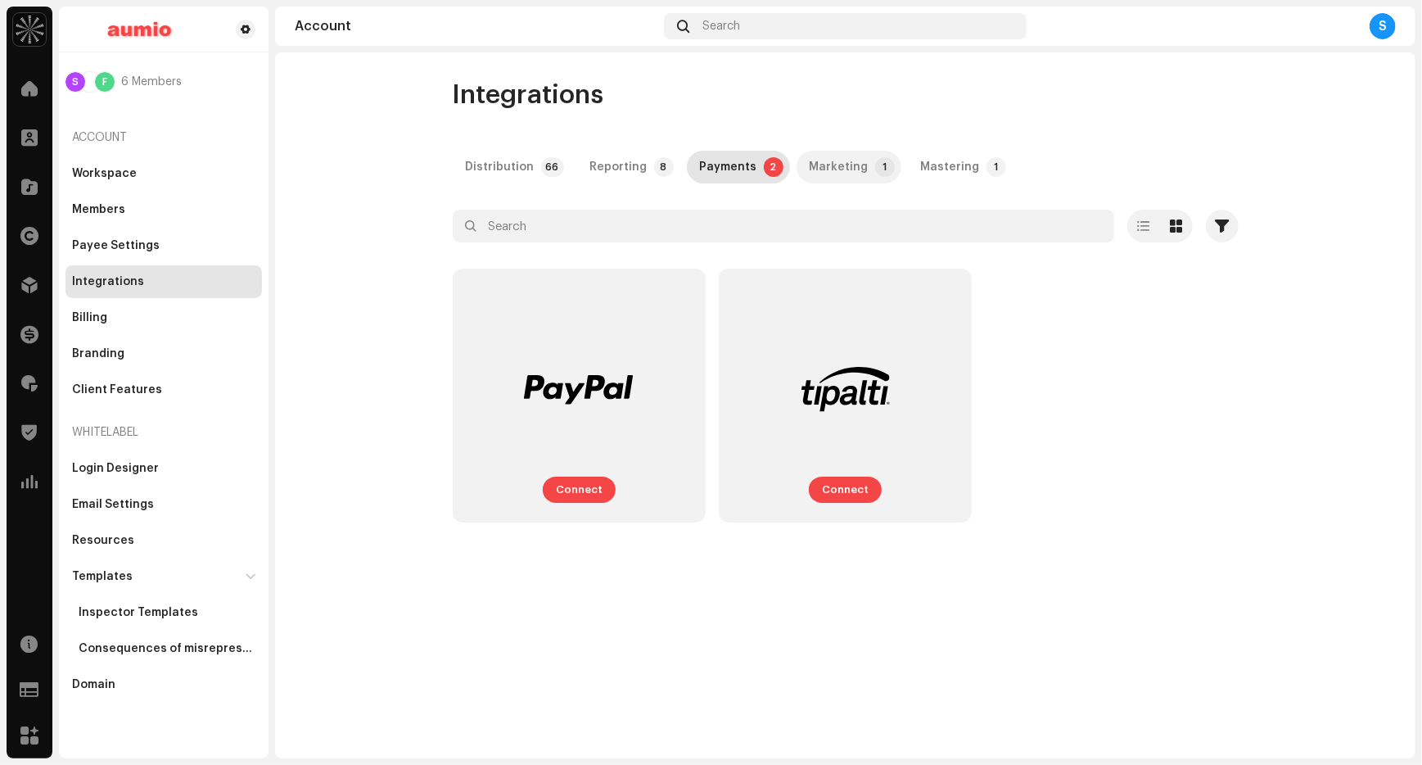
click at [842, 158] on div "Marketing" at bounding box center [839, 167] width 59 height 33
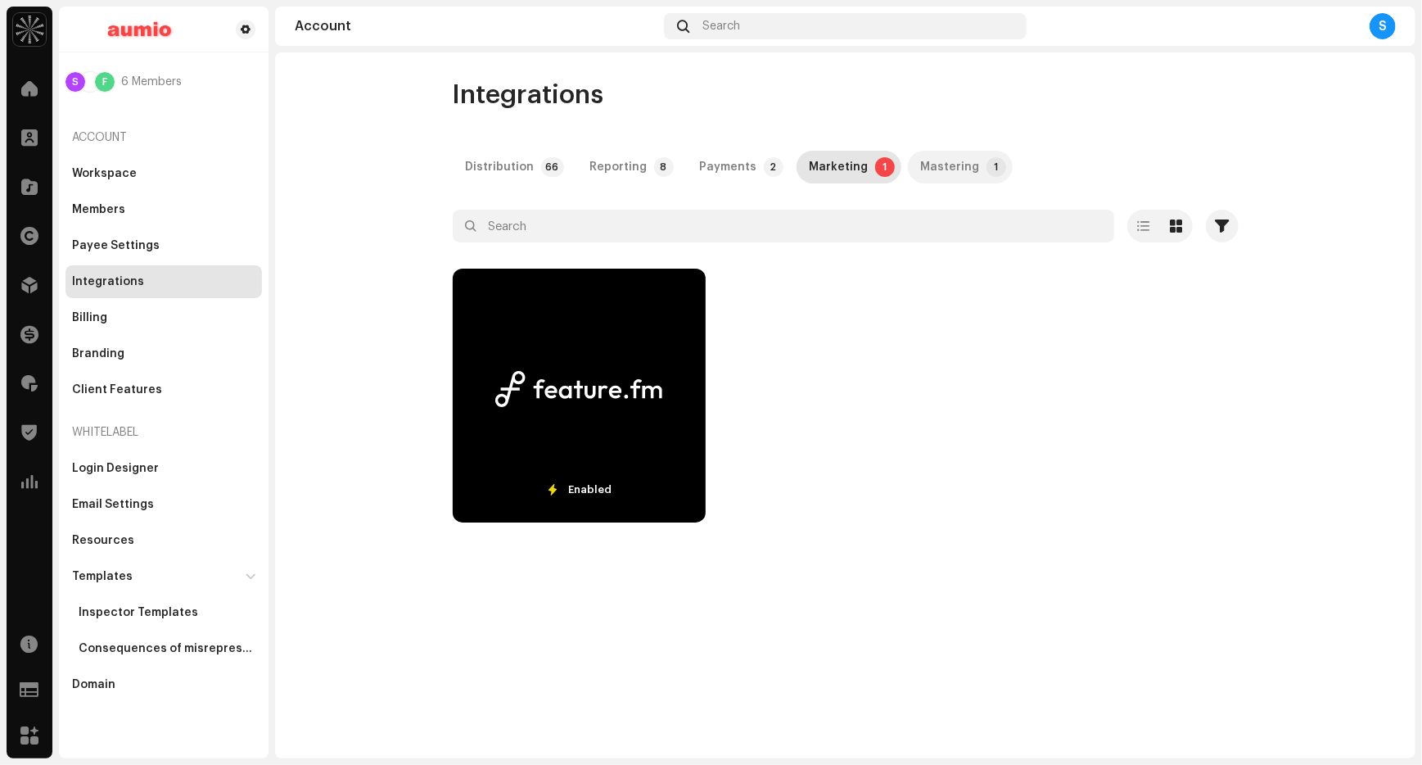
click at [932, 170] on div "Mastering" at bounding box center [950, 167] width 59 height 33
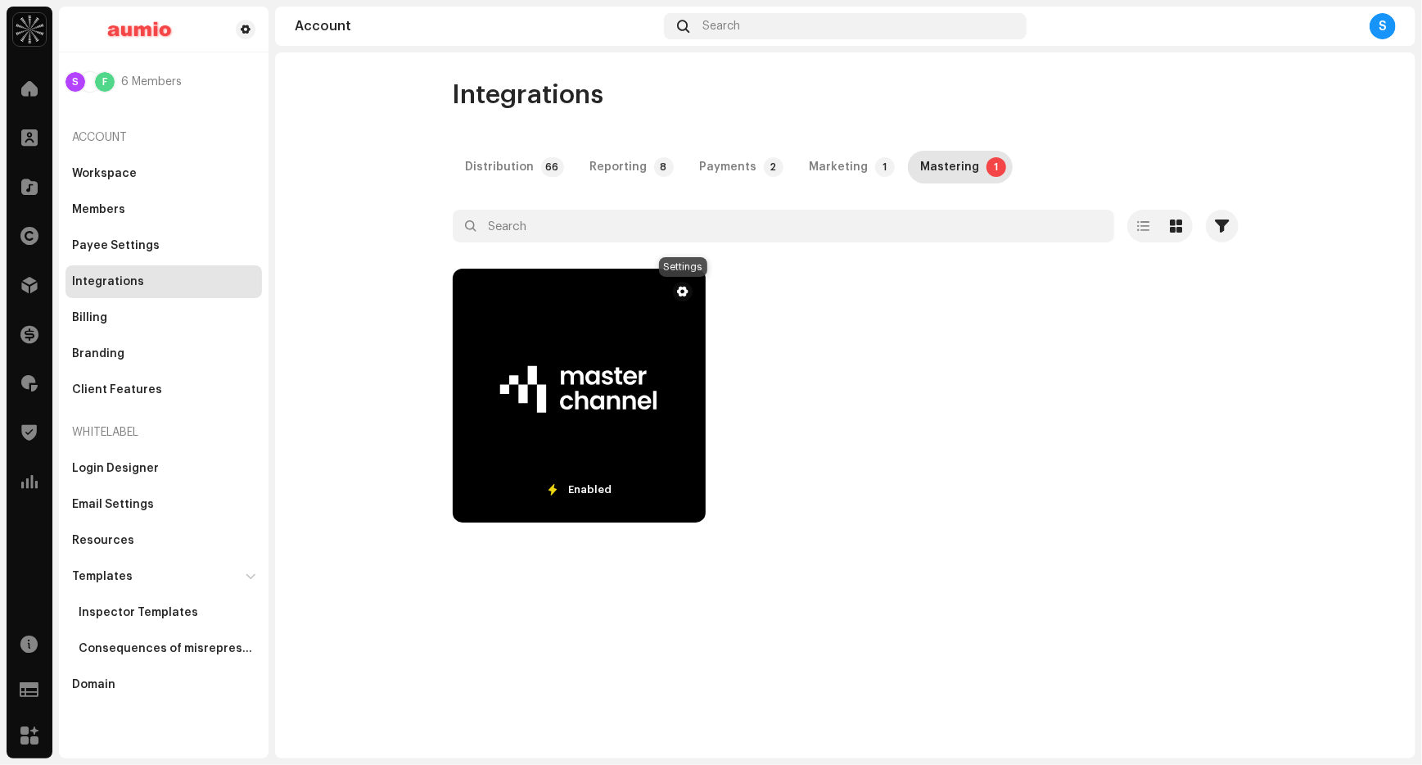
click at [684, 293] on div at bounding box center [682, 291] width 11 height 13
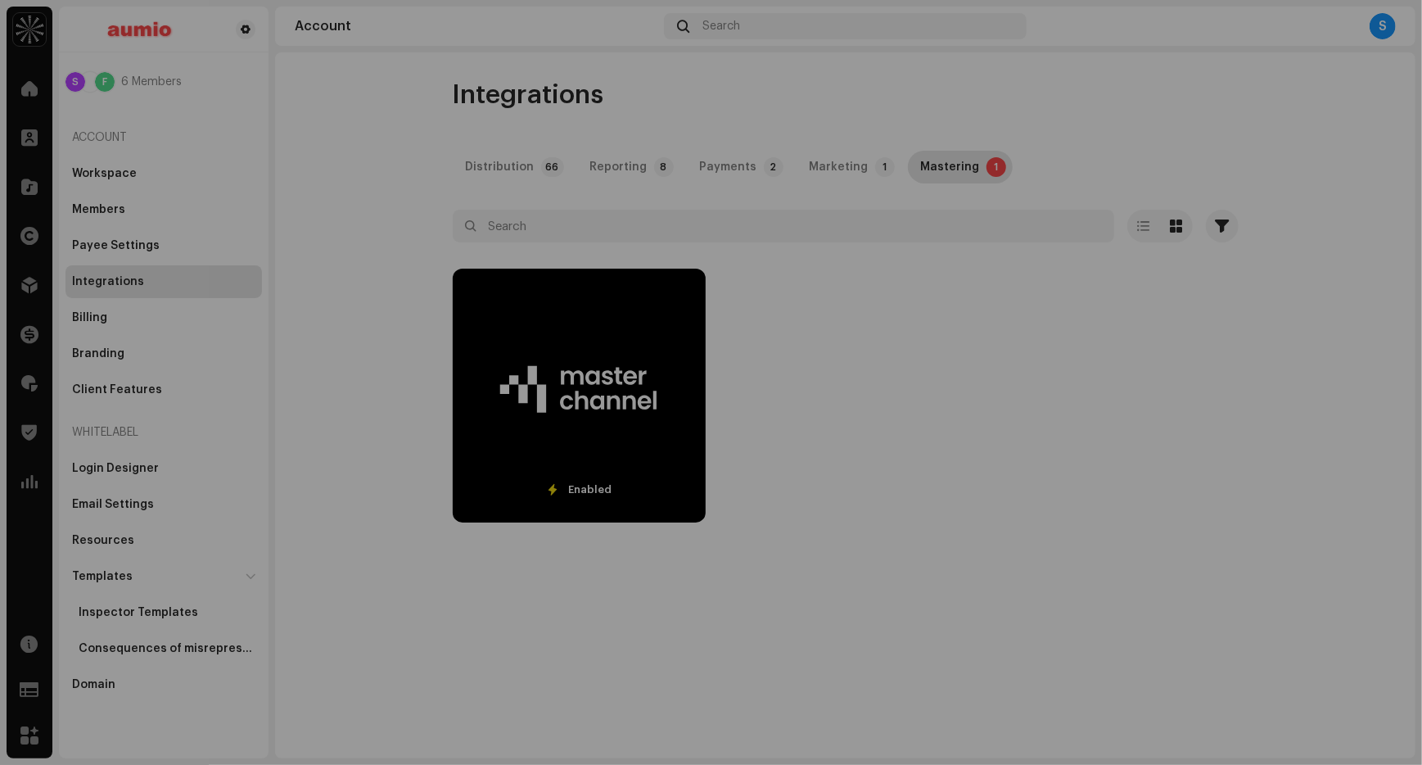
click at [1234, 400] on div "Make Professional-Level Mastering Accessible to All Masterchannel integration o…" at bounding box center [711, 382] width 1422 height 765
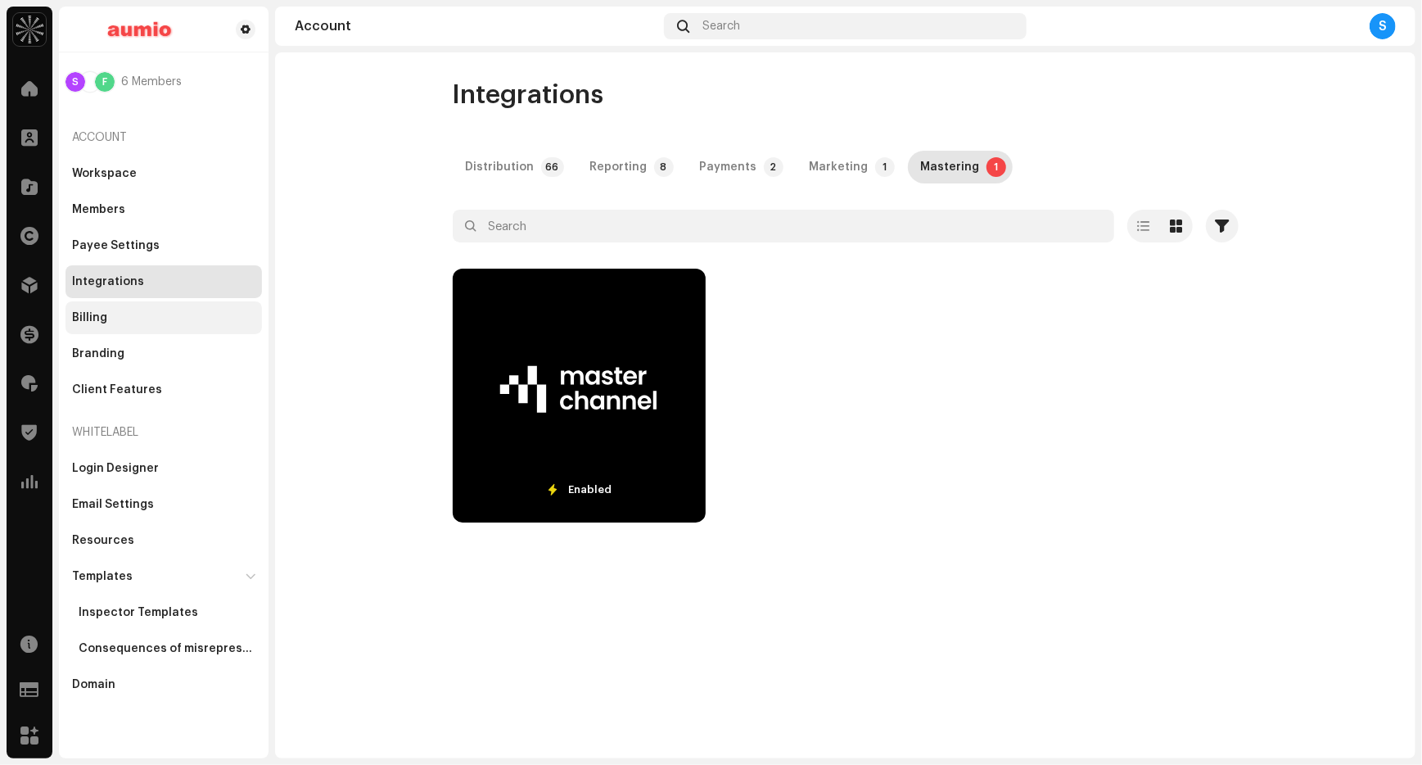
click at [100, 309] on div "Billing" at bounding box center [163, 317] width 196 height 33
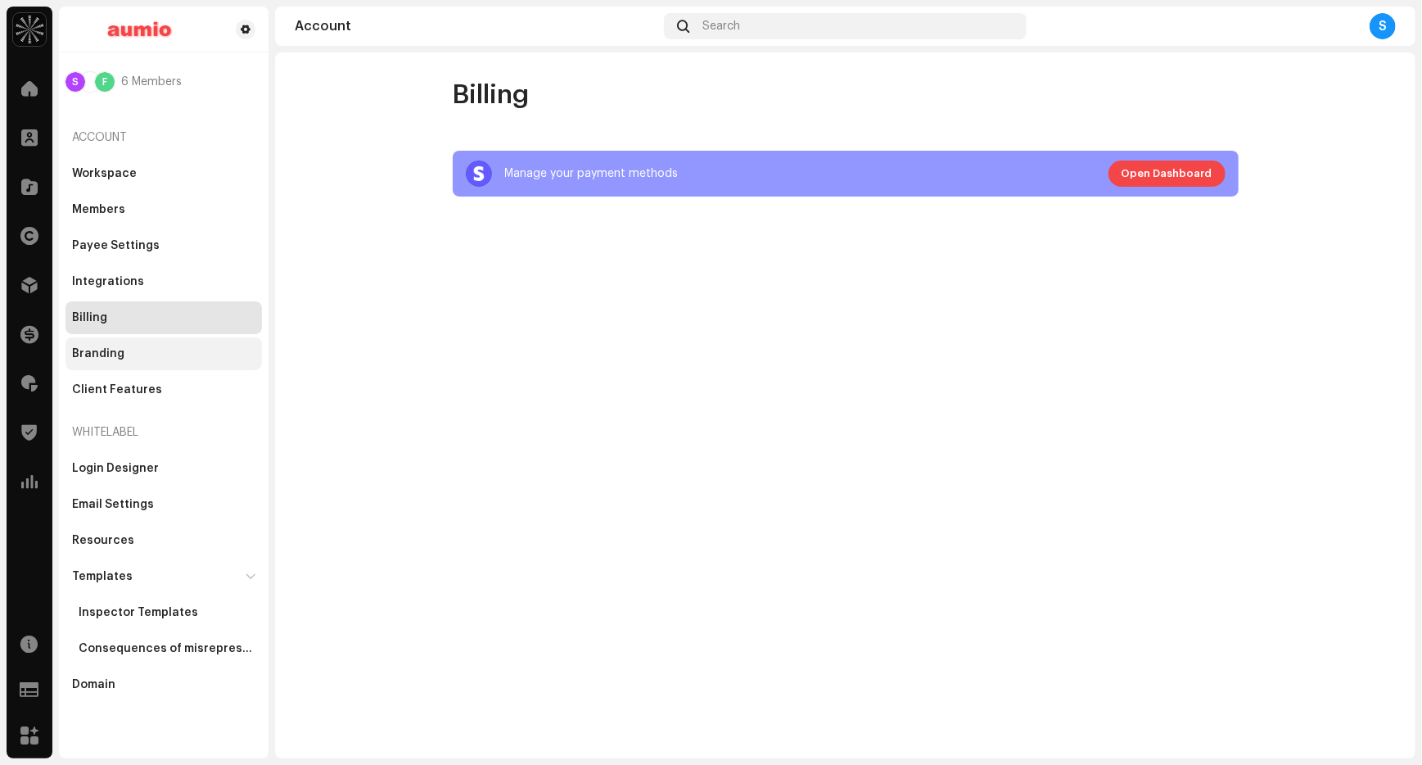
click at [115, 349] on div "Branding" at bounding box center [98, 353] width 52 height 13
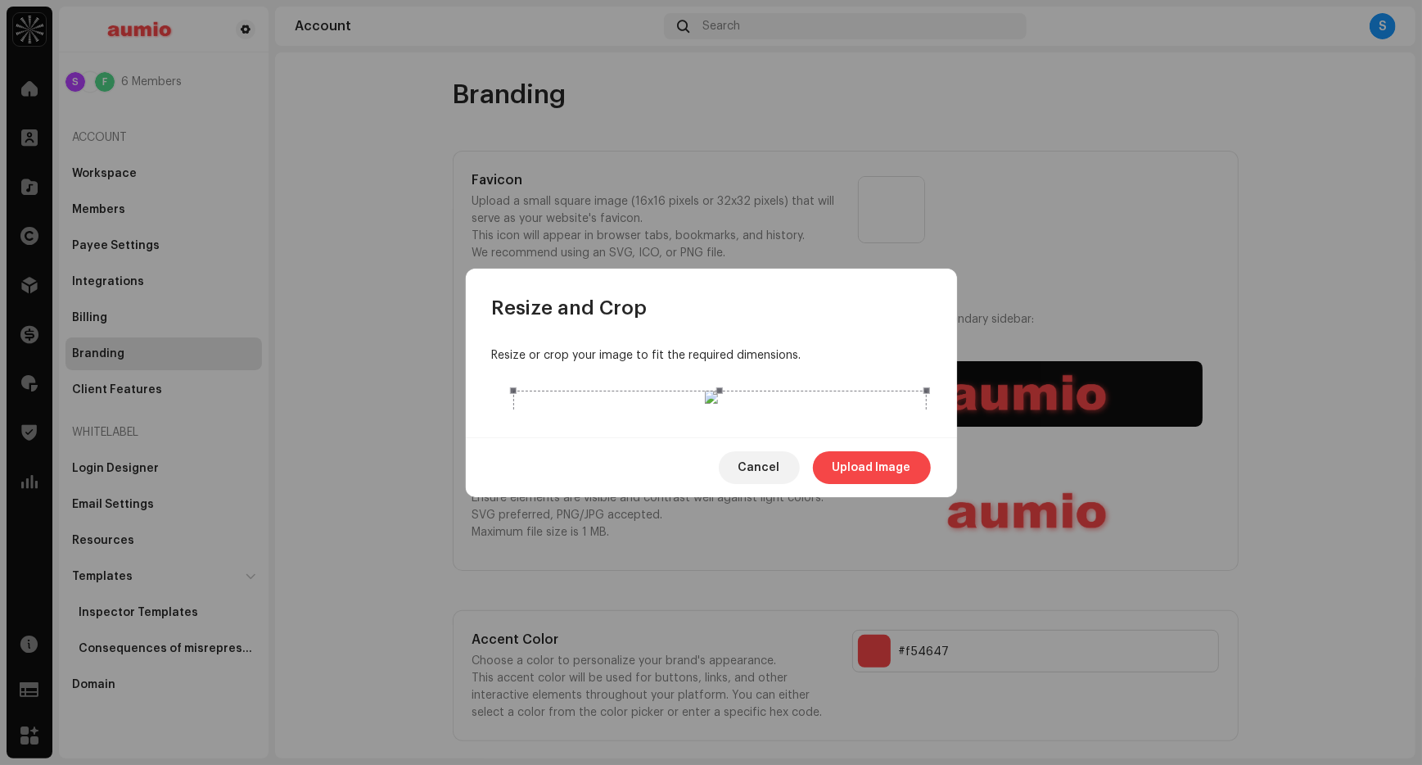
drag, startPoint x: 495, startPoint y: 397, endPoint x: 512, endPoint y: 396, distance: 17.2
click at [512, 399] on span at bounding box center [513, 596] width 18 height 395
drag, startPoint x: 769, startPoint y: 403, endPoint x: 769, endPoint y: 416, distance: 13.1
click at [769, 416] on div at bounding box center [719, 610] width 413 height 413
click at [875, 484] on span "Upload Image" at bounding box center [872, 467] width 79 height 33
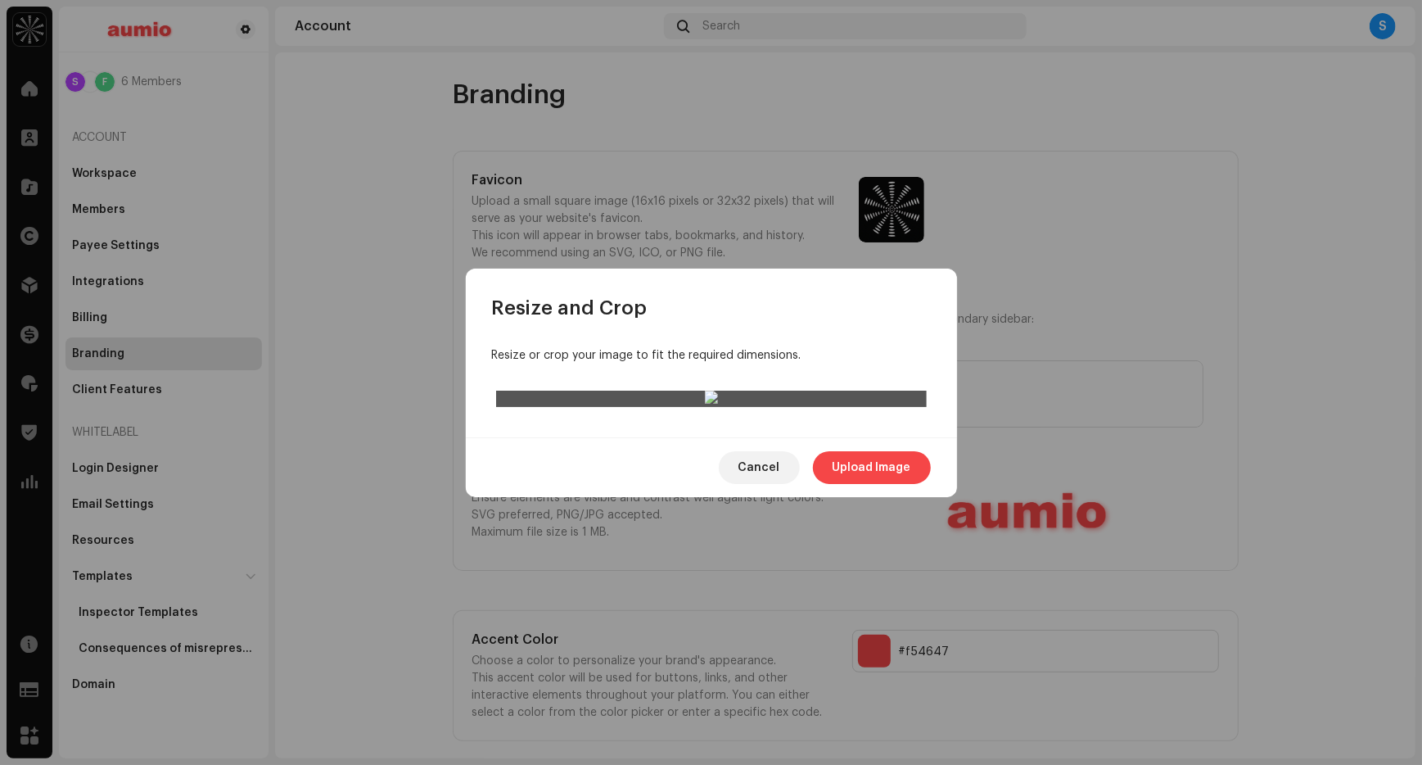
drag, startPoint x: 711, startPoint y: 364, endPoint x: 711, endPoint y: 301, distance: 63.0
click at [711, 390] on div at bounding box center [711, 398] width 431 height 16
drag, startPoint x: 709, startPoint y: 423, endPoint x: 709, endPoint y: 449, distance: 25.4
click at [709, 407] on div at bounding box center [711, 398] width 431 height 16
drag, startPoint x: 714, startPoint y: 364, endPoint x: 714, endPoint y: 309, distance: 55.7
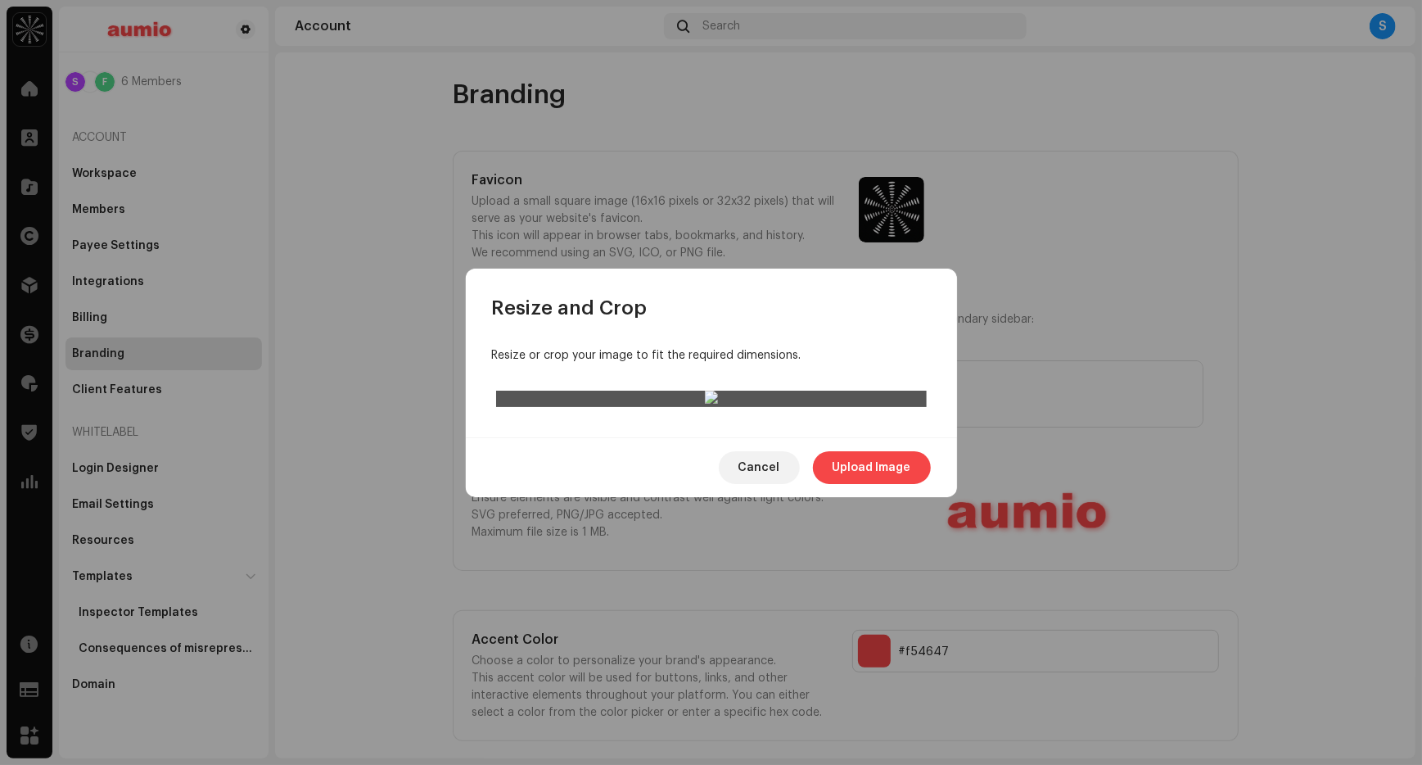
click at [714, 390] on div at bounding box center [711, 398] width 431 height 16
drag, startPoint x: 866, startPoint y: 396, endPoint x: 856, endPoint y: 345, distance: 52.5
click at [856, 530] on div at bounding box center [711, 560] width 431 height 61
drag, startPoint x: 922, startPoint y: 374, endPoint x: 953, endPoint y: 427, distance: 61.6
click at [954, 427] on div "Resize or crop your image to fit the required dimensions." at bounding box center [711, 379] width 491 height 116
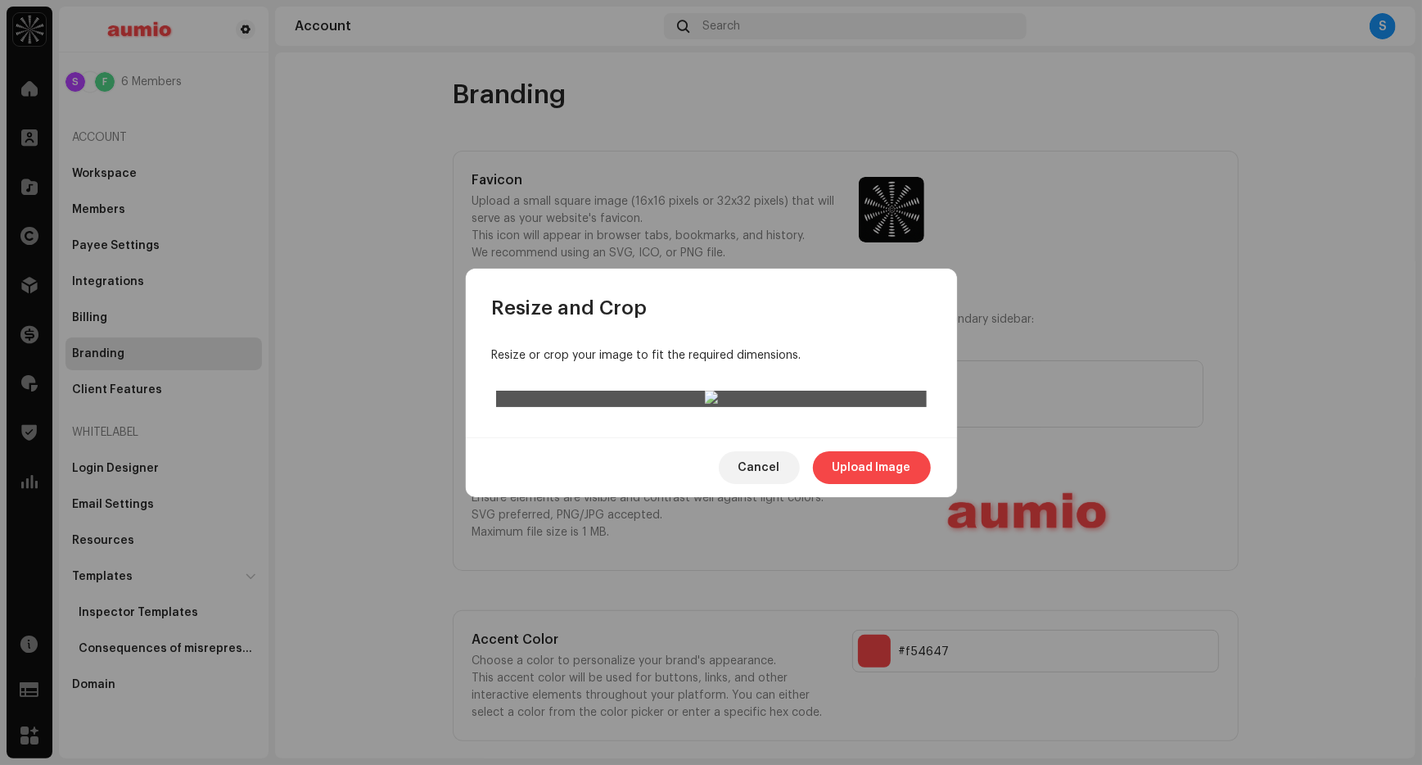
drag, startPoint x: 709, startPoint y: 311, endPoint x: 711, endPoint y: 200, distance: 111.4
click at [711, 390] on div at bounding box center [711, 398] width 431 height 16
drag, startPoint x: 705, startPoint y: 341, endPoint x: 702, endPoint y: 360, distance: 19.0
click at [702, 541] on div at bounding box center [711, 571] width 431 height 61
click at [764, 484] on span "Cancel" at bounding box center [759, 467] width 42 height 33
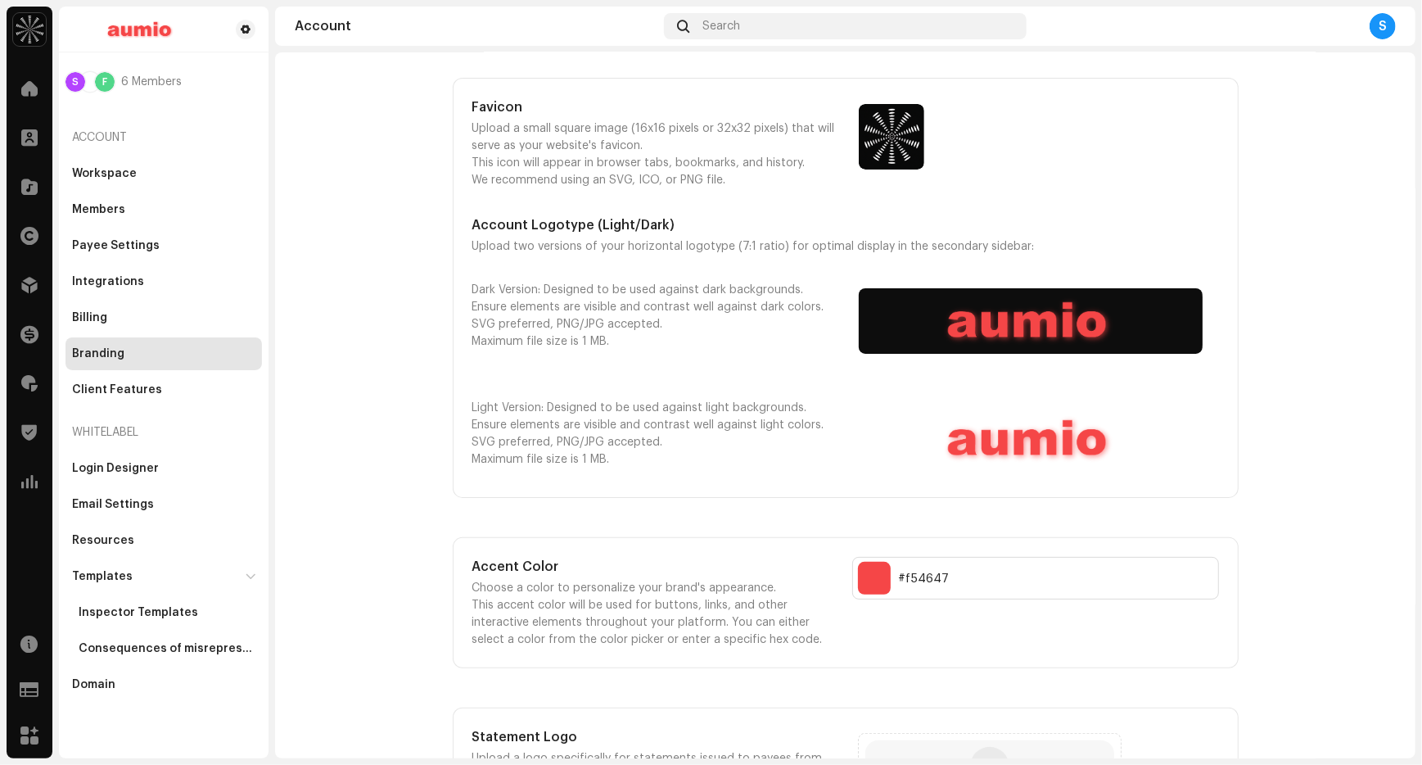
scroll to position [79, 0]
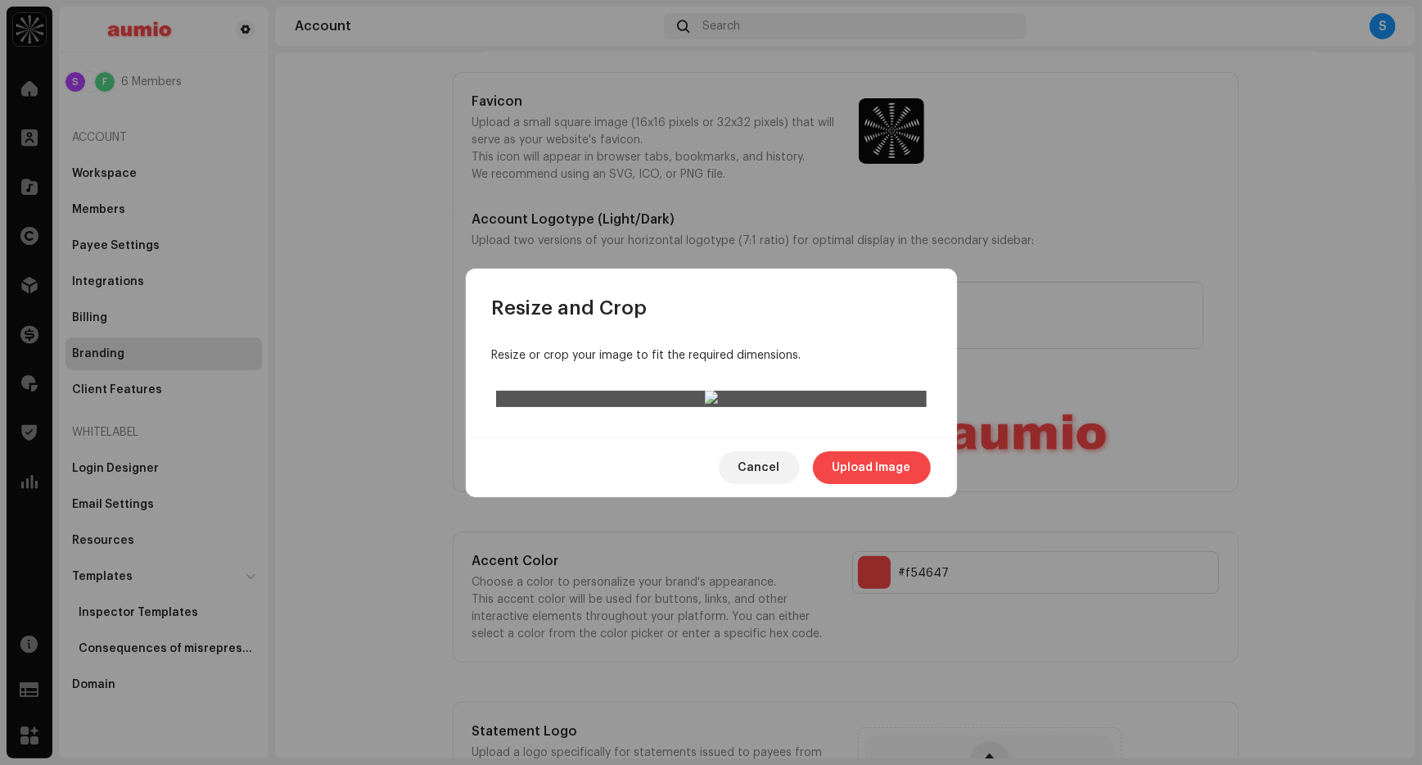
drag, startPoint x: 757, startPoint y: 387, endPoint x: 756, endPoint y: 361, distance: 26.2
click at [756, 548] on div at bounding box center [711, 578] width 431 height 61
drag, startPoint x: 493, startPoint y: 339, endPoint x: 348, endPoint y: 121, distance: 261.5
click at [348, 121] on div "Resize and Crop Resize or crop your image to fit the required dimensions. Cance…" at bounding box center [711, 382] width 1422 height 765
click at [768, 484] on span "Cancel" at bounding box center [759, 467] width 42 height 33
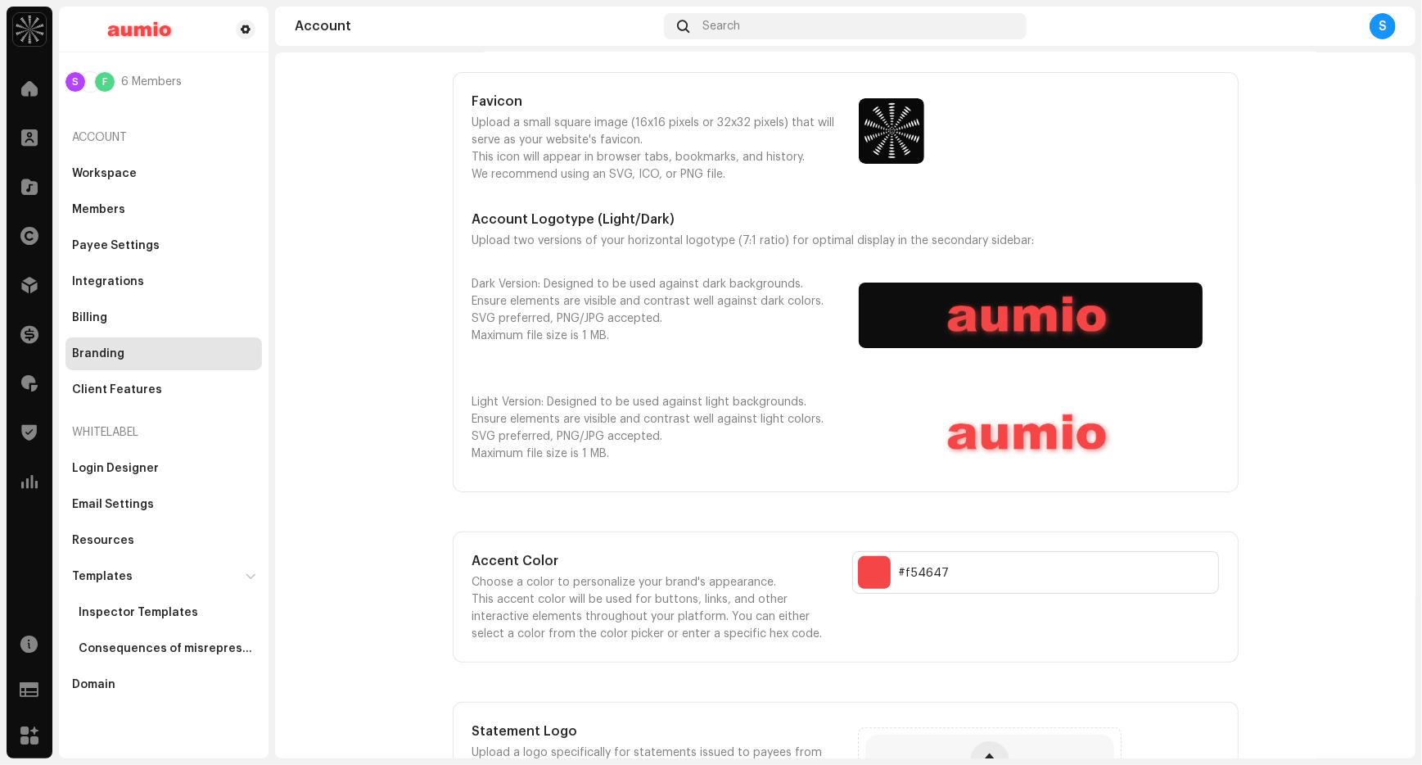
click at [1359, 165] on account-branding "Branding Favicon Upload a small square image (16x16 pixels or 32x32 pixels) tha…" at bounding box center [845, 433] width 1140 height 867
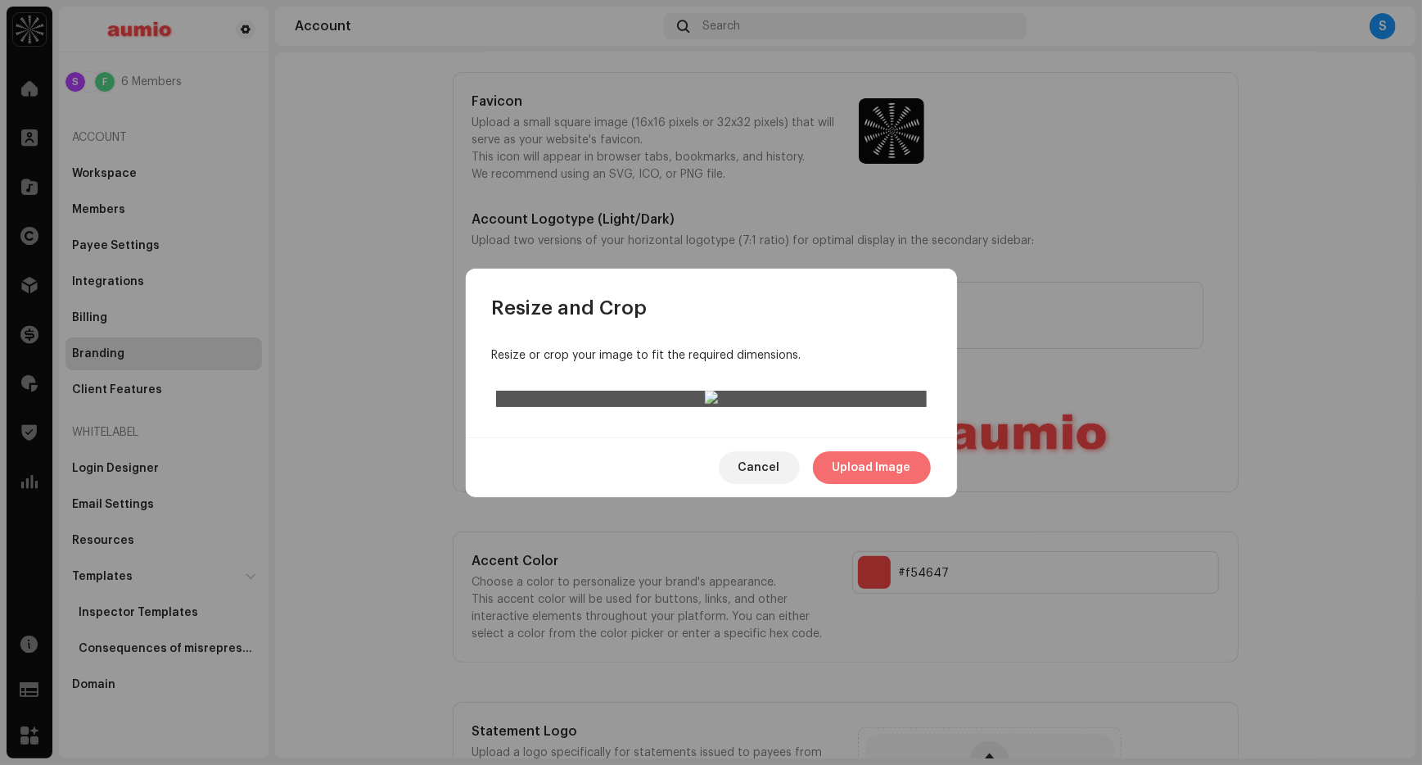
click at [862, 484] on span "Upload Image" at bounding box center [872, 467] width 79 height 33
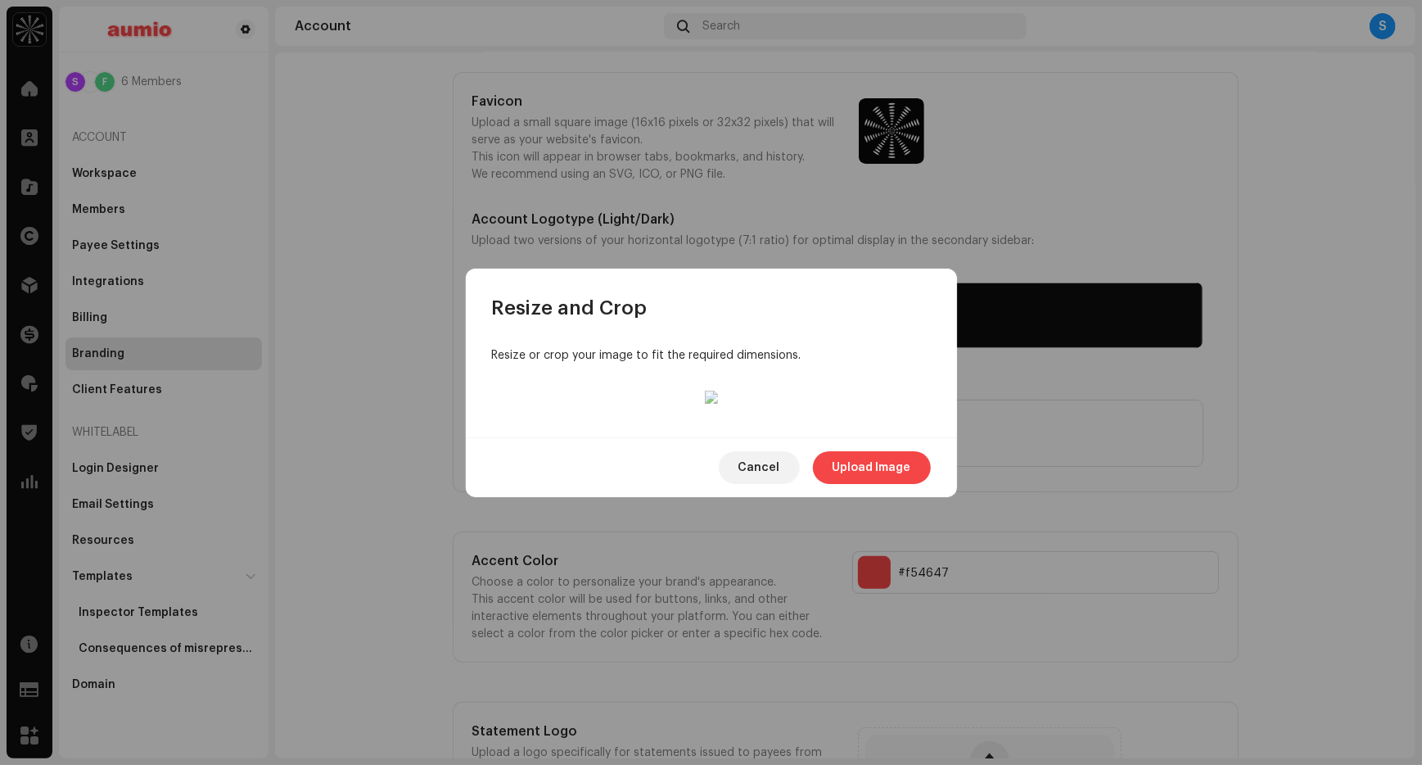
click at [724, 567] on div at bounding box center [711, 597] width 431 height 61
click at [874, 484] on span "Upload Image" at bounding box center [872, 467] width 79 height 33
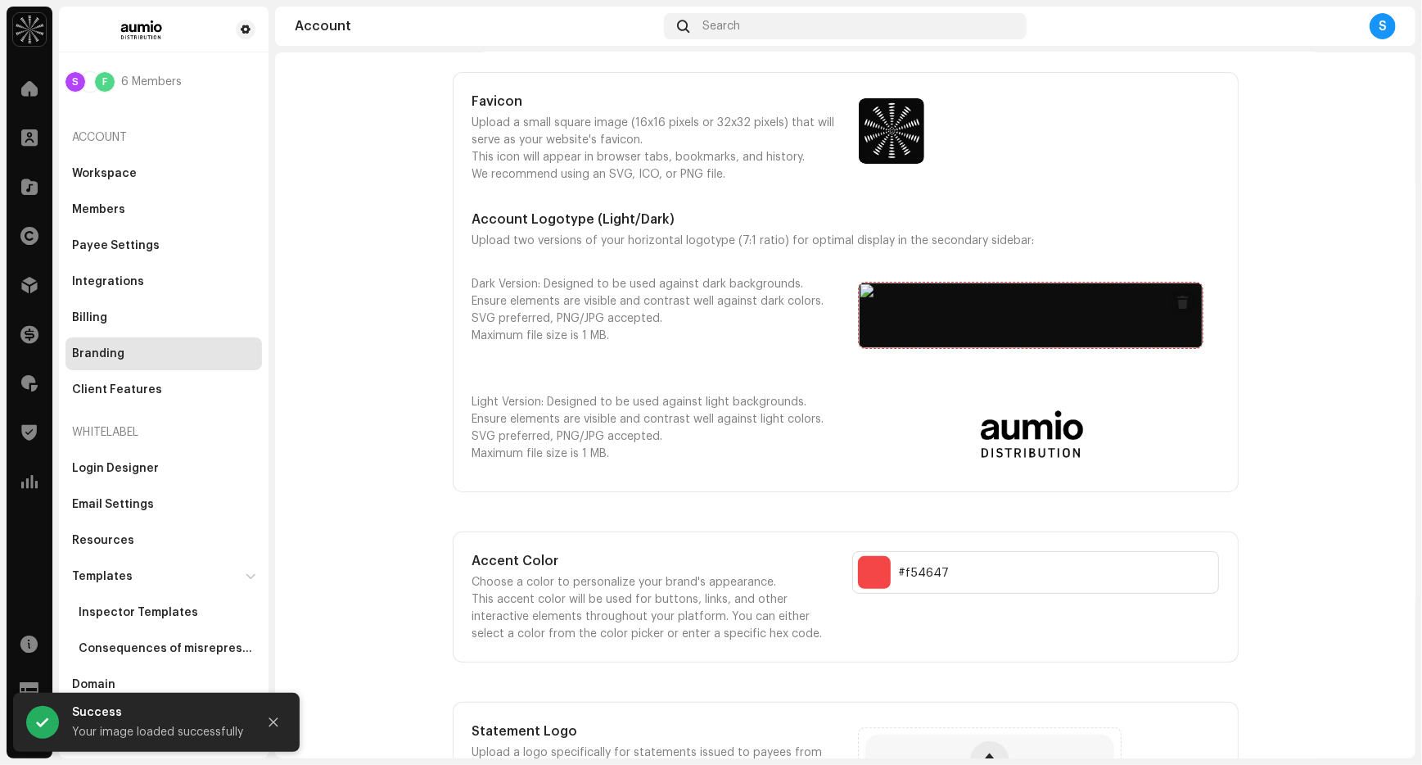
click at [1180, 296] on span at bounding box center [1182, 302] width 12 height 13
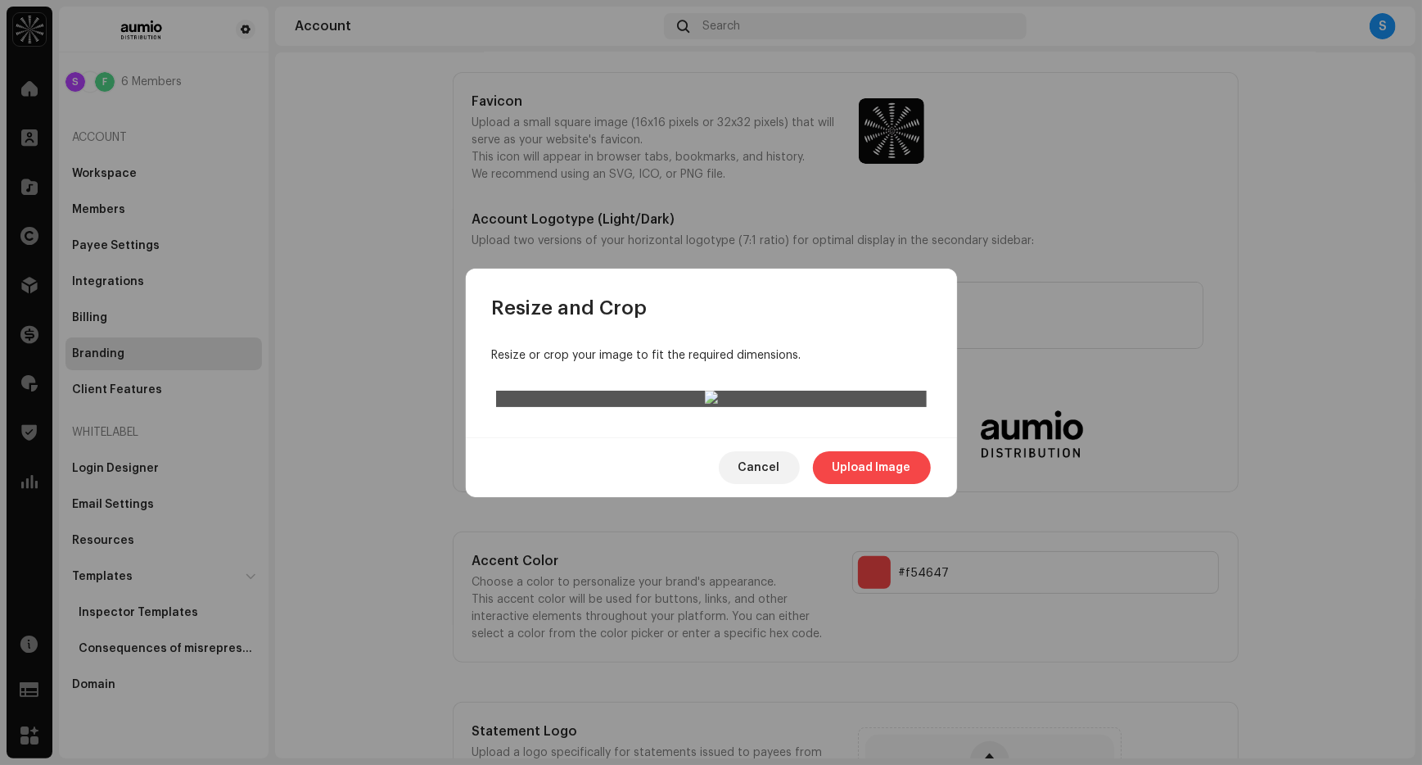
click at [819, 567] on div at bounding box center [711, 597] width 431 height 61
click at [807, 568] on div at bounding box center [711, 598] width 431 height 61
click at [860, 484] on span "Upload Image" at bounding box center [872, 467] width 79 height 33
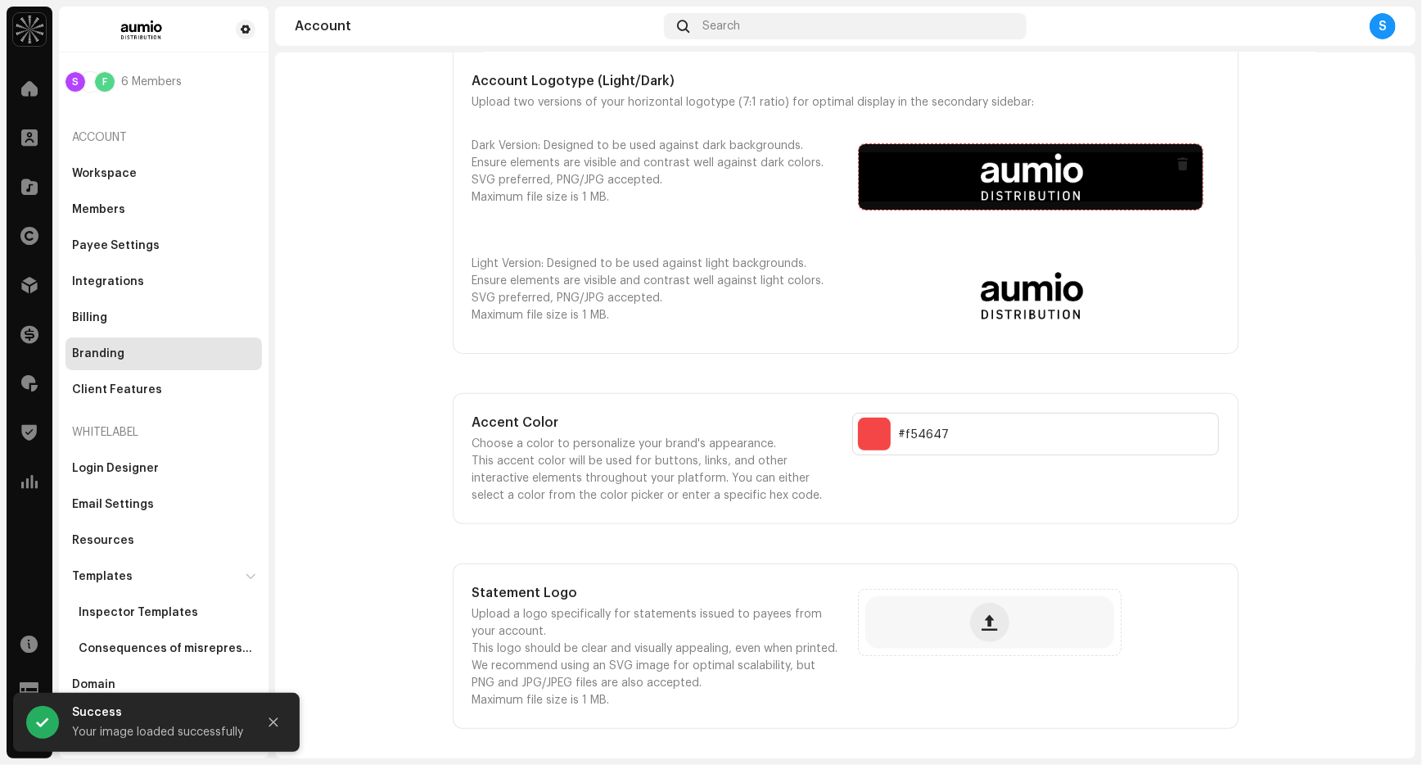
scroll to position [216, 0]
click at [873, 433] on input "Select a color" at bounding box center [874, 434] width 33 height 33
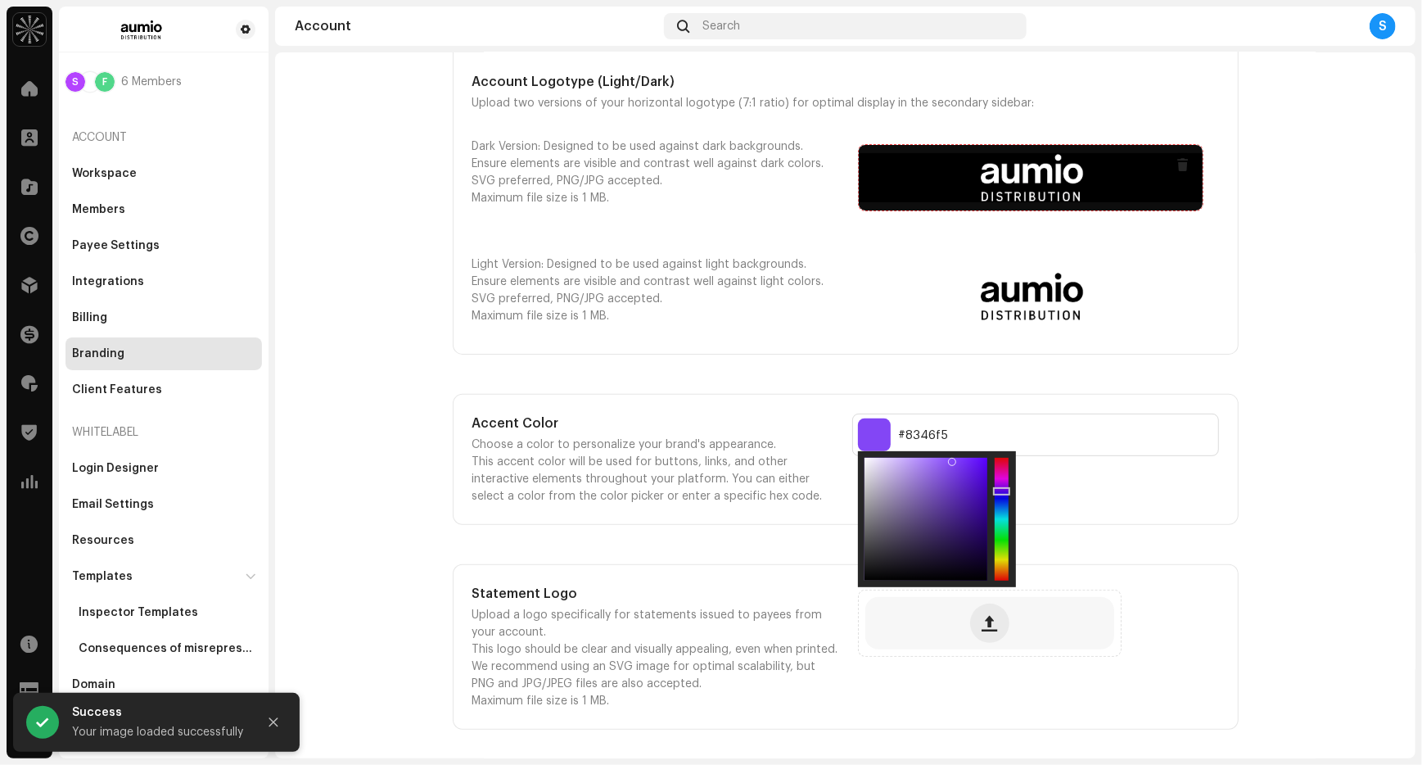
click at [997, 488] on div at bounding box center [1002, 519] width 14 height 123
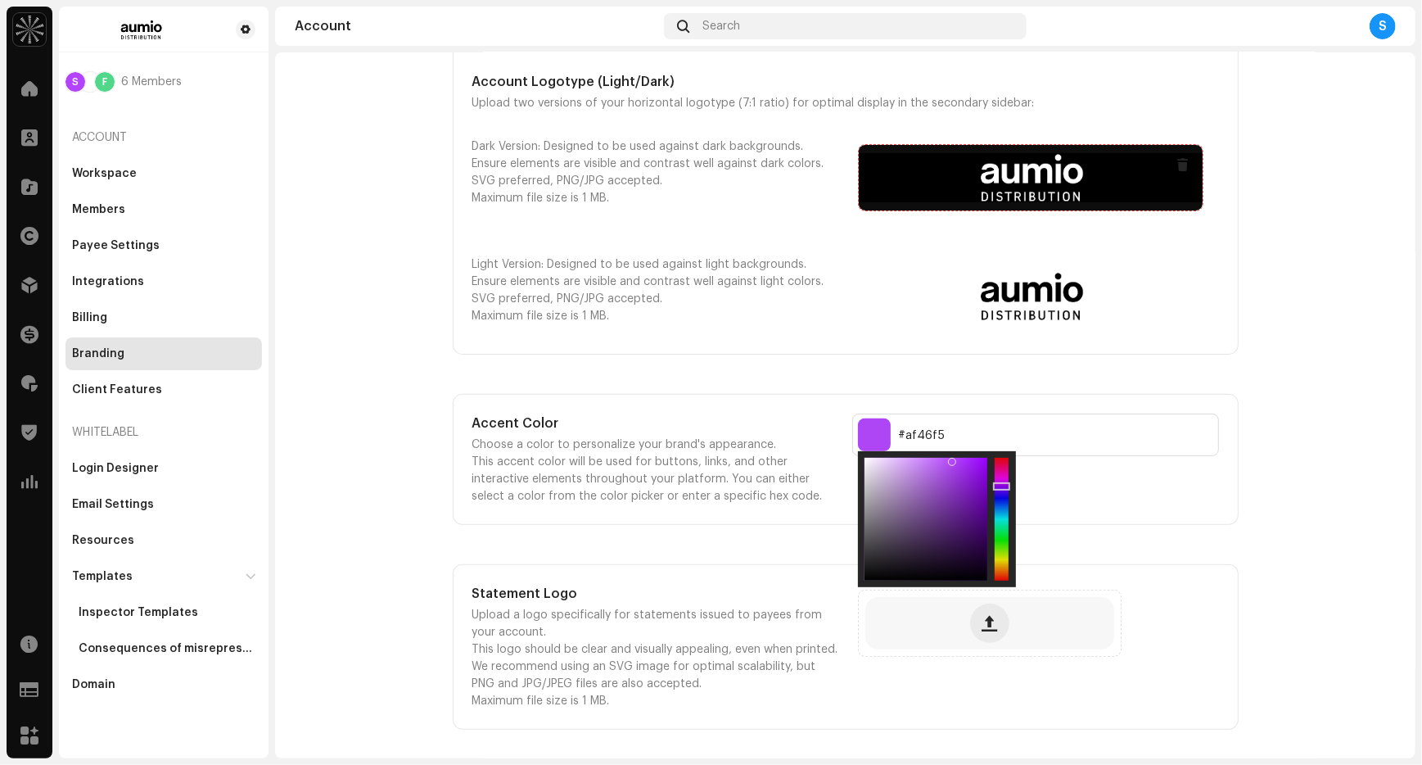
click at [999, 483] on div at bounding box center [1001, 486] width 17 height 8
click at [999, 475] on div at bounding box center [1002, 519] width 14 height 123
click at [997, 469] on div at bounding box center [1002, 519] width 14 height 123
click at [997, 460] on div at bounding box center [1002, 519] width 14 height 123
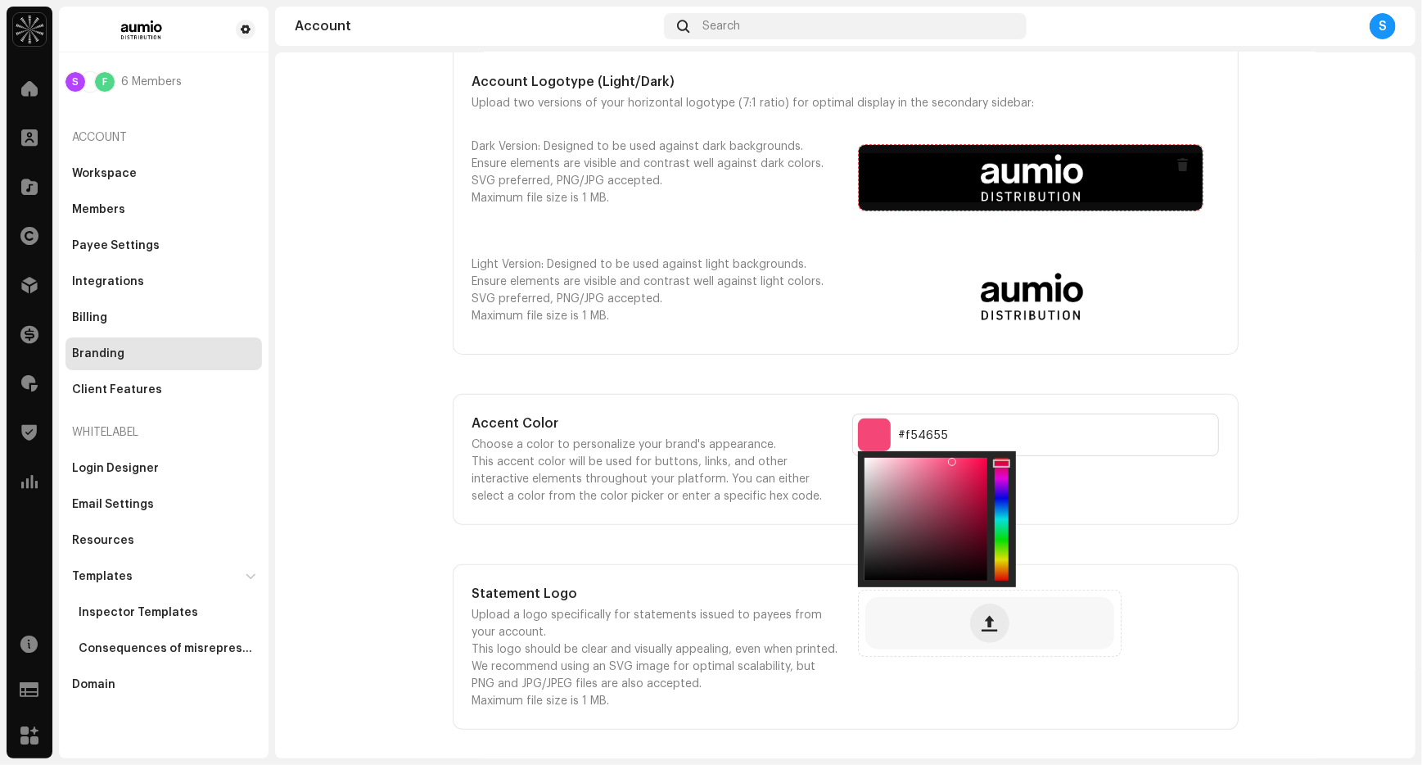
click at [997, 459] on div at bounding box center [1001, 463] width 17 height 8
click at [997, 483] on div at bounding box center [1002, 519] width 14 height 123
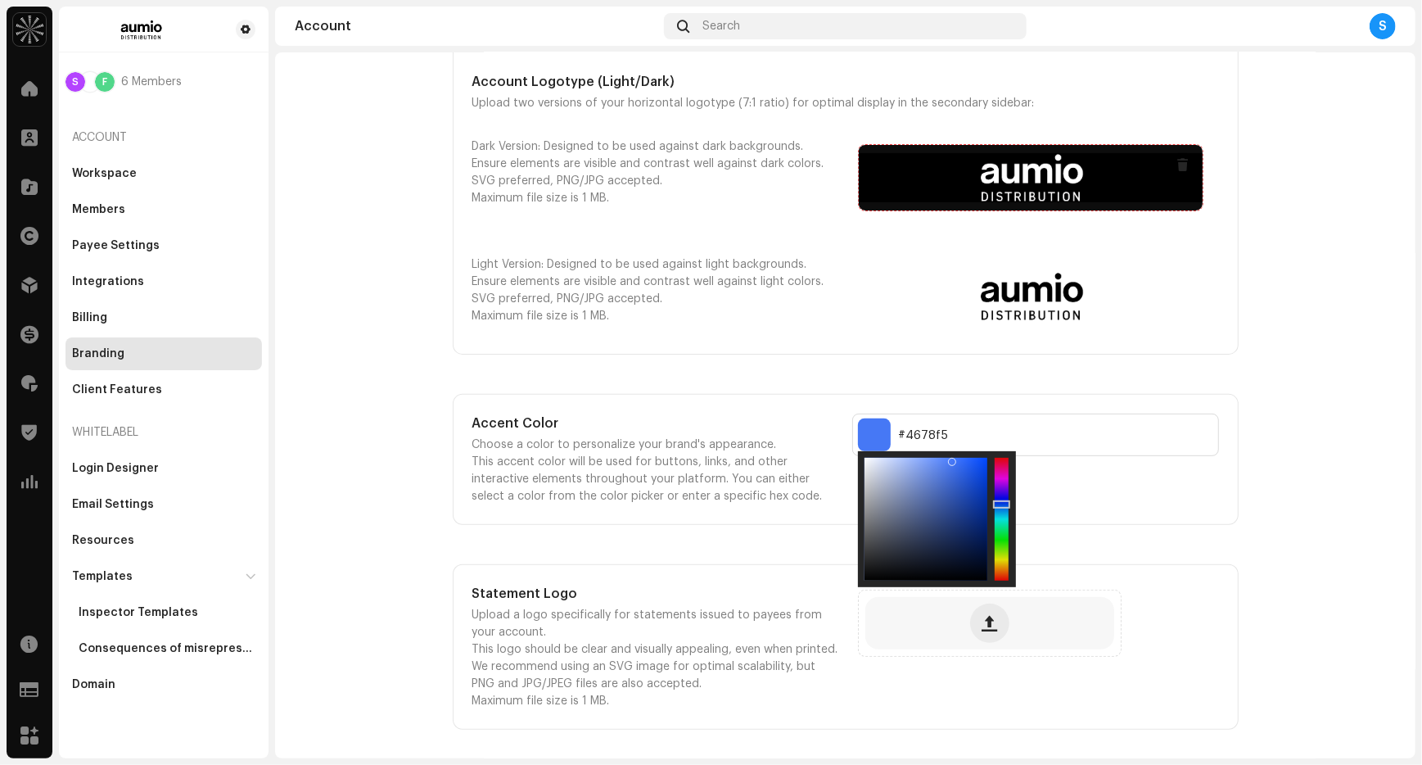
click at [997, 501] on div at bounding box center [1002, 519] width 14 height 123
click at [997, 521] on div at bounding box center [1002, 519] width 14 height 123
type input "#6046f5"
drag, startPoint x: 997, startPoint y: 521, endPoint x: 1002, endPoint y: 492, distance: 29.1
click at [1002, 492] on div at bounding box center [1001, 495] width 17 height 8
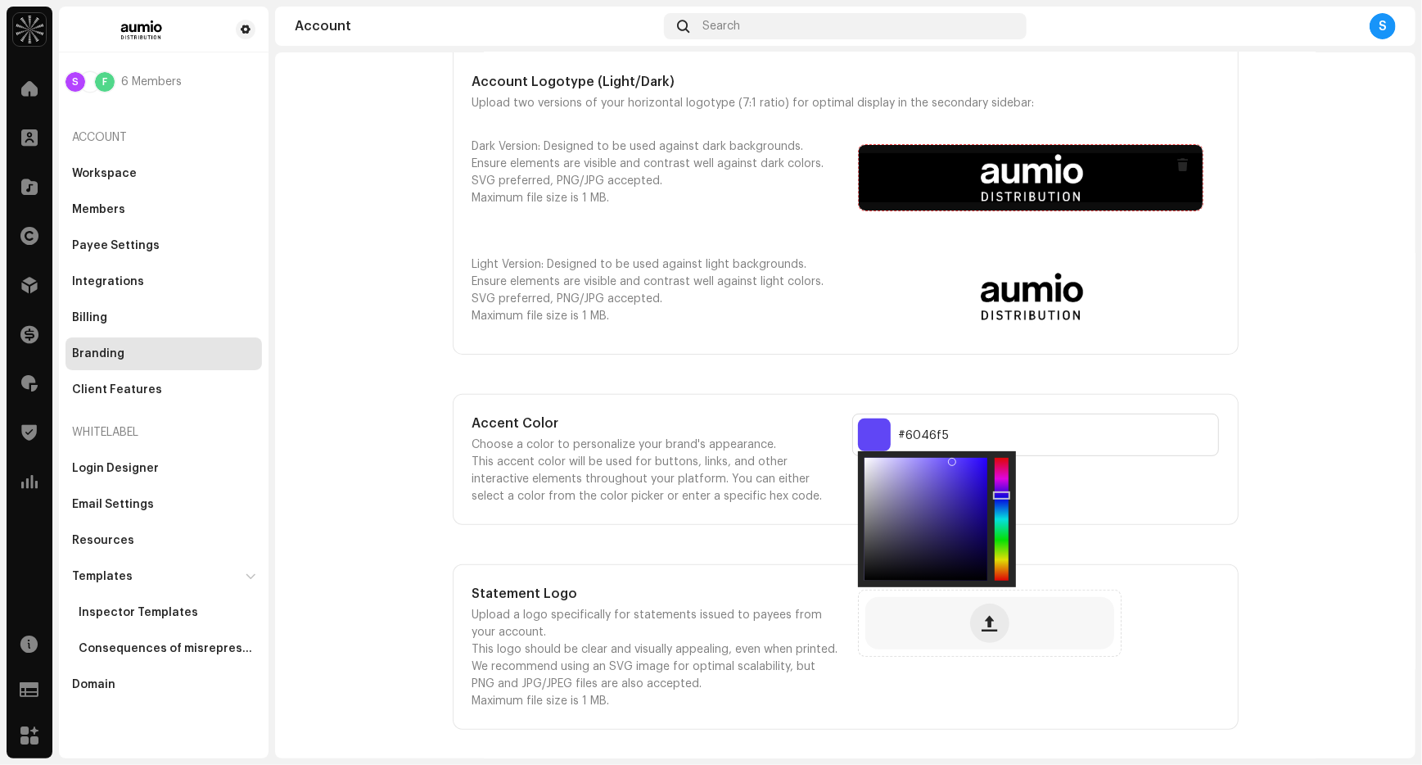
click at [1173, 489] on div "#6046f5" at bounding box center [1035, 459] width 367 height 92
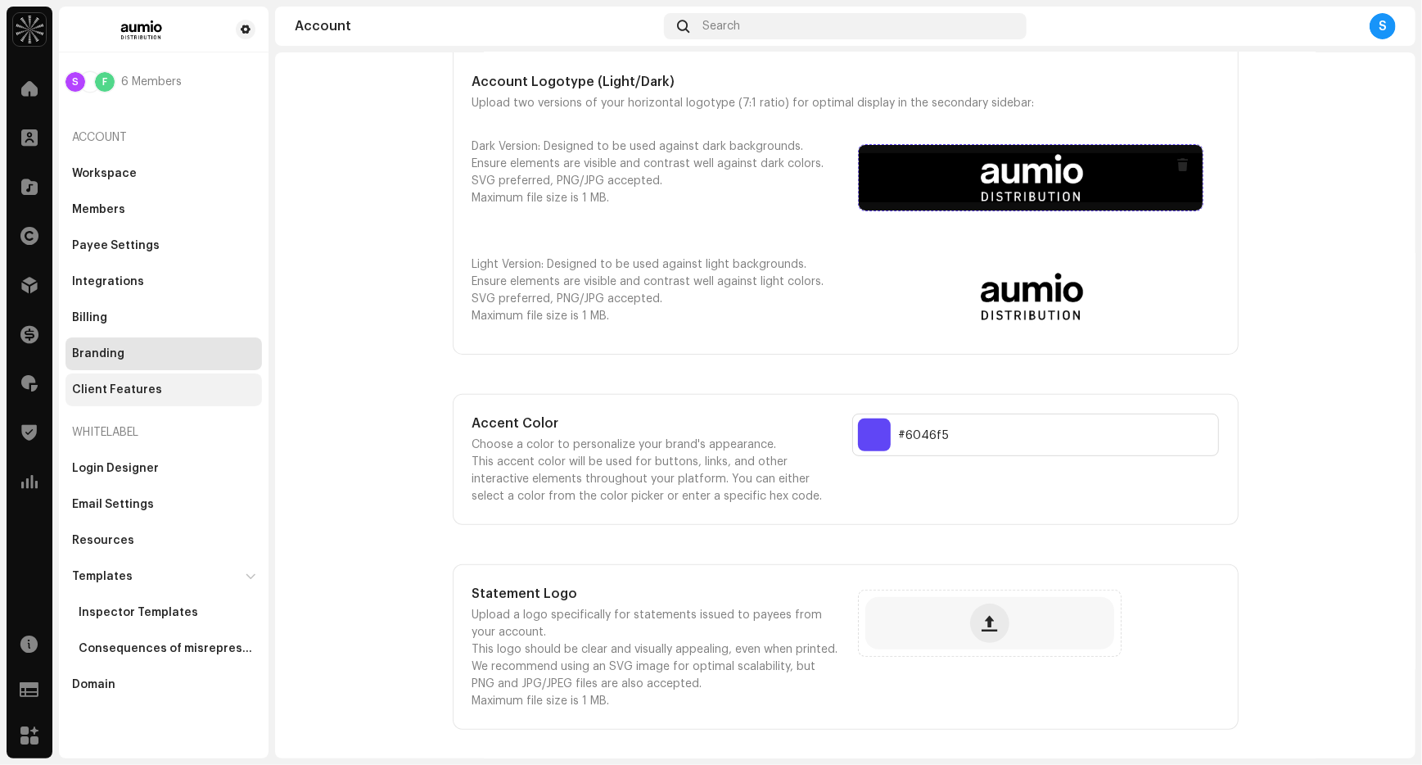
click at [112, 390] on div "Client Features" at bounding box center [117, 389] width 90 height 13
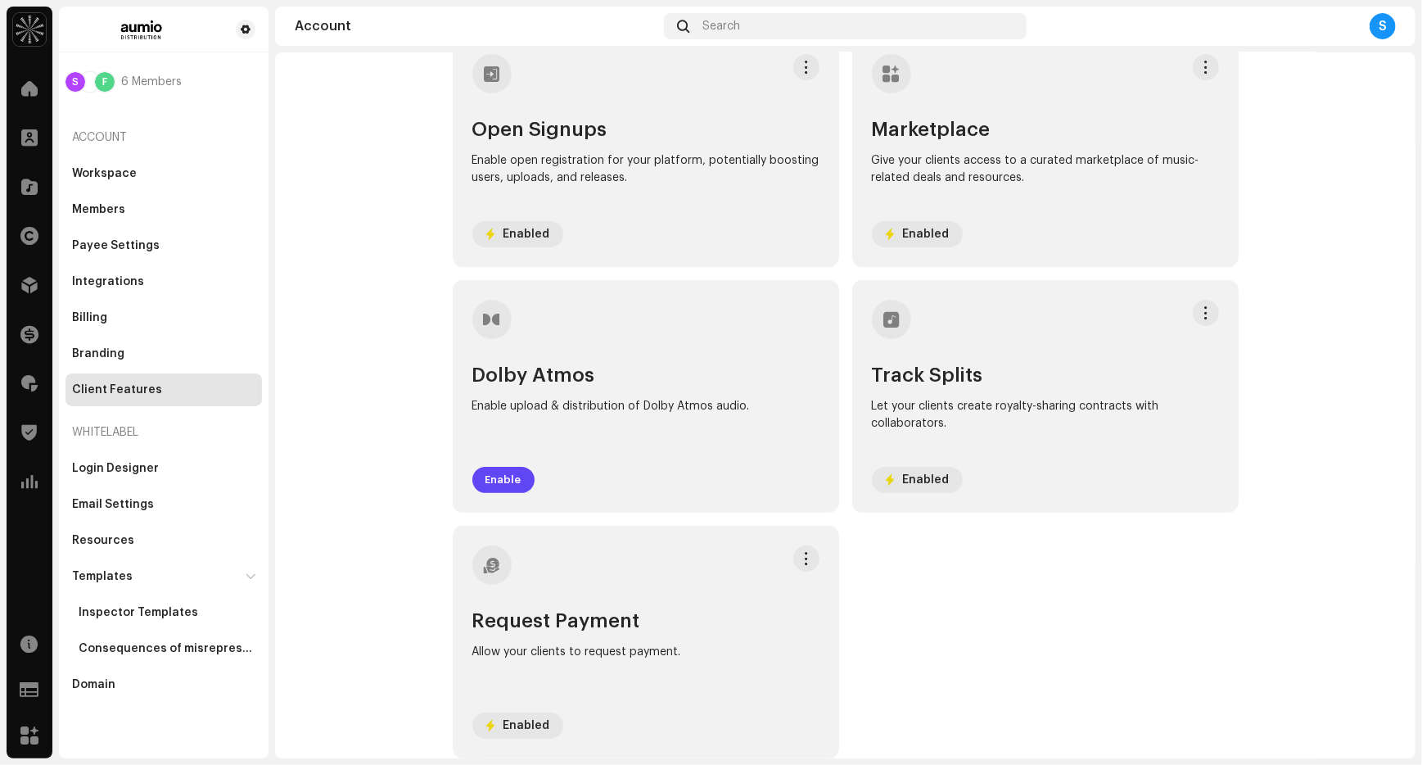
scroll to position [115, 0]
click at [115, 472] on div "Login Designer" at bounding box center [115, 468] width 87 height 13
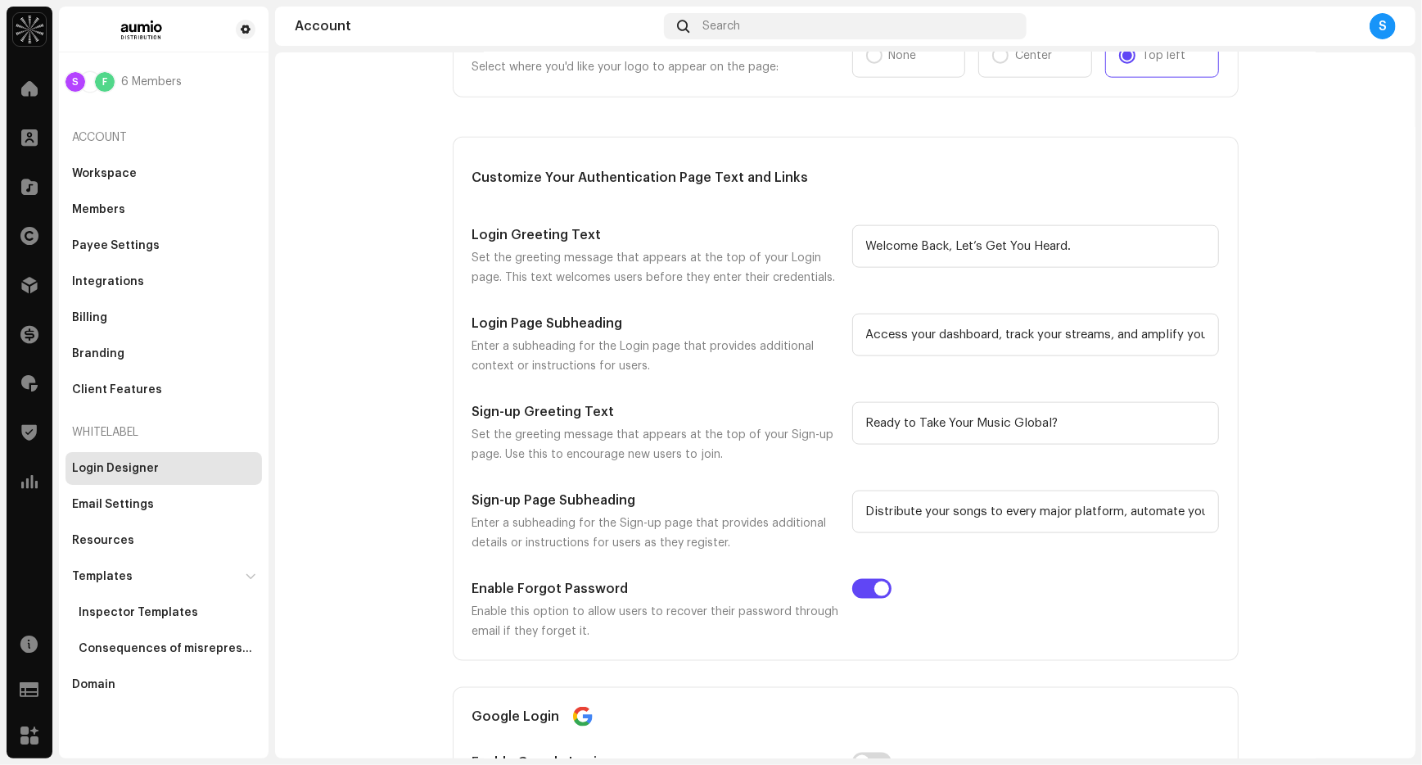
scroll to position [1387, 0]
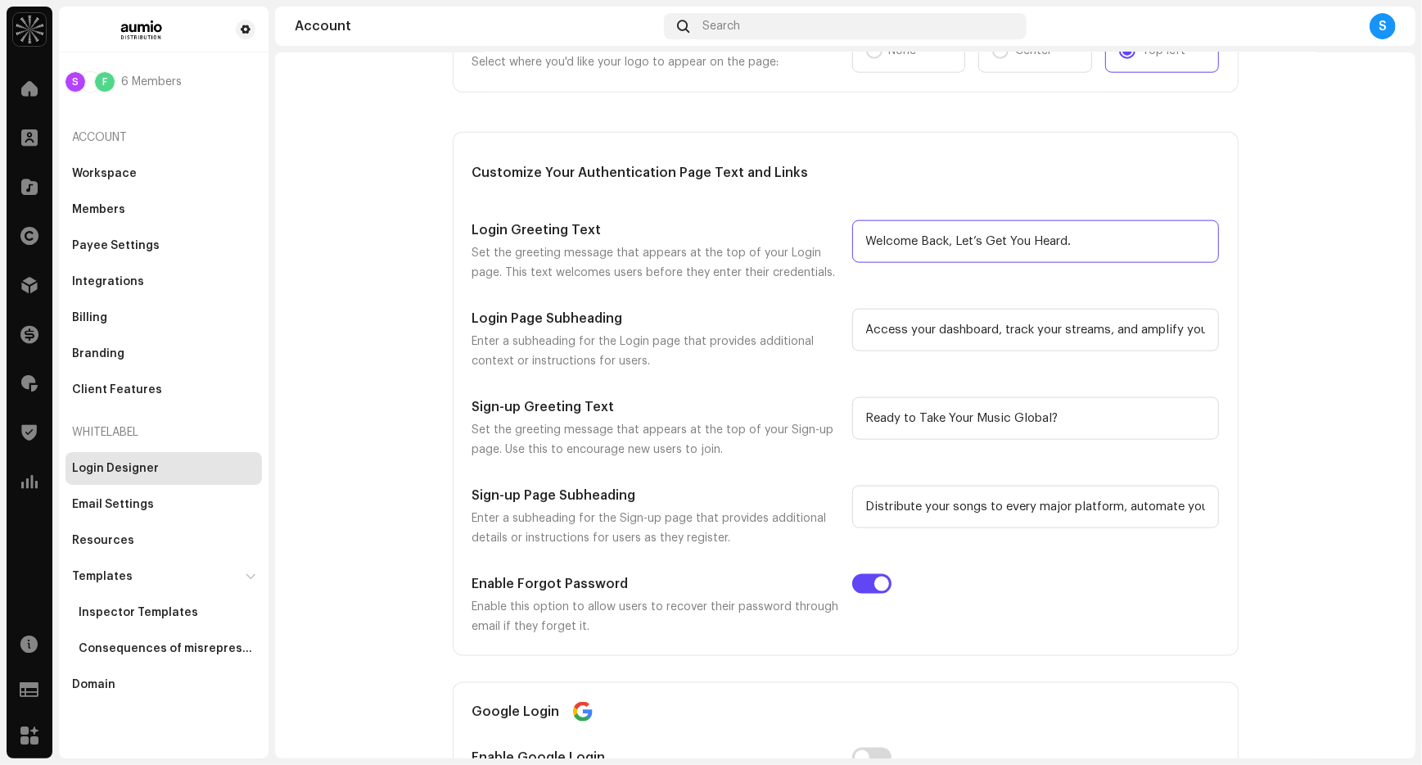
click at [1038, 234] on input "Welcome Back, Let’s Get You Heard." at bounding box center [1035, 241] width 367 height 43
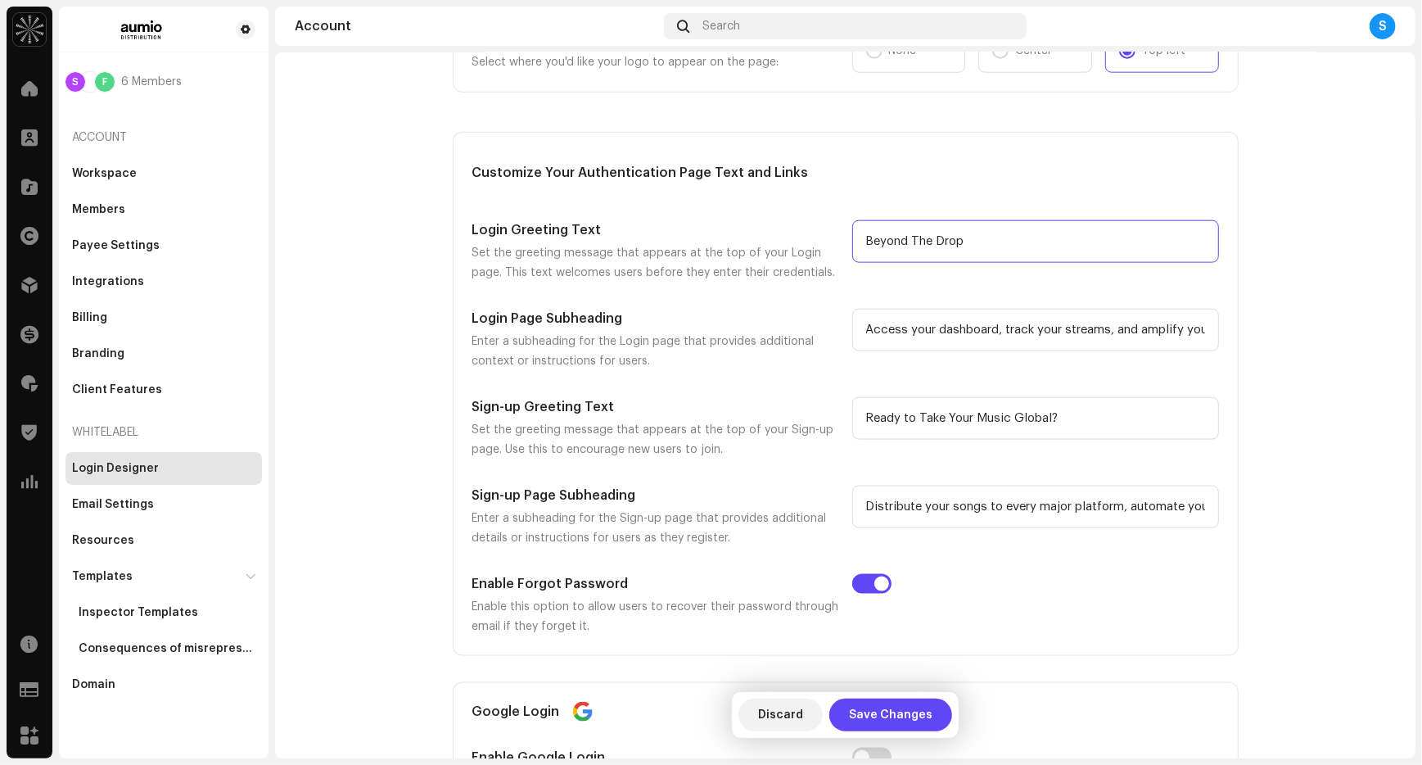
click at [863, 246] on input "Beyond The Drop" at bounding box center [1035, 241] width 367 height 43
drag, startPoint x: 964, startPoint y: 241, endPoint x: 824, endPoint y: 241, distance: 140.8
click at [824, 241] on div "Login Greeting Text Set the greeting message that appears at the top of your Lo…" at bounding box center [845, 251] width 747 height 62
type input "G"
type input "Beyond The Drop"
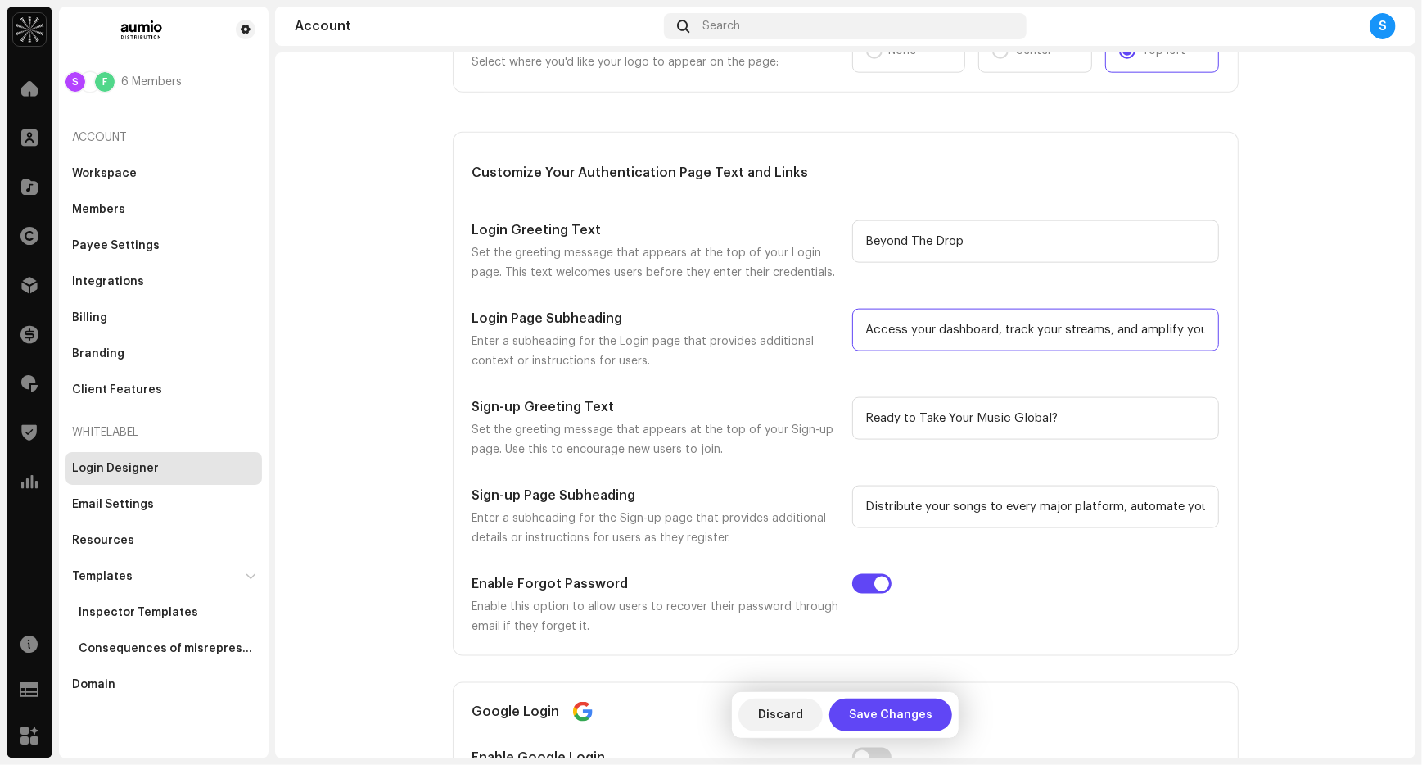
click at [1003, 327] on input "Access your dashboard, track your streams, and amplify your releases — all in o…" at bounding box center [1035, 330] width 367 height 43
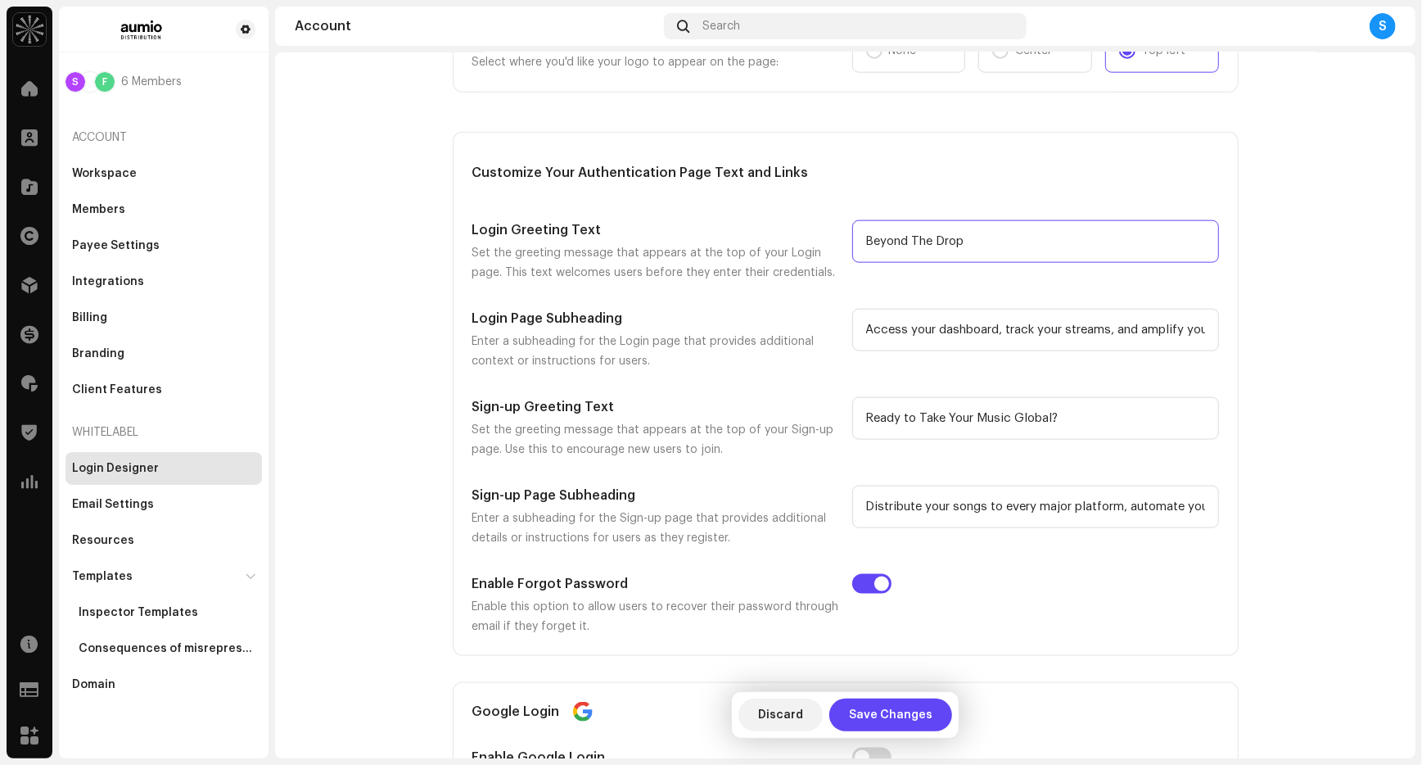
click at [861, 246] on input "Beyond The Drop" at bounding box center [1035, 241] width 367 height 43
click at [994, 419] on input "Ready to Take Your Music Global?" at bounding box center [1035, 418] width 367 height 43
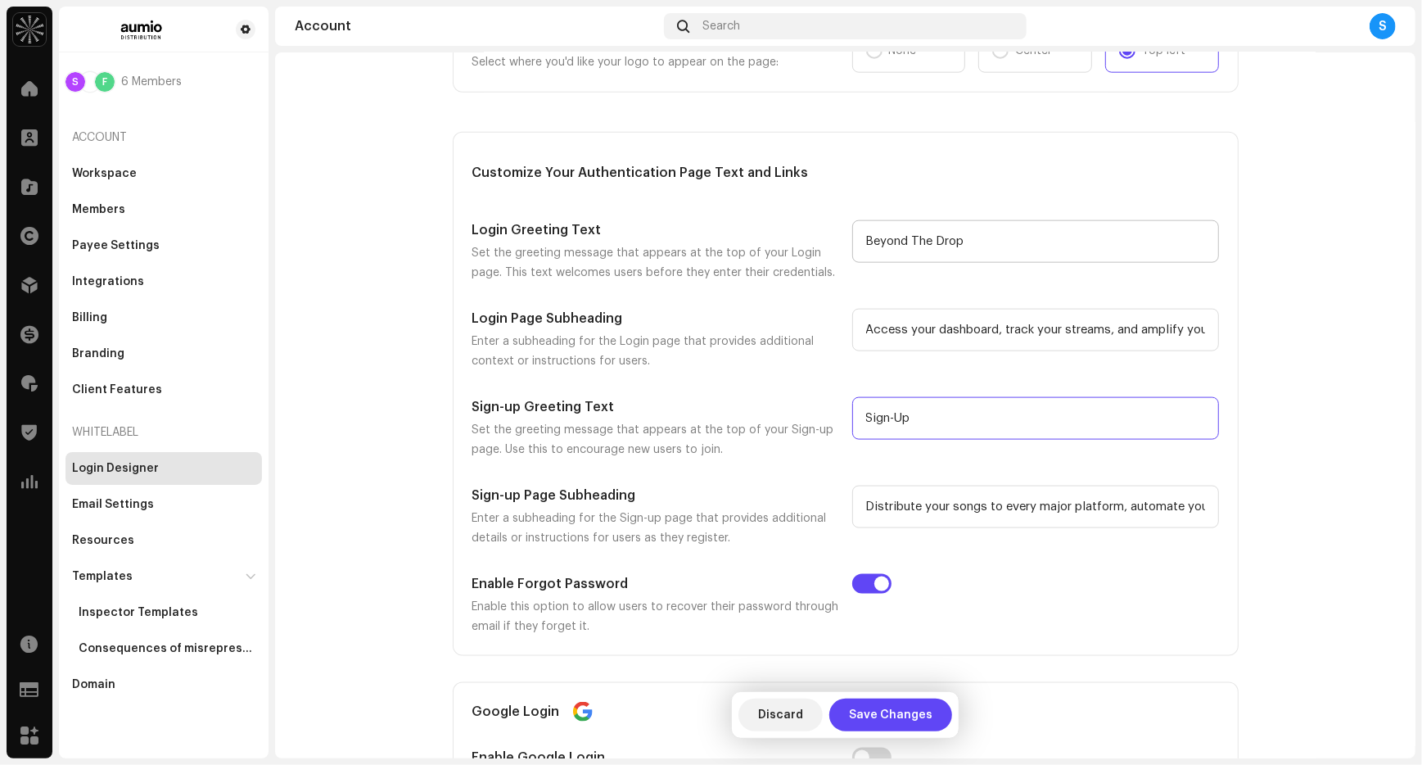
type input "Sign-Up"
click at [896, 246] on input "Beyond The Drop" at bounding box center [1035, 241] width 367 height 43
type input "Login"
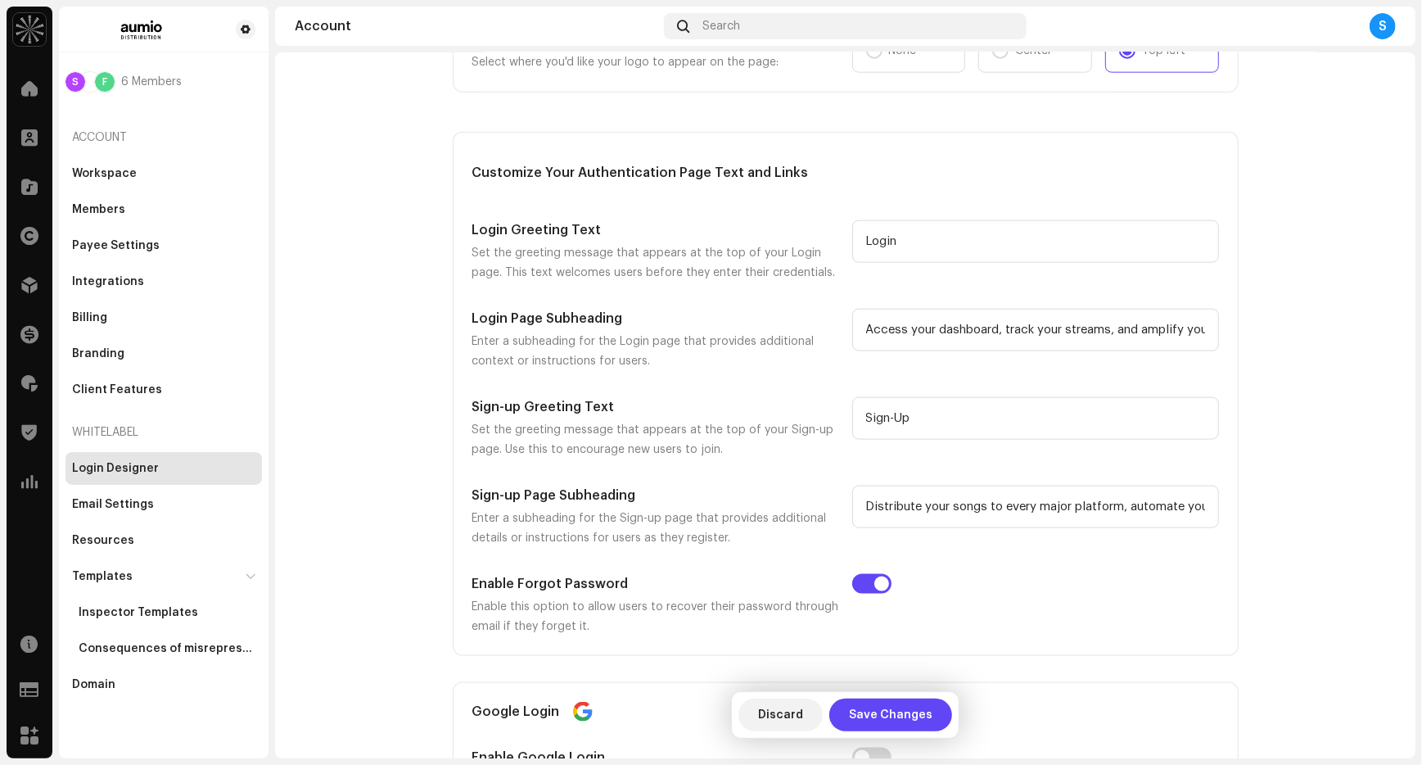
click at [954, 577] on div "Enable Forgot Password Enable this option to allow users to recover their passw…" at bounding box center [845, 605] width 747 height 62
click at [912, 715] on span "Save Changes" at bounding box center [890, 714] width 83 height 33
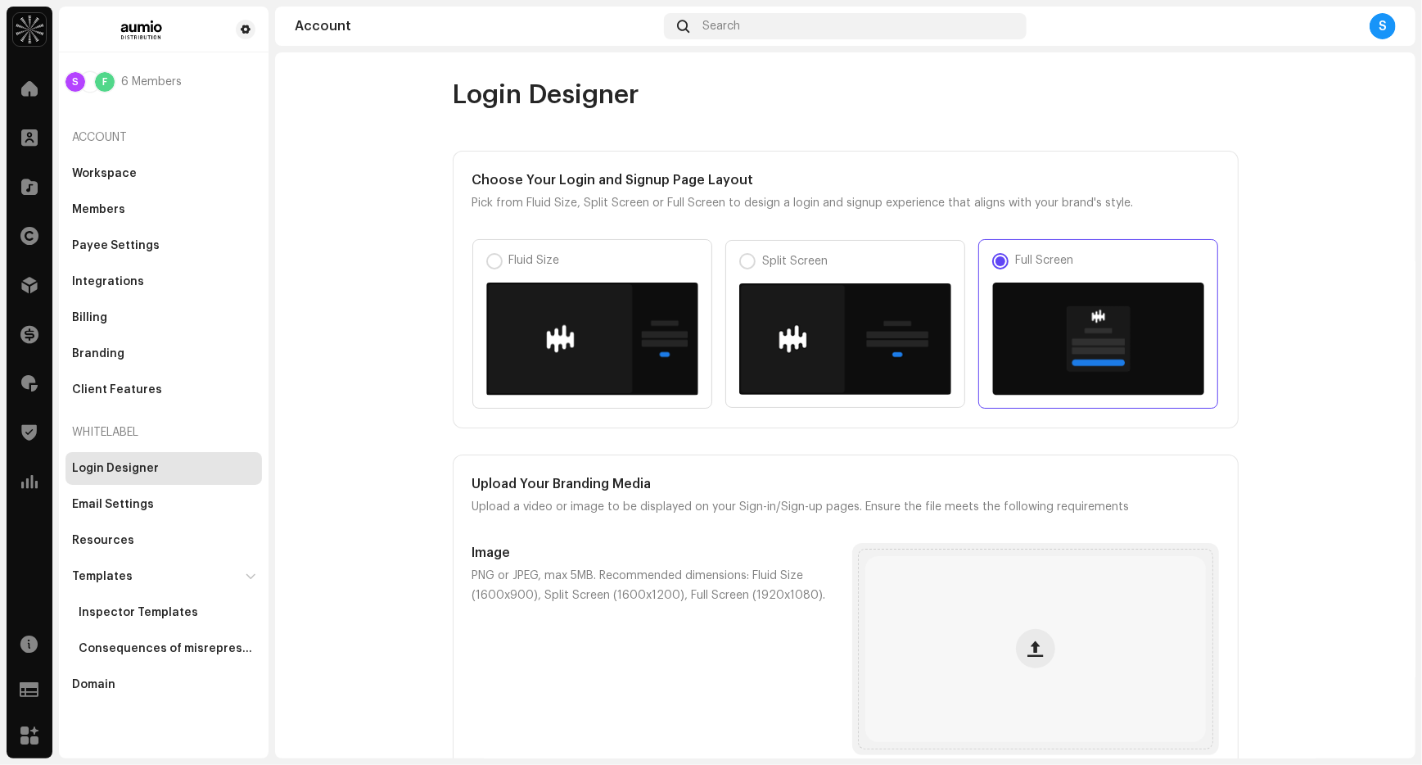
scroll to position [0, 0]
click at [185, 201] on div "Members" at bounding box center [163, 209] width 196 height 33
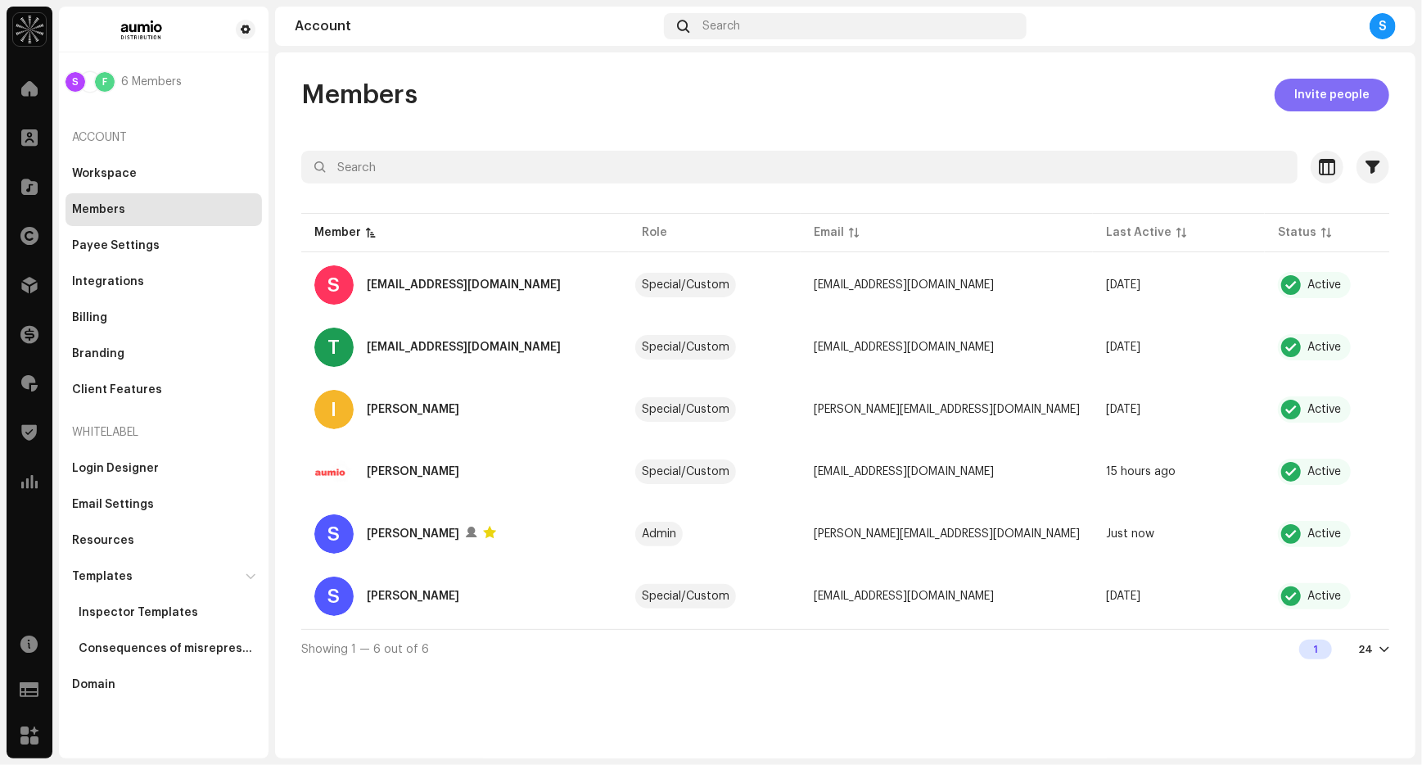
click at [1303, 103] on span "Invite people" at bounding box center [1331, 95] width 75 height 33
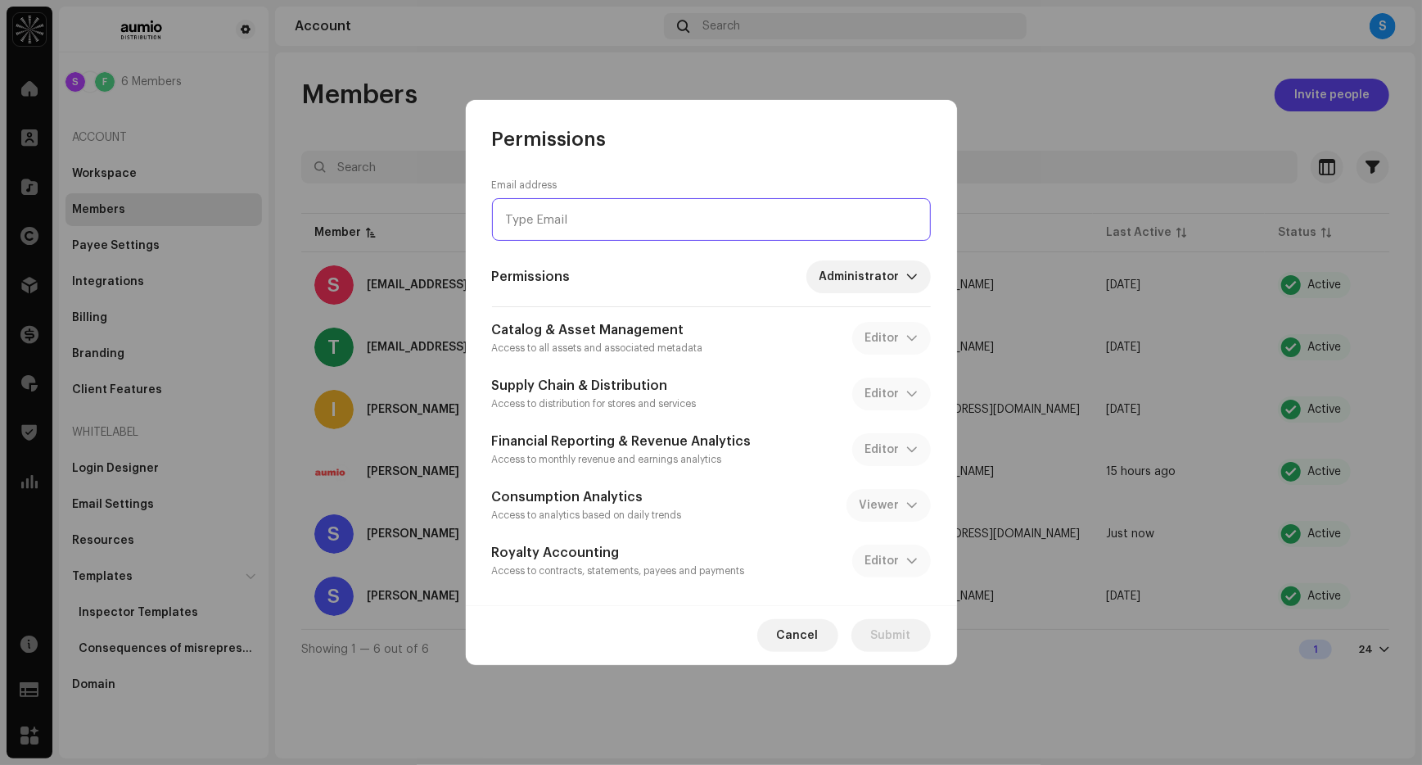
click at [699, 226] on input "email" at bounding box center [711, 219] width 439 height 43
type input "[PERSON_NAME][EMAIL_ADDRESS][DOMAIN_NAME]"
click at [909, 286] on div "dropdown trigger" at bounding box center [911, 276] width 11 height 33
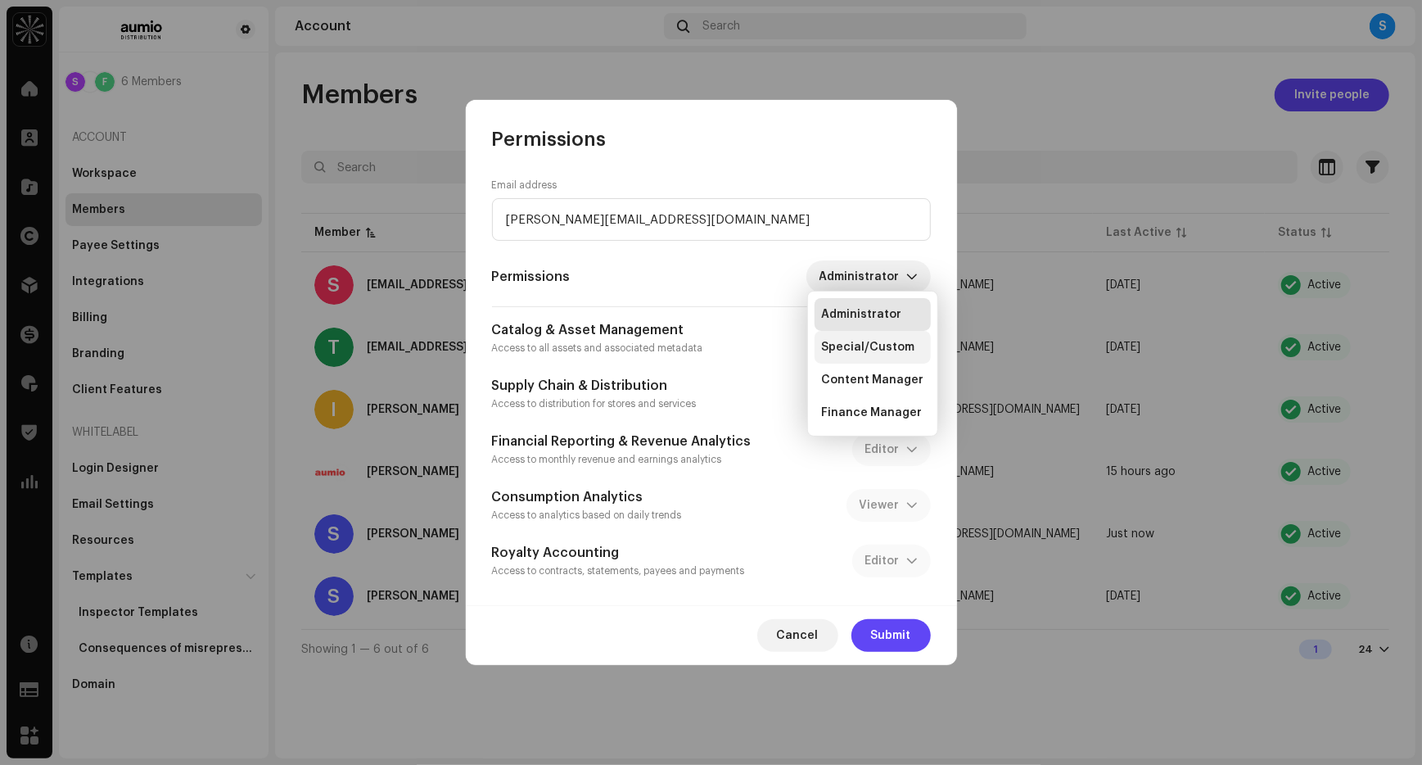
click at [833, 345] on span "Special/Custom" at bounding box center [867, 347] width 93 height 16
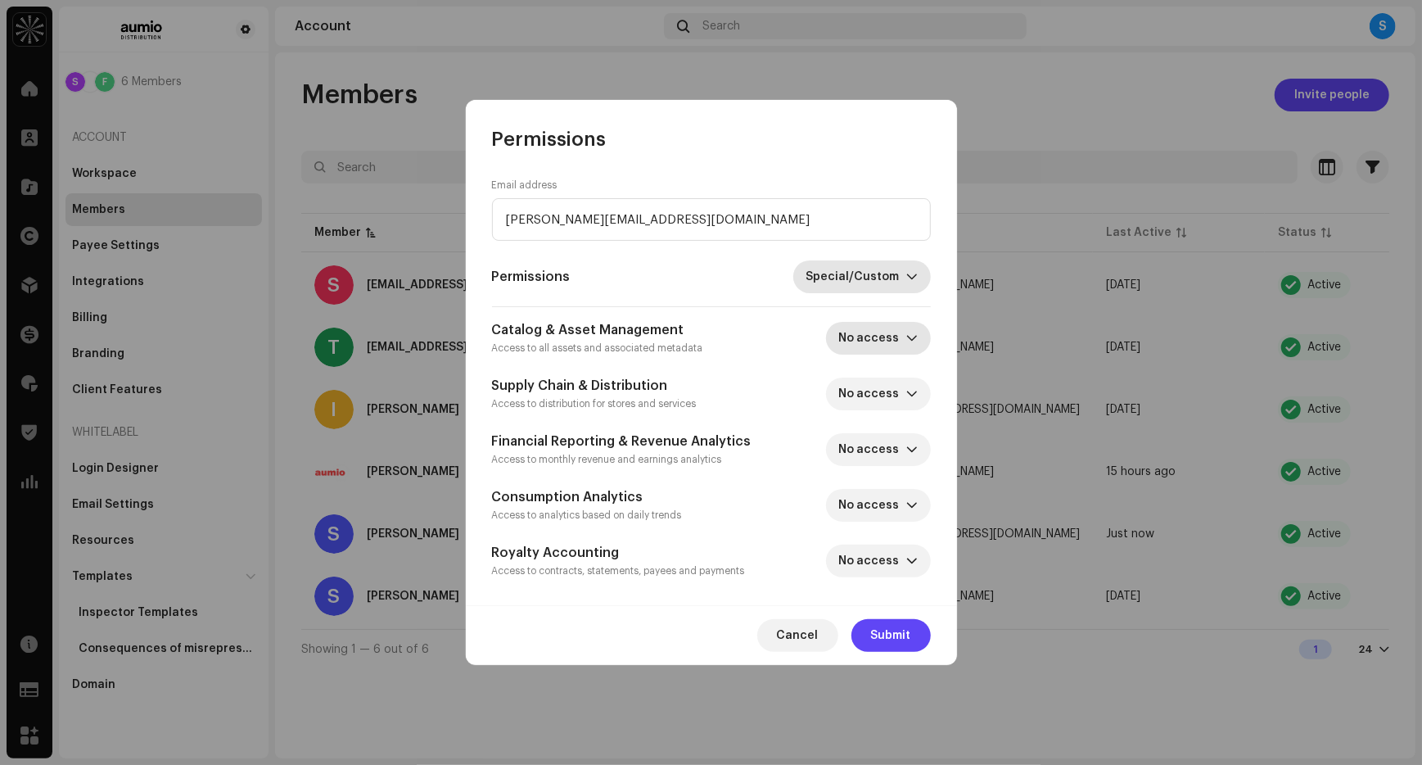
click at [912, 339] on icon "dropdown trigger" at bounding box center [912, 339] width 10 height 6
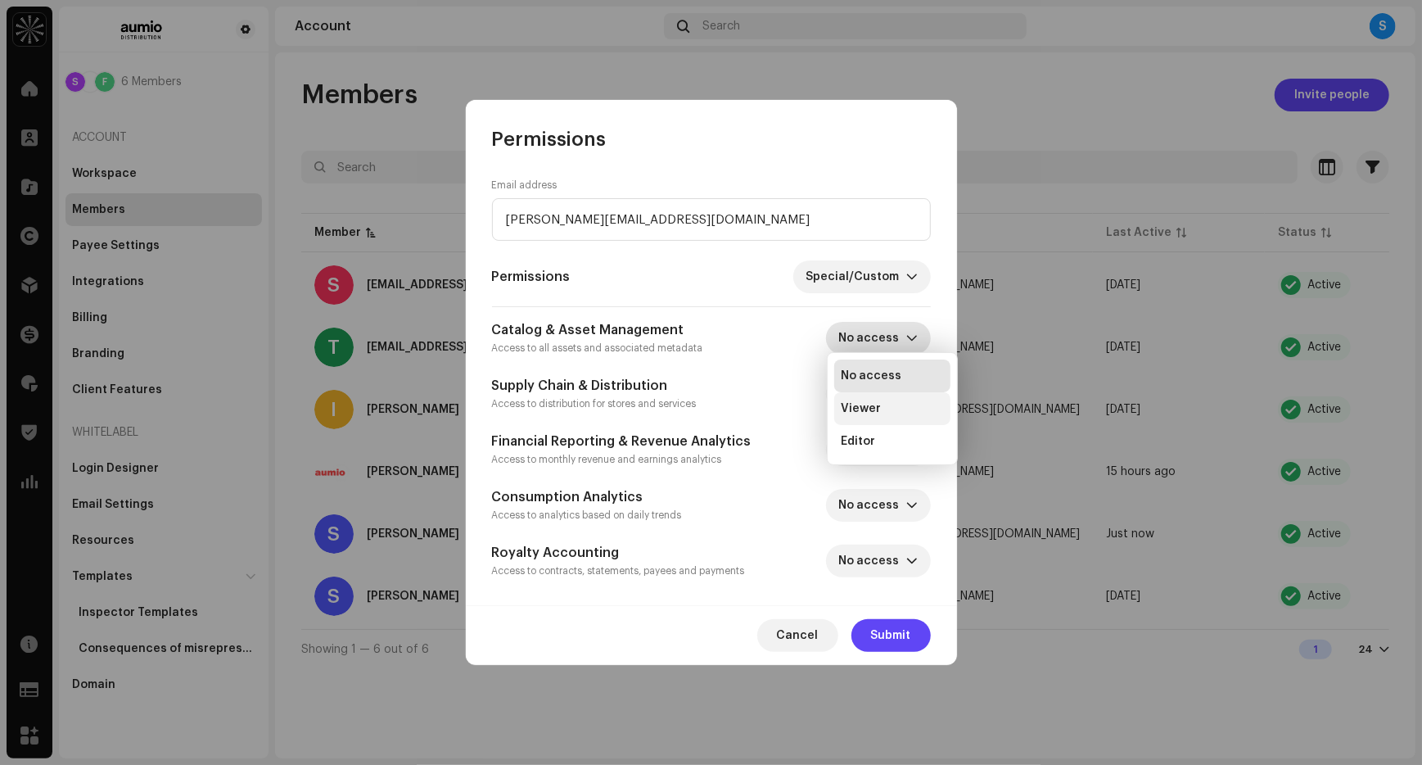
click at [891, 413] on li "Viewer" at bounding box center [892, 408] width 116 height 33
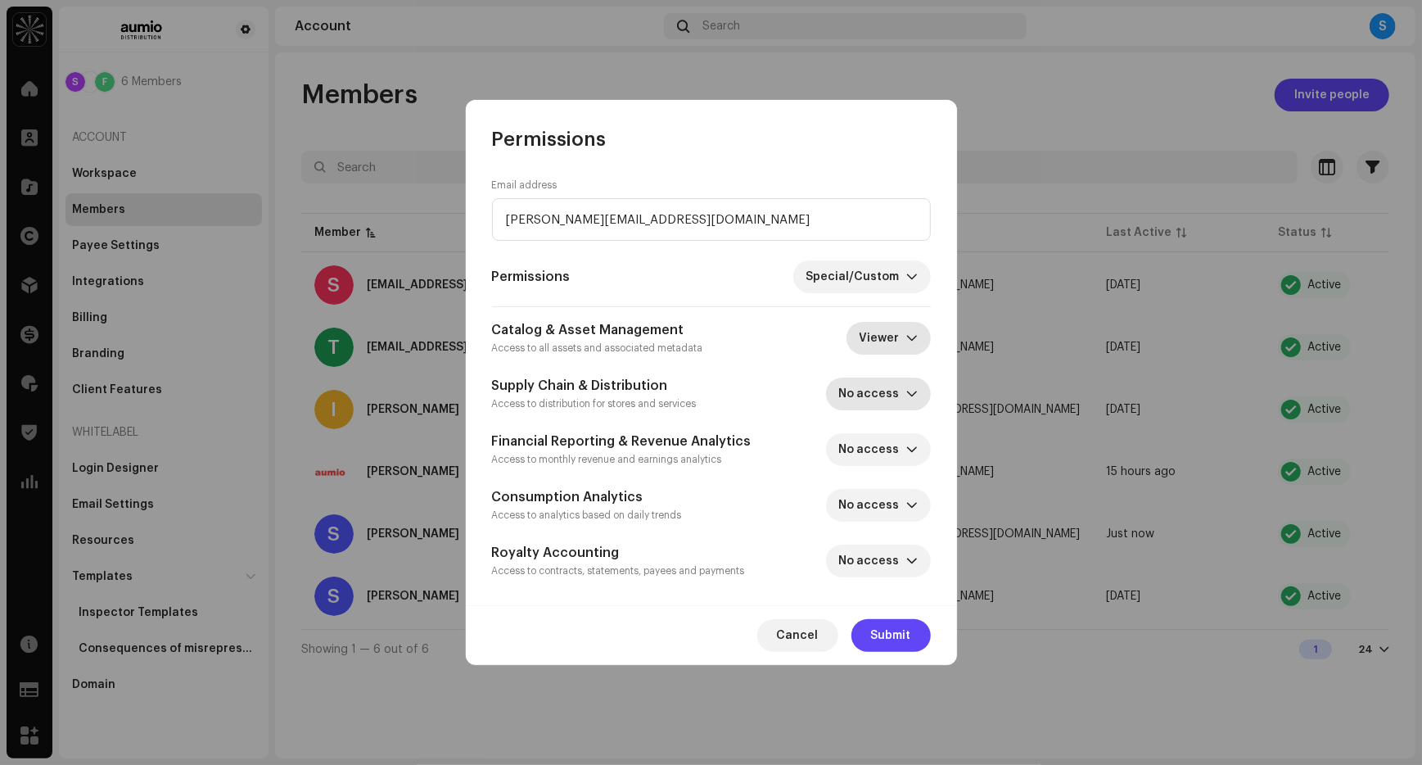
click at [914, 393] on icon "dropdown trigger" at bounding box center [912, 394] width 10 height 6
click at [884, 433] on li "Viewer" at bounding box center [892, 431] width 116 height 33
click at [908, 282] on icon "dropdown trigger" at bounding box center [911, 276] width 11 height 11
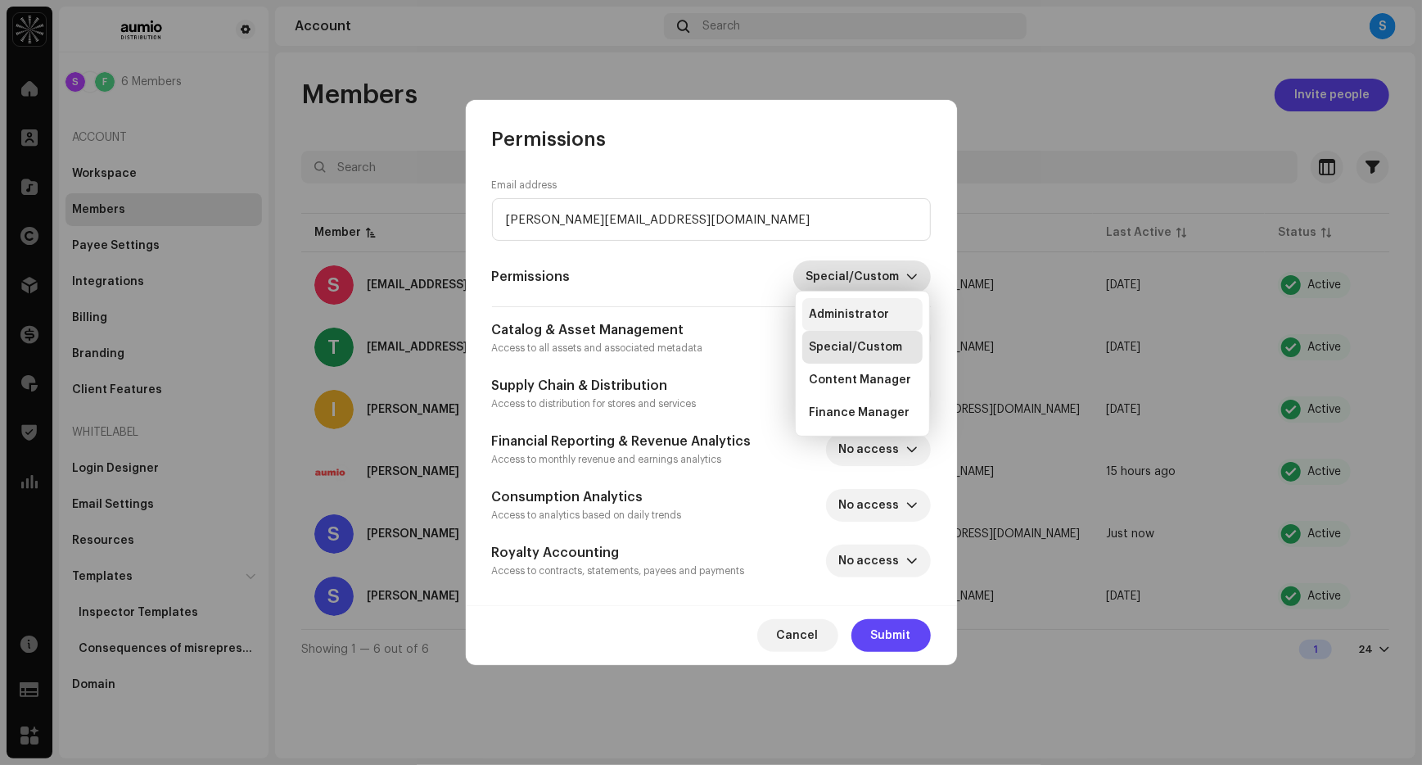
click at [878, 309] on span "Administrator" at bounding box center [849, 314] width 80 height 16
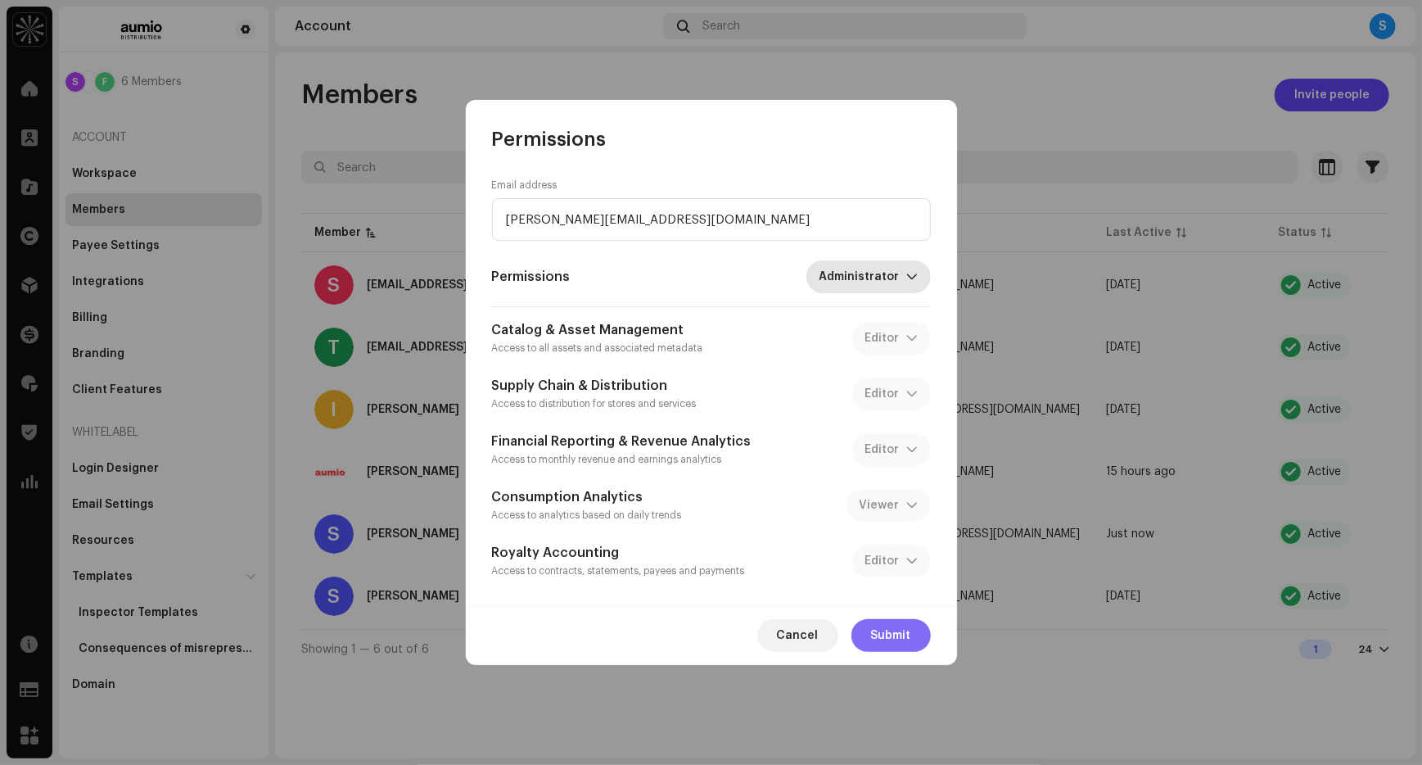
click at [894, 639] on span "Submit" at bounding box center [891, 635] width 40 height 33
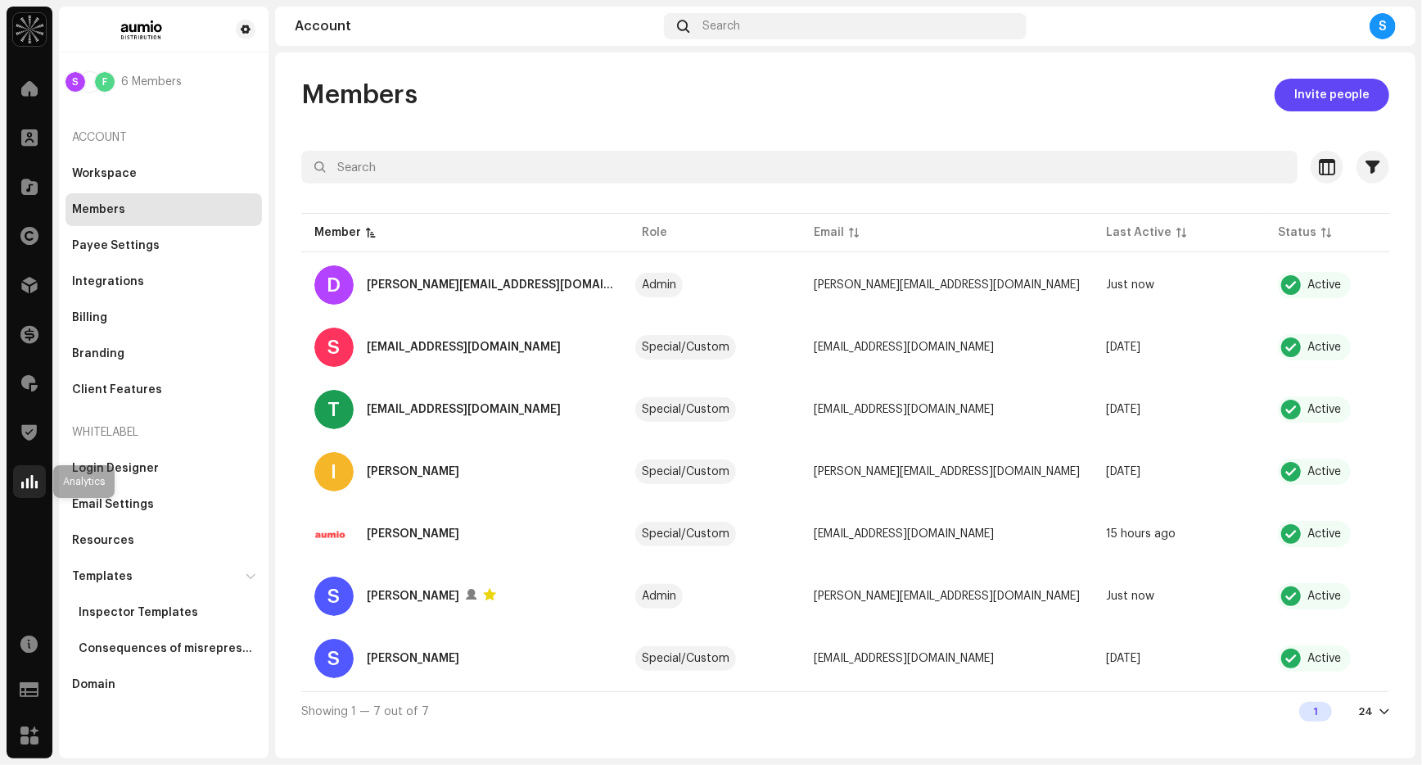
click at [34, 481] on span at bounding box center [29, 481] width 16 height 13
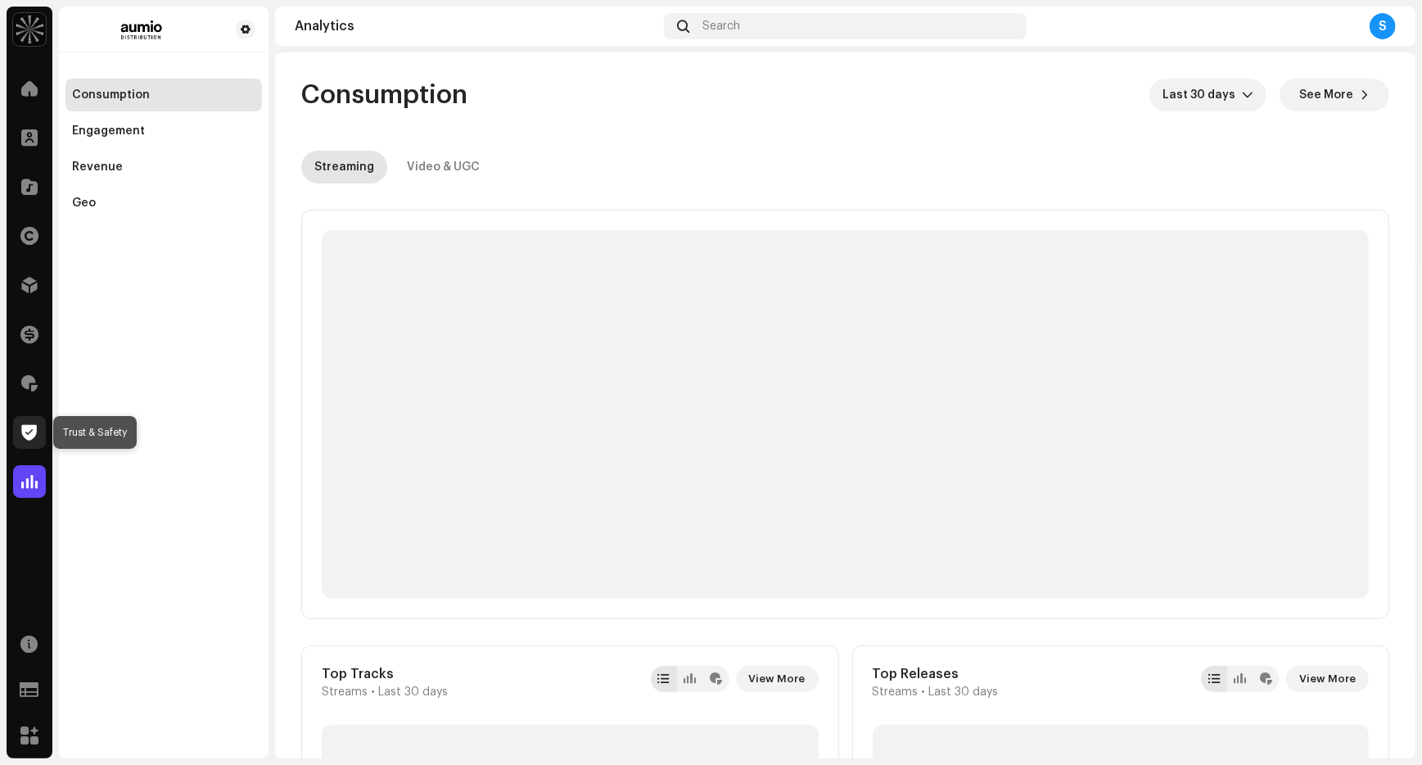
click at [30, 422] on div at bounding box center [29, 432] width 33 height 33
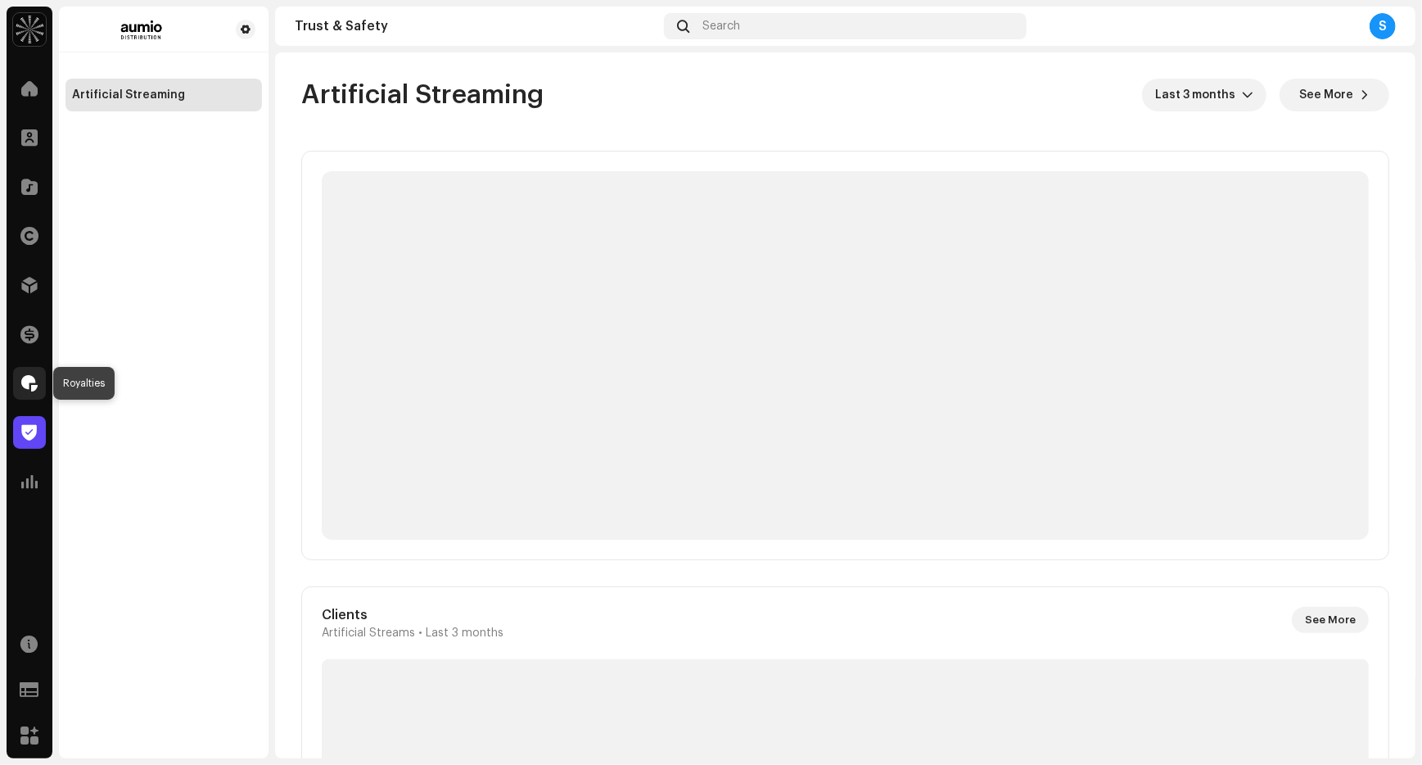
click at [31, 377] on span at bounding box center [29, 383] width 16 height 13
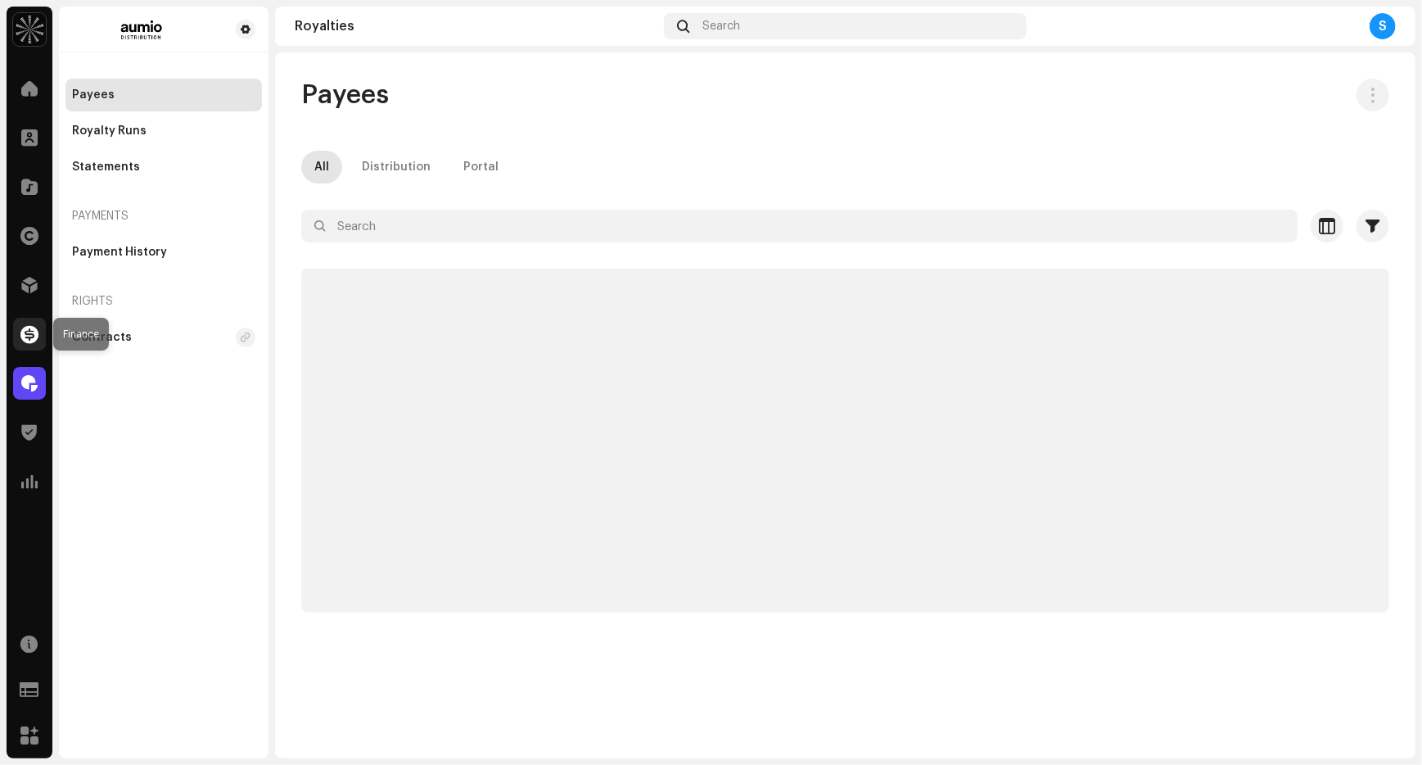
click at [25, 335] on span at bounding box center [29, 333] width 18 height 13
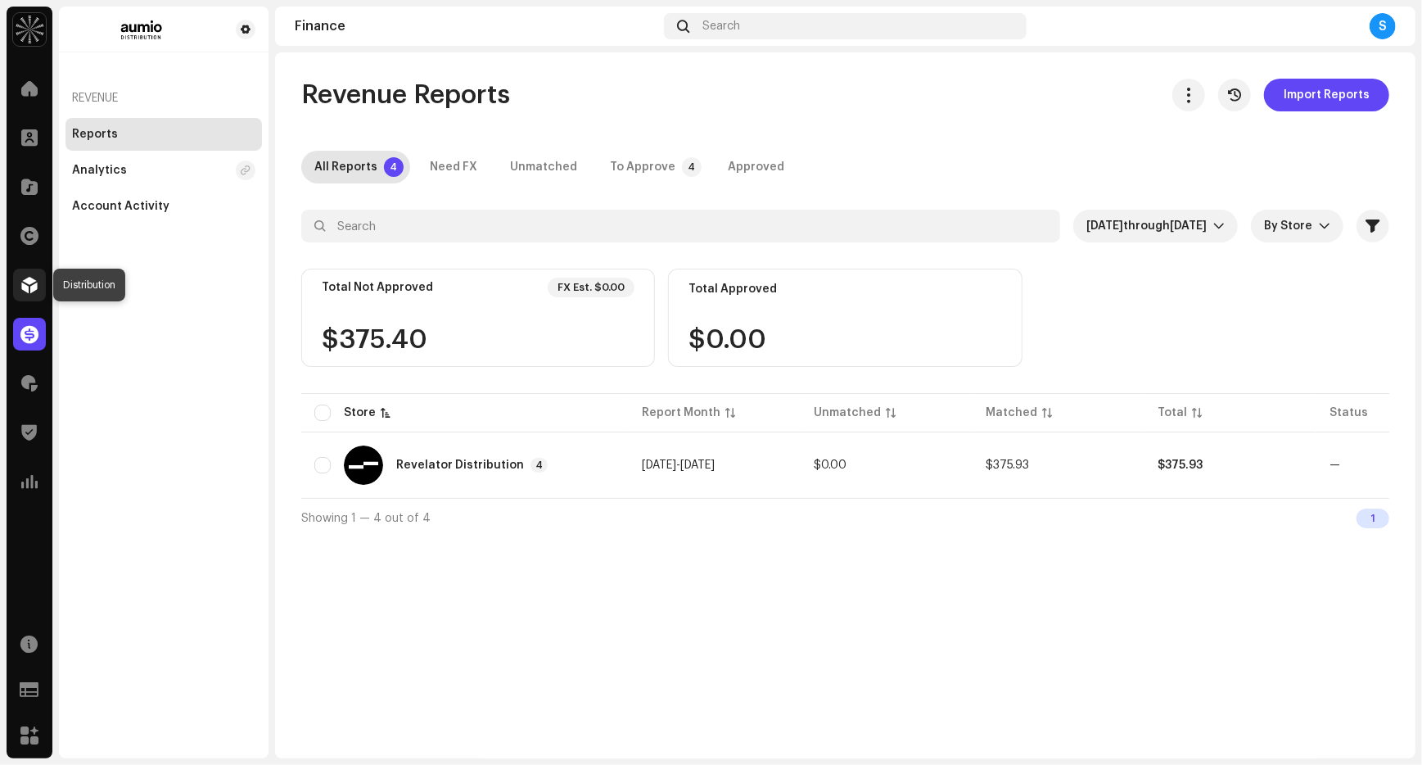
click at [33, 279] on span at bounding box center [29, 284] width 16 height 13
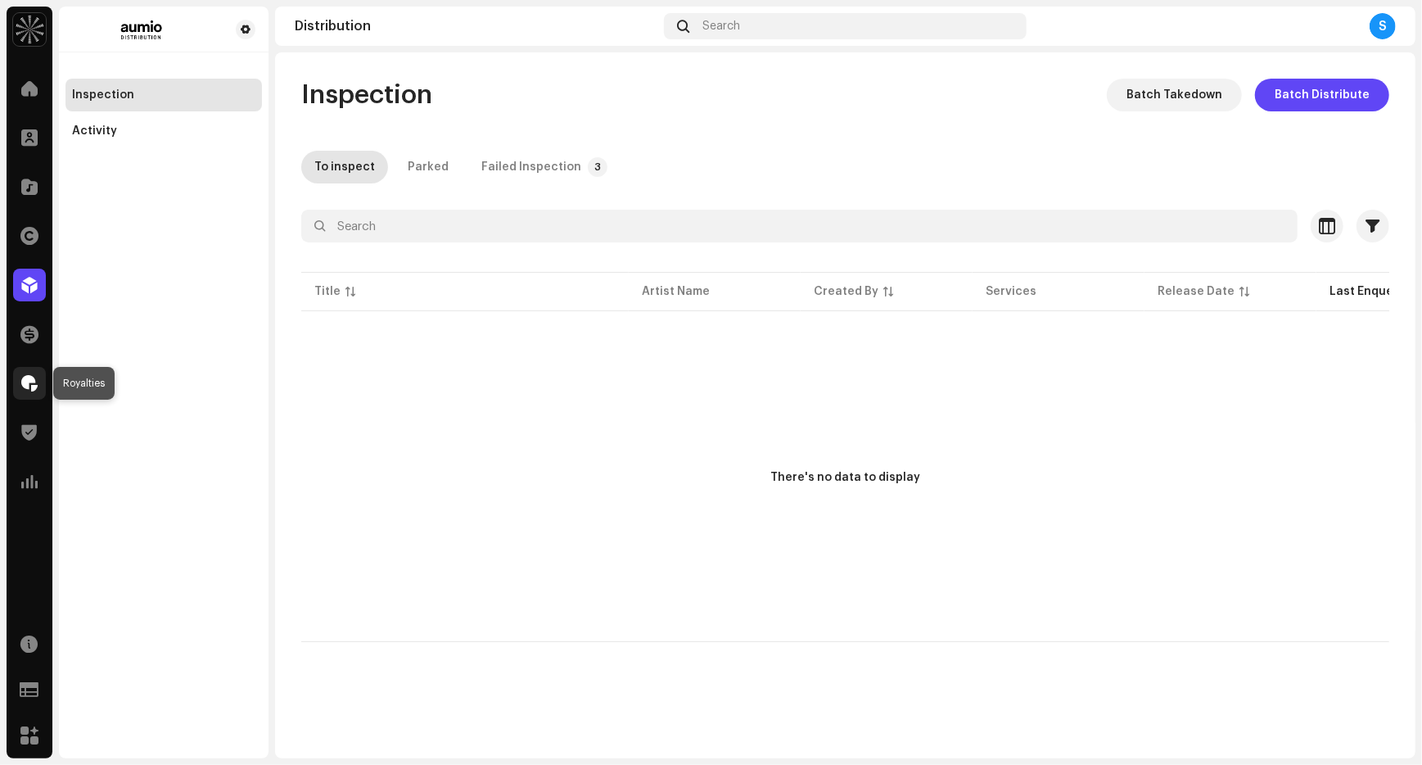
click at [27, 380] on span at bounding box center [29, 383] width 16 height 13
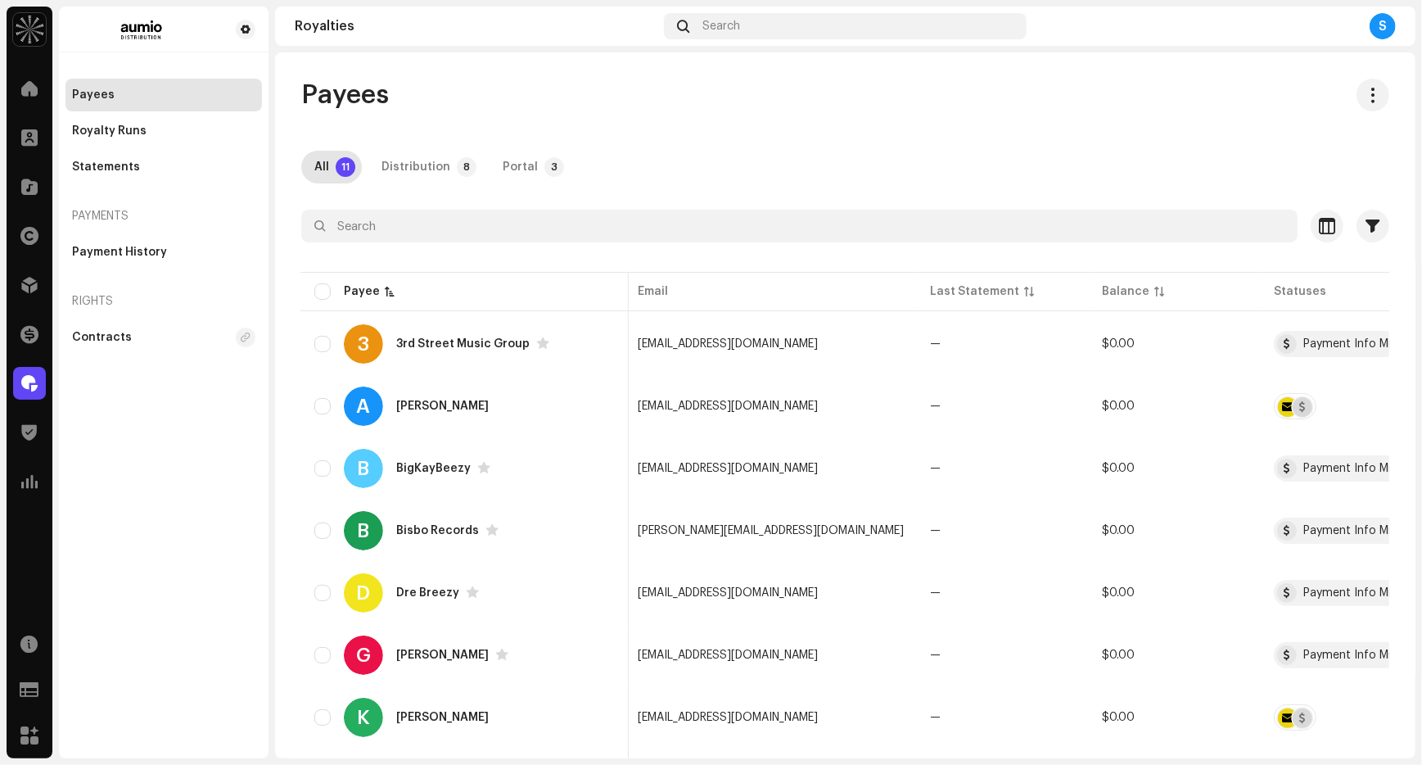
scroll to position [0, 347]
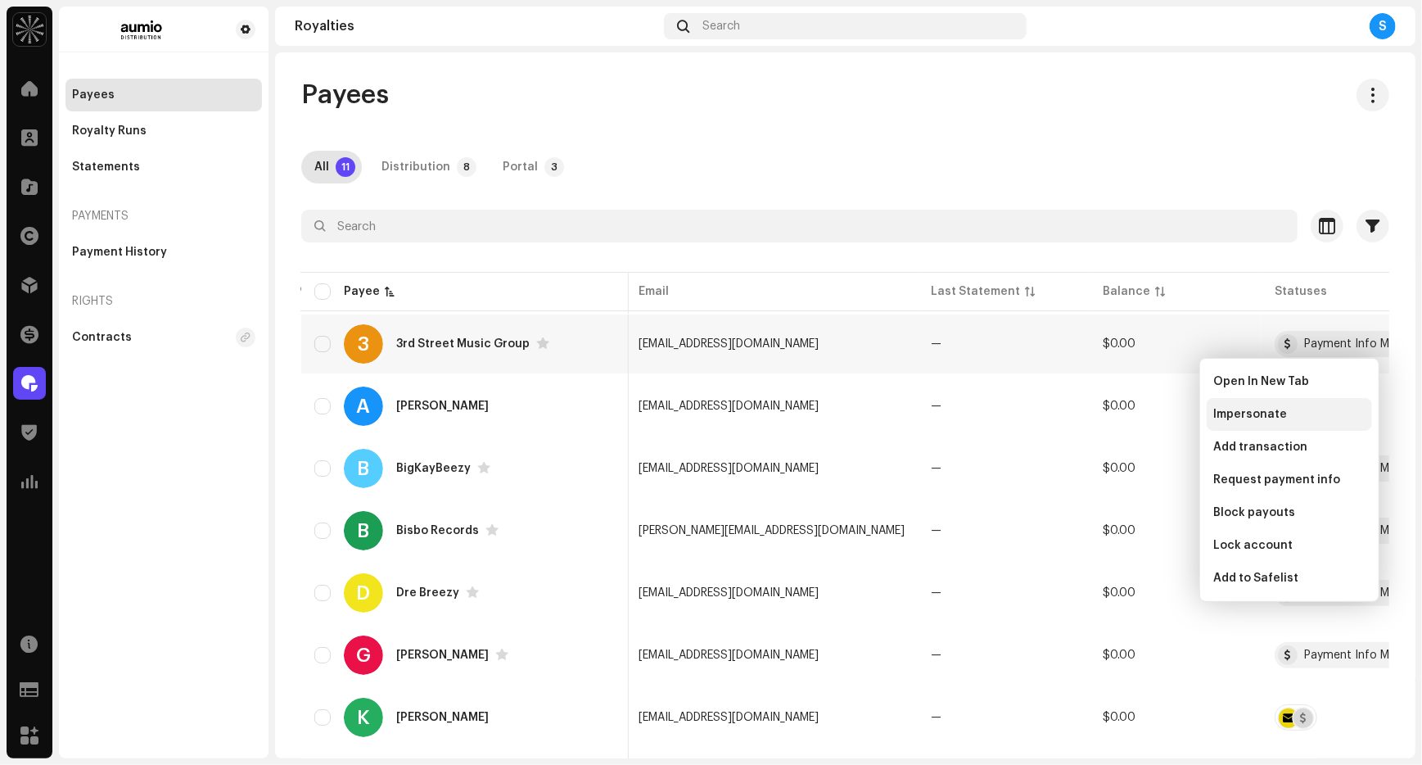
click at [1288, 416] on div "Impersonate" at bounding box center [1289, 414] width 152 height 13
